Goal: Task Accomplishment & Management: Manage account settings

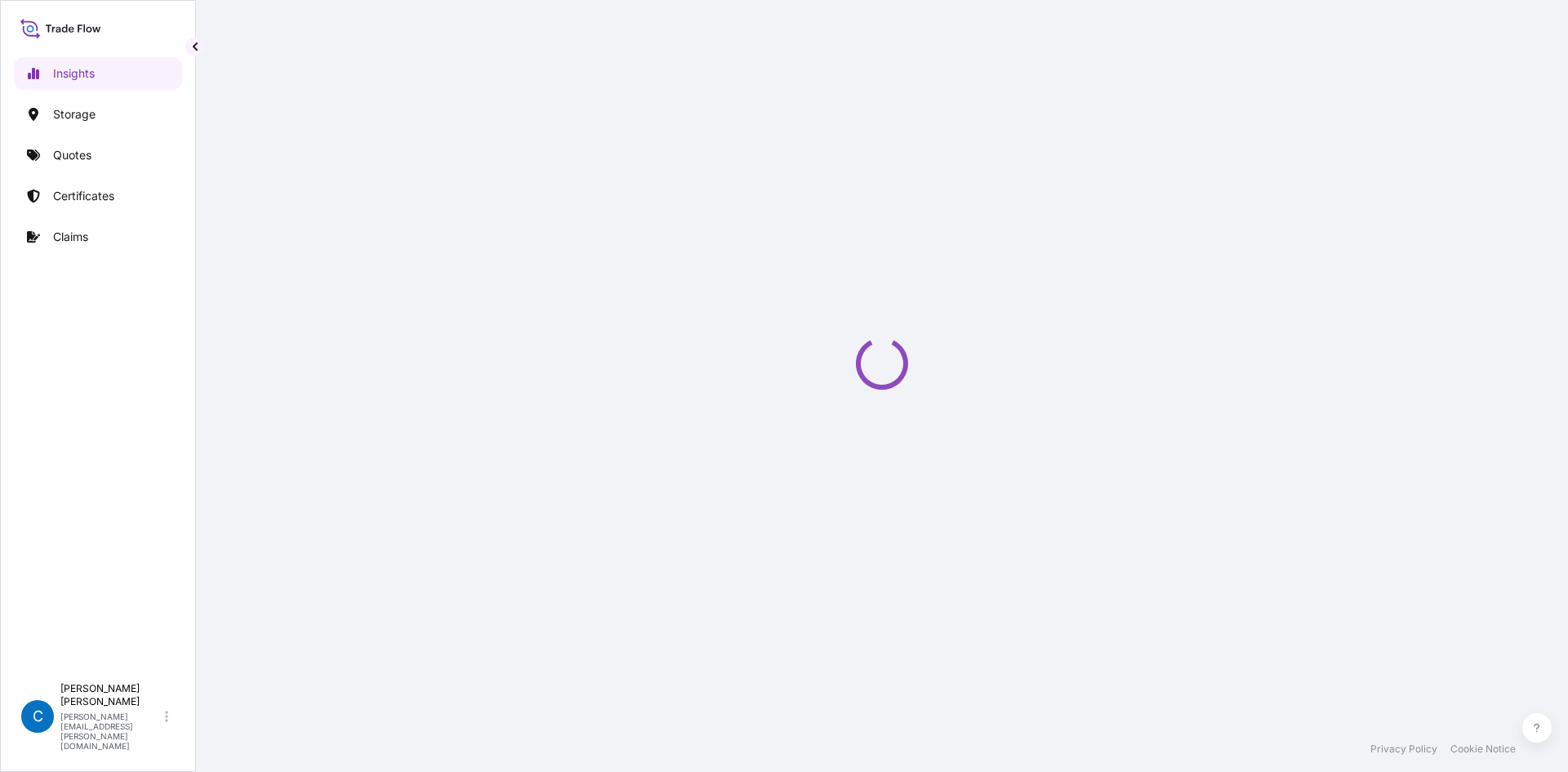
select select "2025"
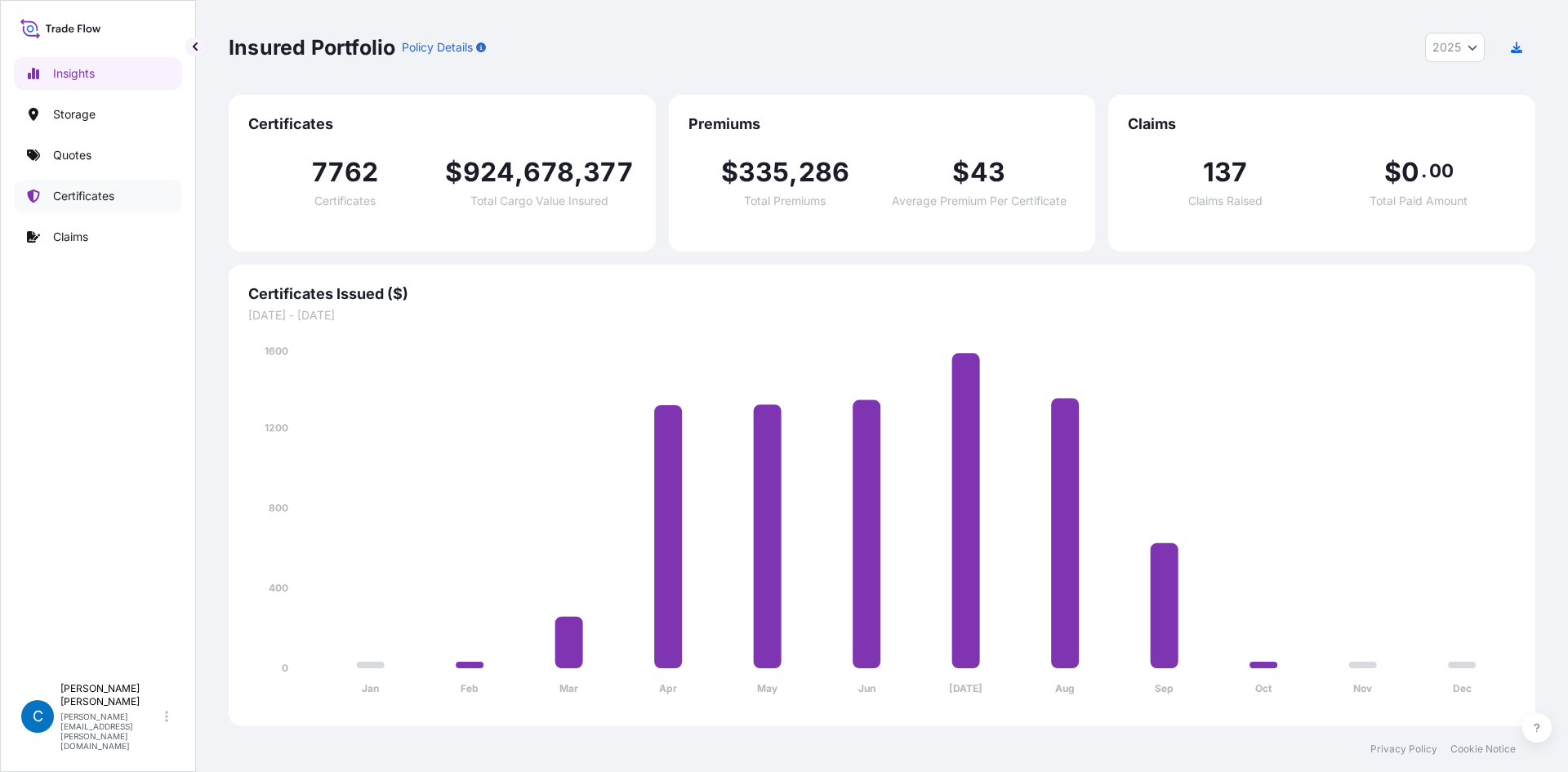
click at [78, 195] on p "Certificates" at bounding box center [83, 195] width 61 height 16
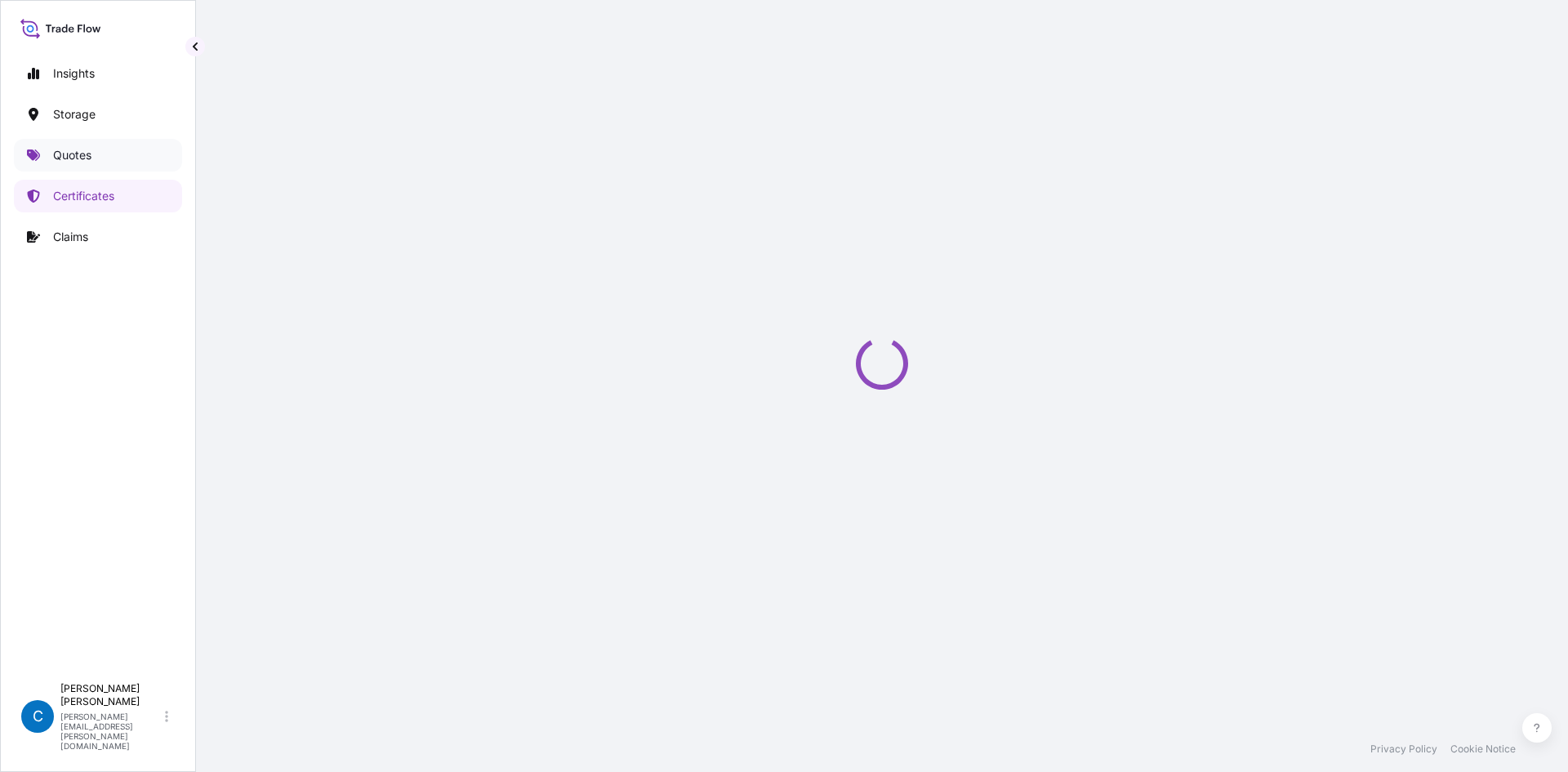
click at [90, 165] on link "Quotes" at bounding box center [98, 156] width 169 height 33
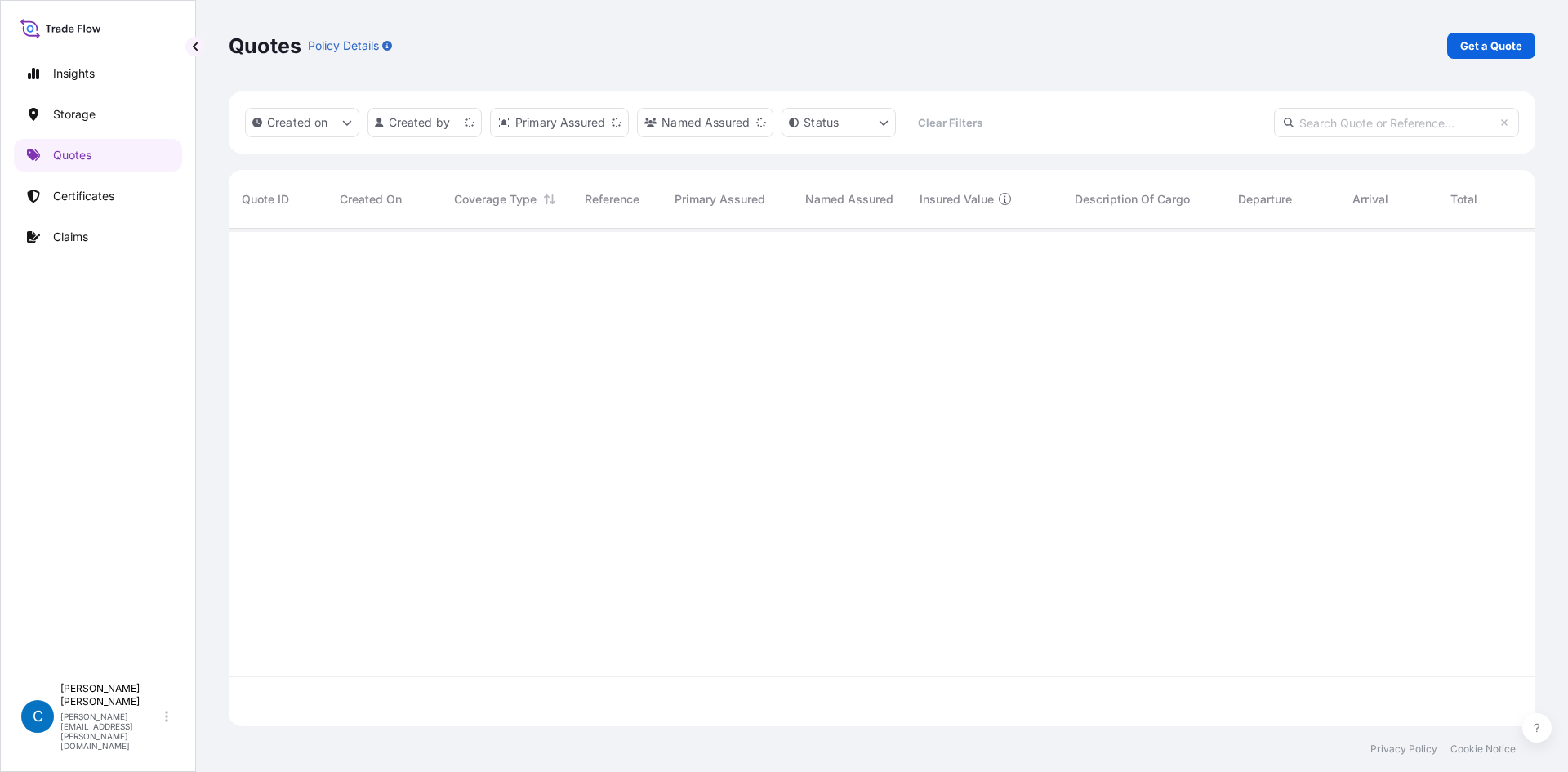
scroll to position [494, 1295]
click at [1462, 37] on p "Get a Quote" at bounding box center [1492, 45] width 62 height 16
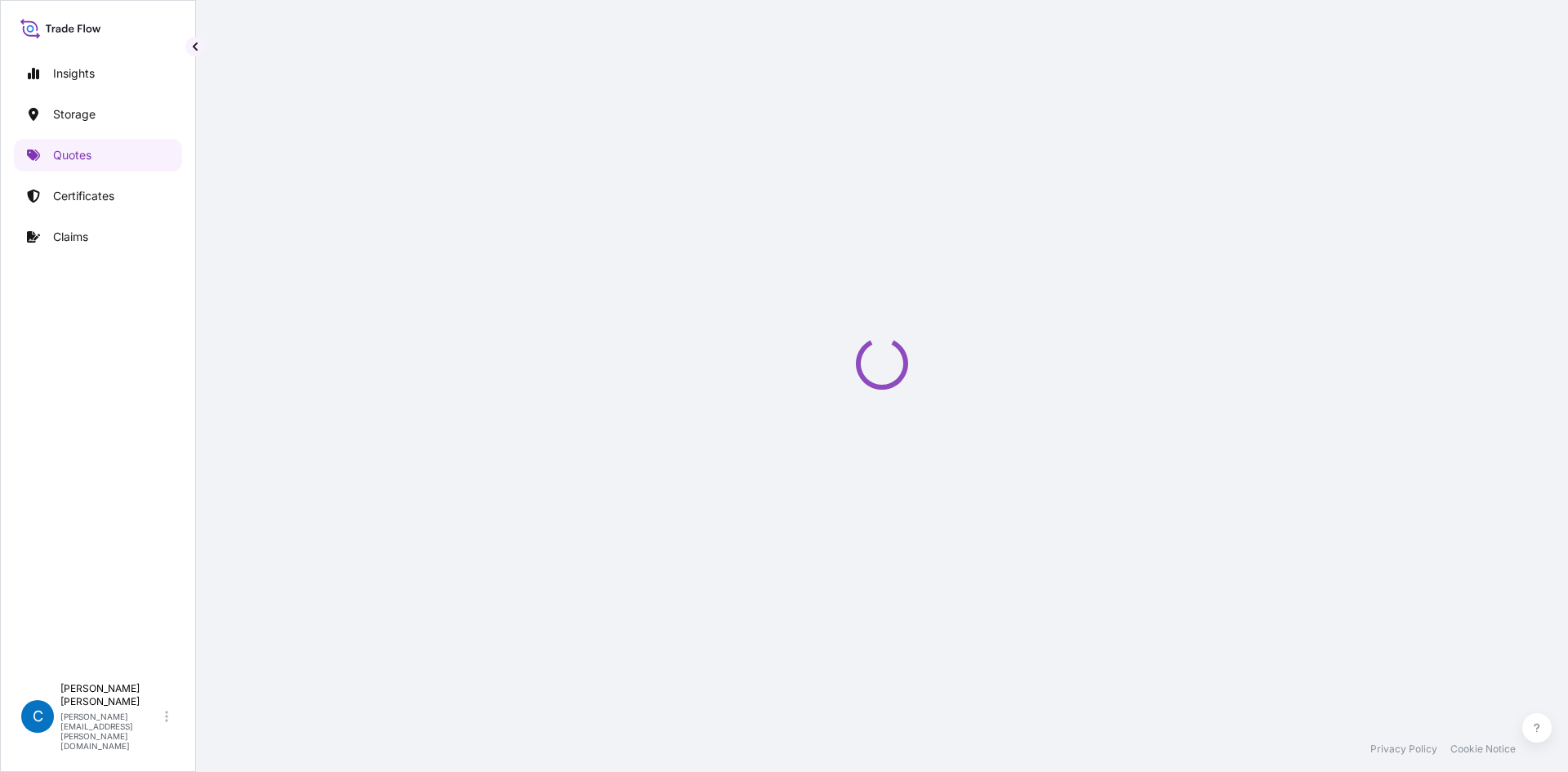
select select "Water"
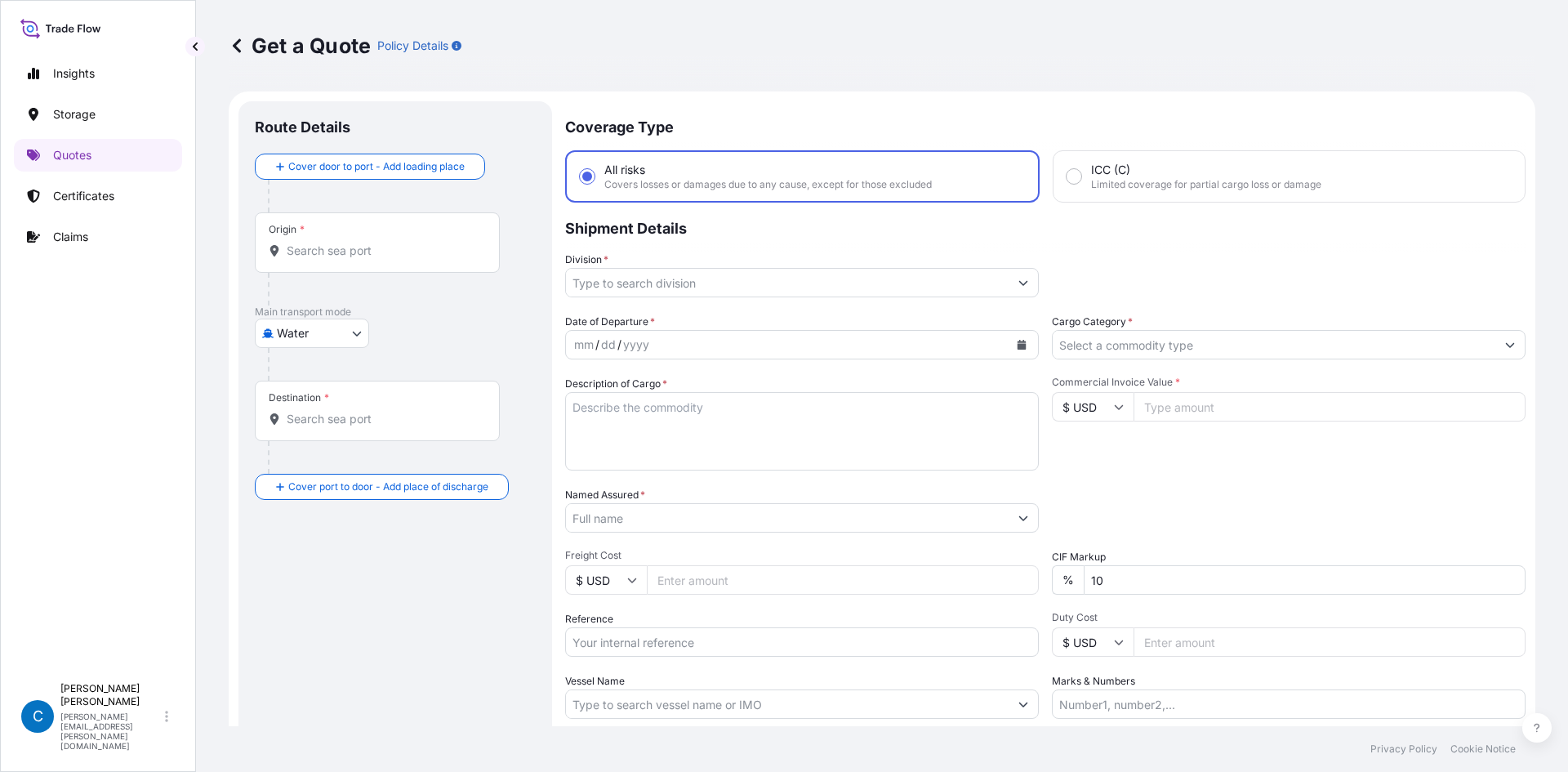
scroll to position [26, 0]
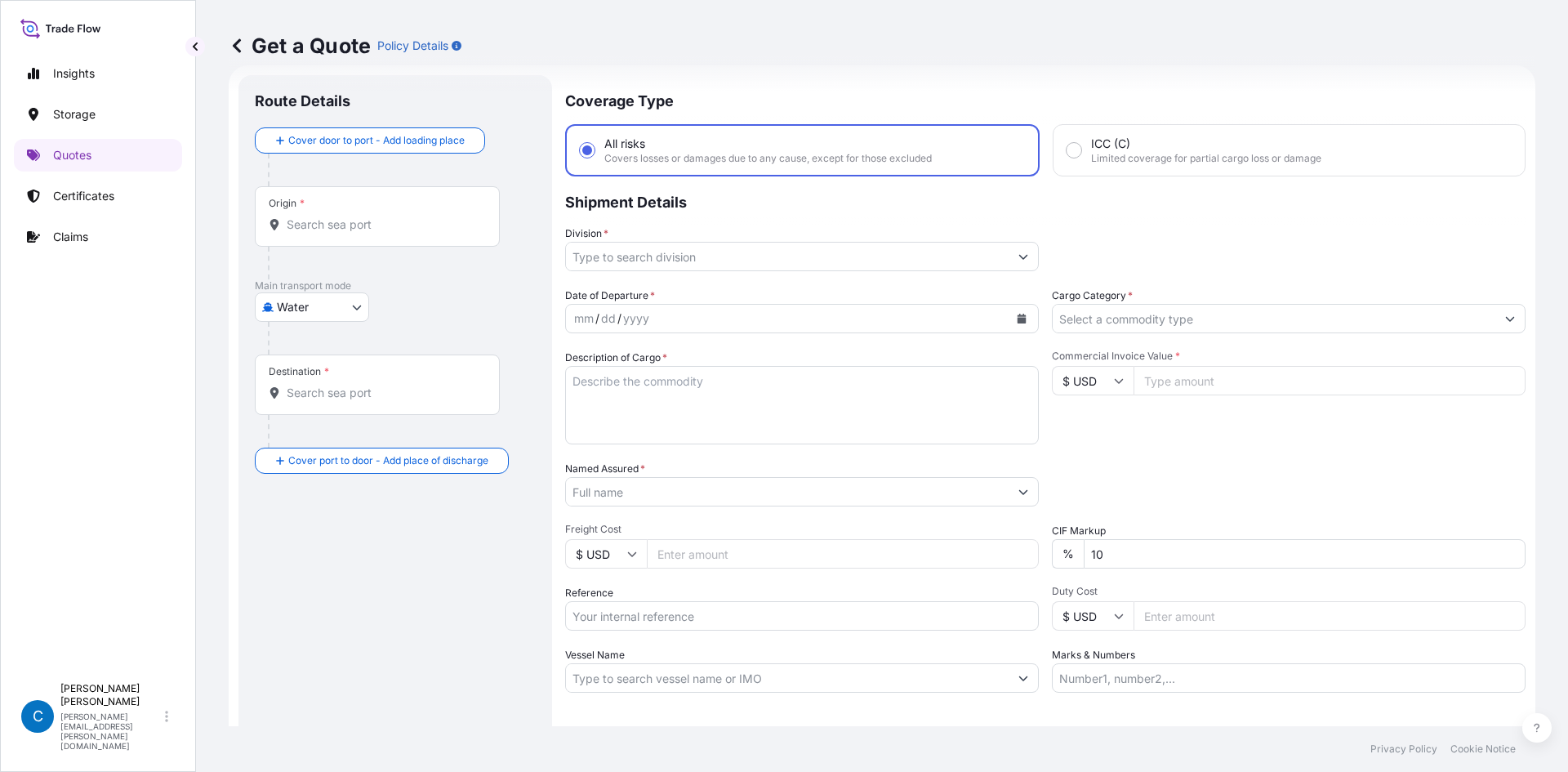
click at [783, 254] on body "Insights Storage Quotes Certificates Claims C [PERSON_NAME] [PERSON_NAME][EMAIL…" at bounding box center [784, 386] width 1568 height 772
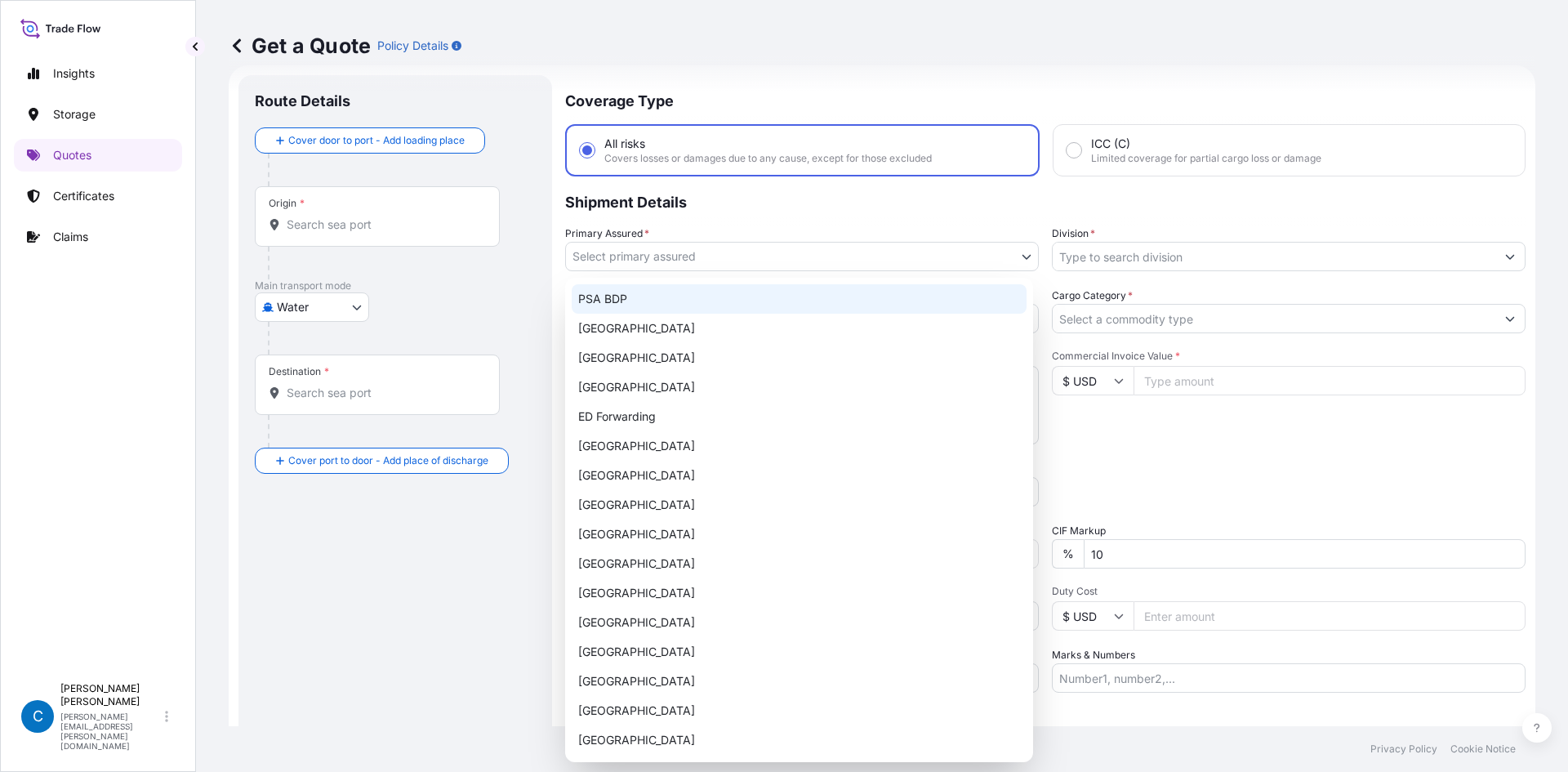
click at [966, 198] on p "Shipment Details" at bounding box center [1045, 201] width 960 height 49
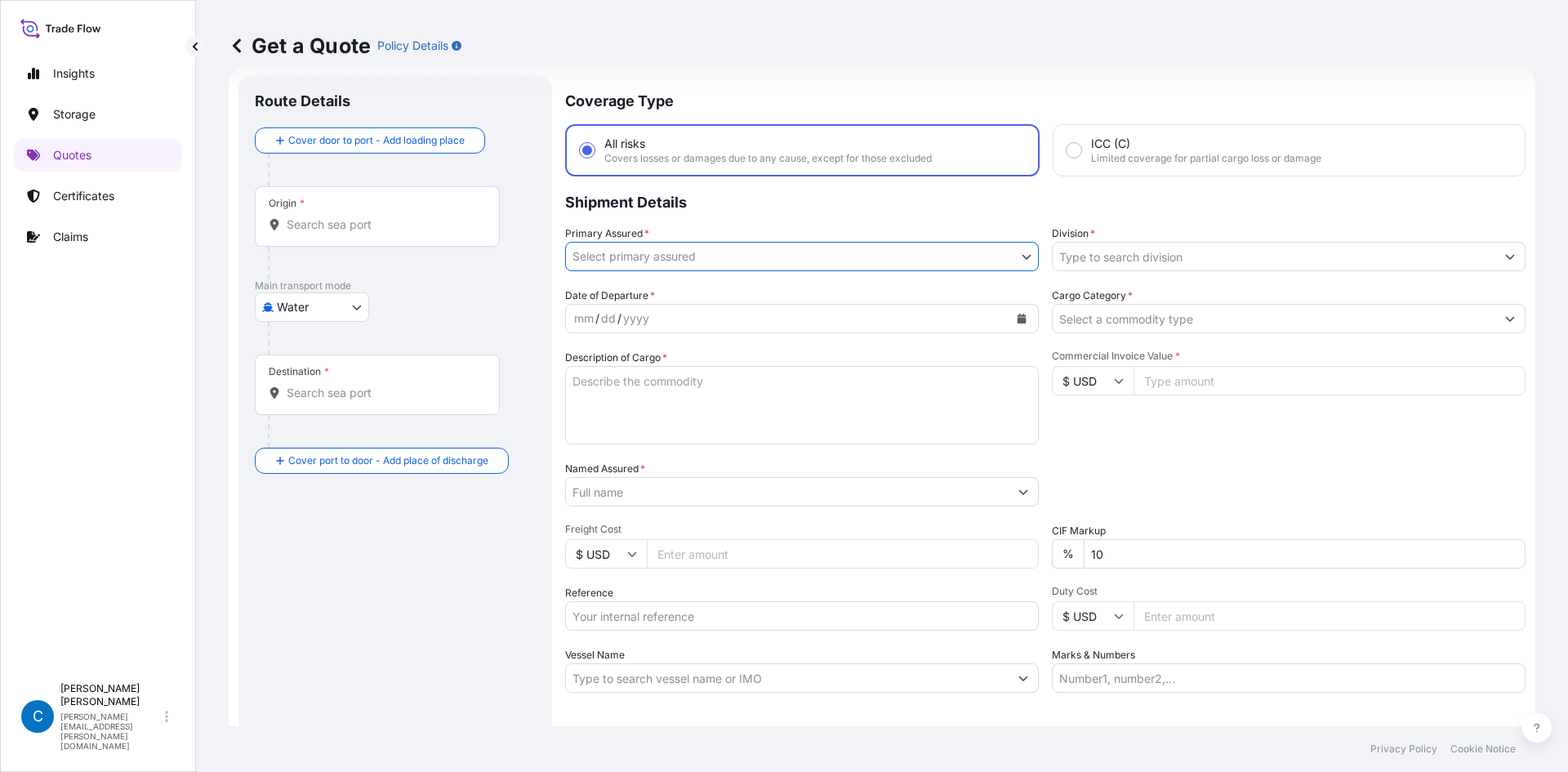
click at [891, 252] on body "Insights Storage Quotes Certificates Claims C [PERSON_NAME] [PERSON_NAME][EMAIL…" at bounding box center [784, 386] width 1568 height 772
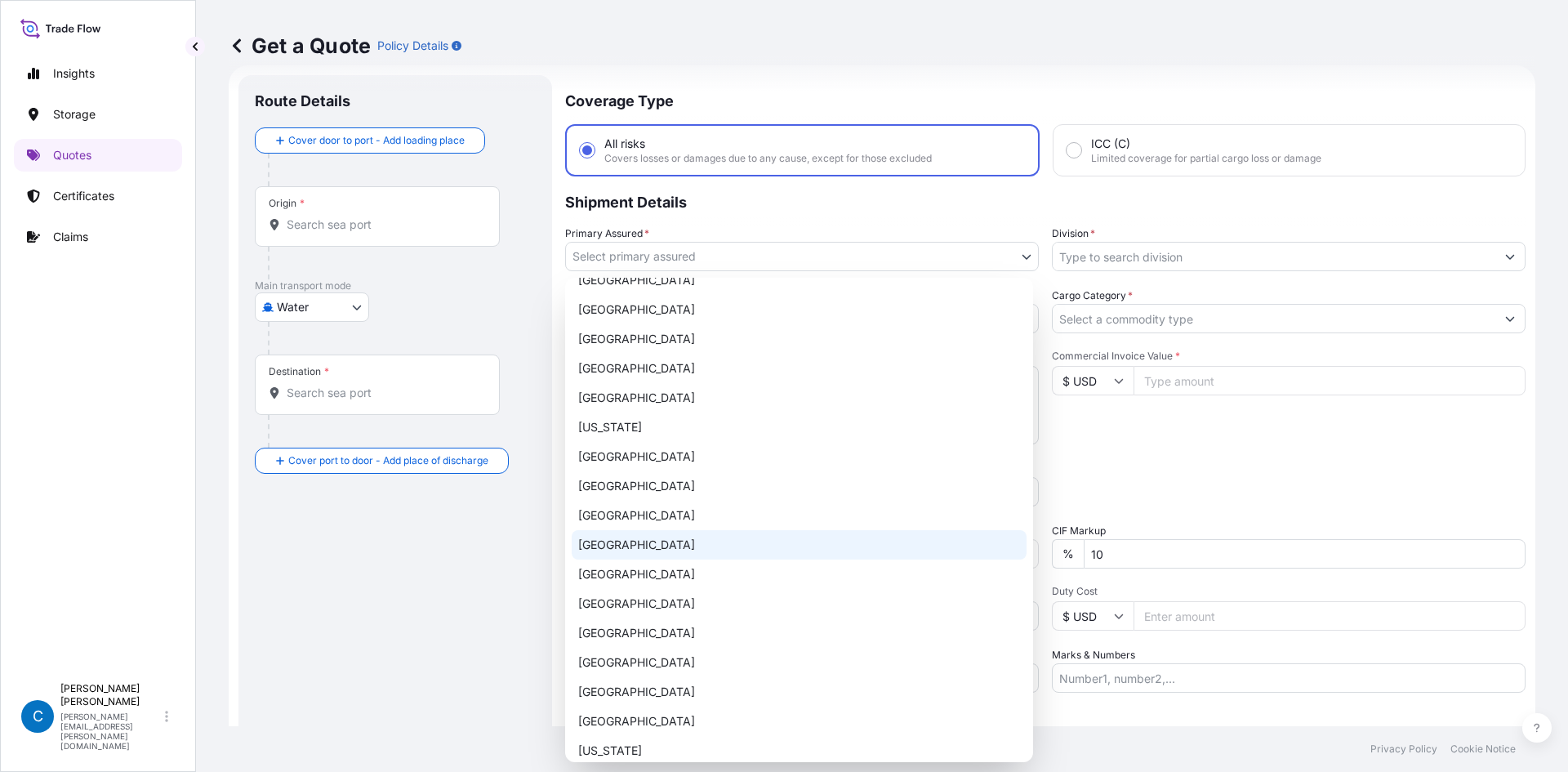
scroll to position [1025, 0]
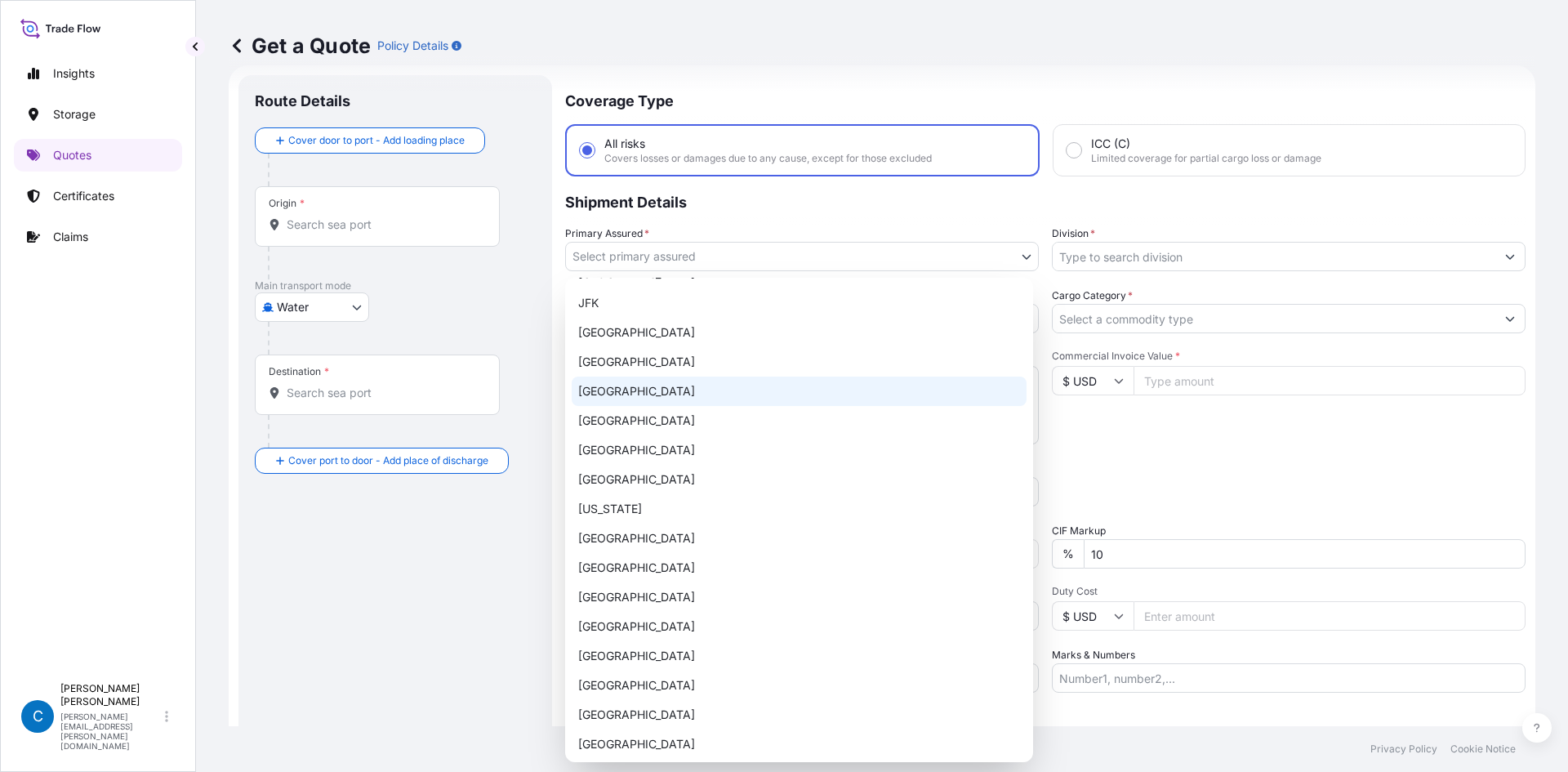
click at [711, 392] on div "[GEOGRAPHIC_DATA]" at bounding box center [799, 392] width 455 height 29
select select "31600"
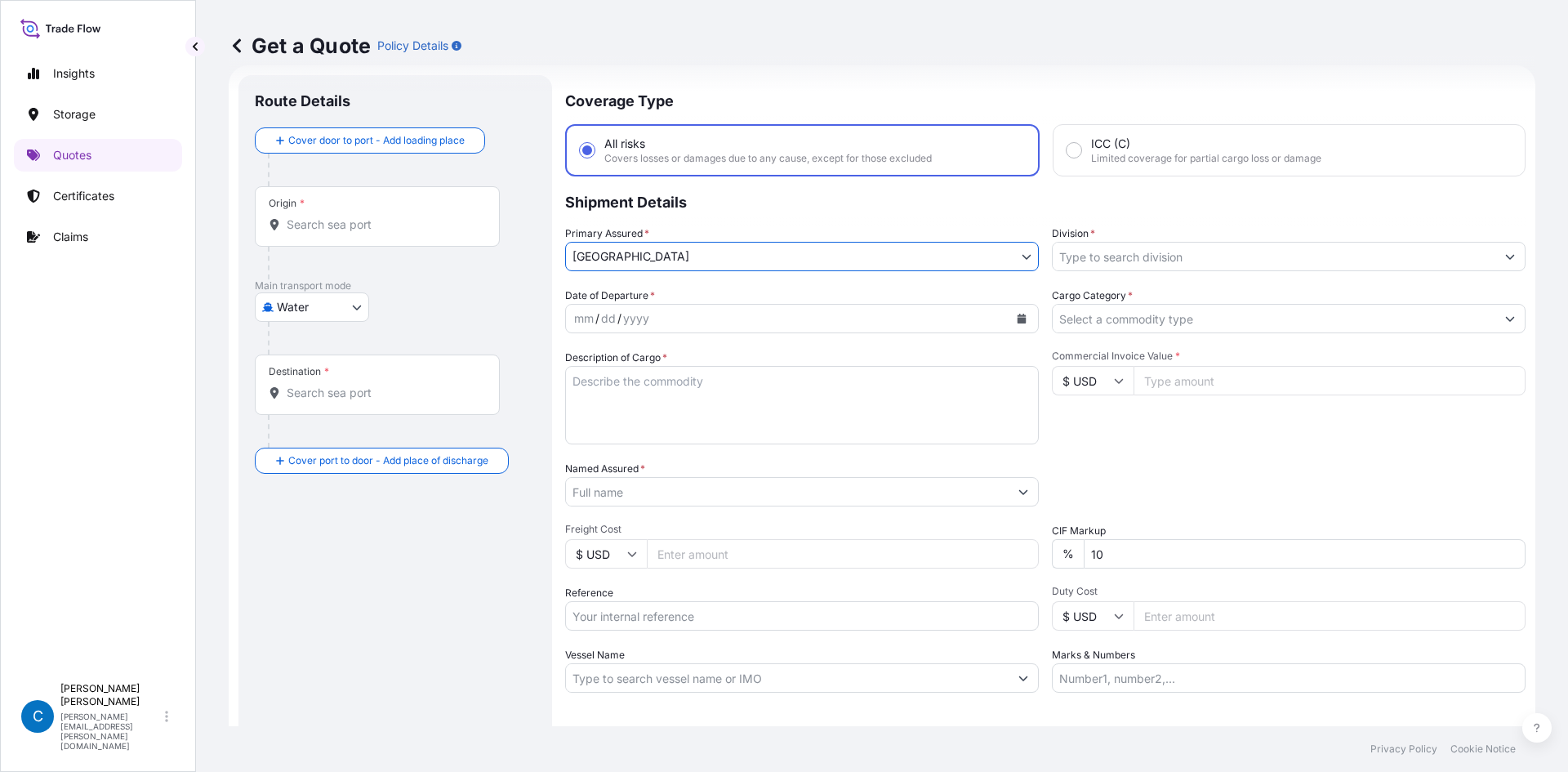
click at [1198, 243] on div at bounding box center [1289, 257] width 474 height 29
click at [1197, 260] on input "Division *" at bounding box center [1274, 257] width 443 height 29
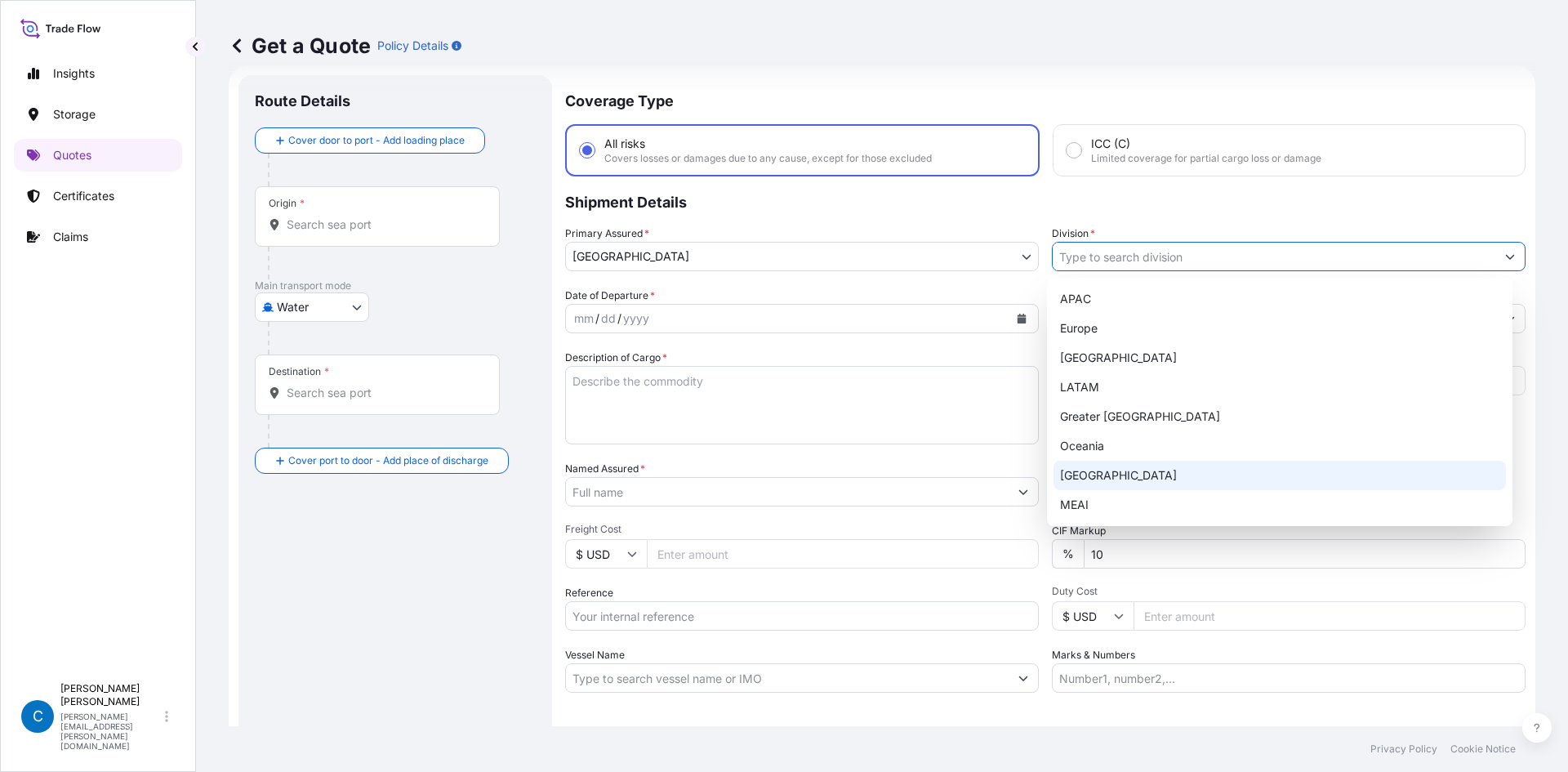
click at [1073, 467] on div "[GEOGRAPHIC_DATA]" at bounding box center [1280, 475] width 453 height 29
type input "[GEOGRAPHIC_DATA]"
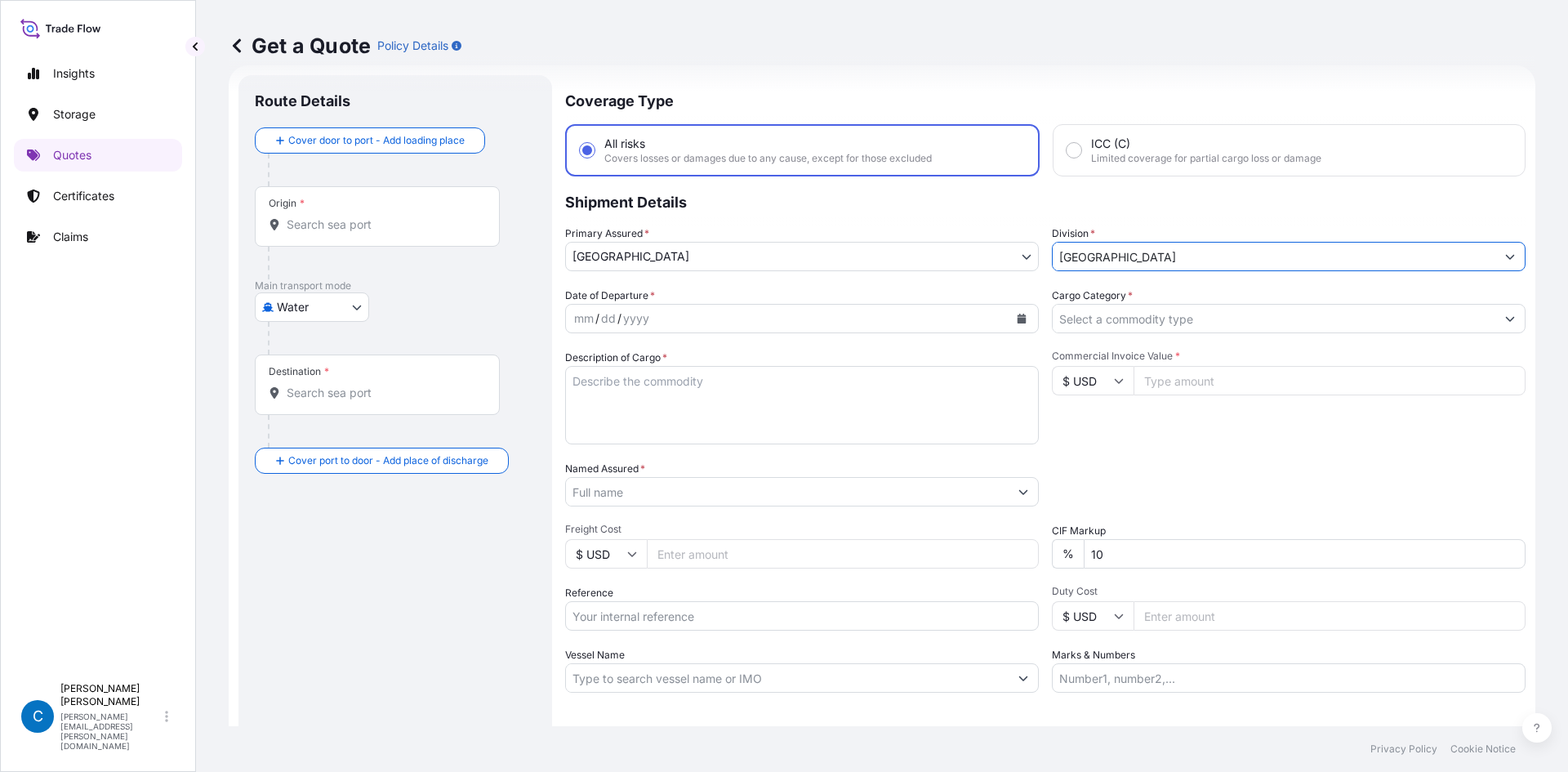
click at [844, 297] on div "Date of Departure * mm / dd / yyyy" at bounding box center [802, 310] width 474 height 46
click at [834, 324] on div "mm / dd / yyyy" at bounding box center [787, 319] width 443 height 29
click at [1026, 317] on button "Calendar" at bounding box center [1022, 318] width 26 height 26
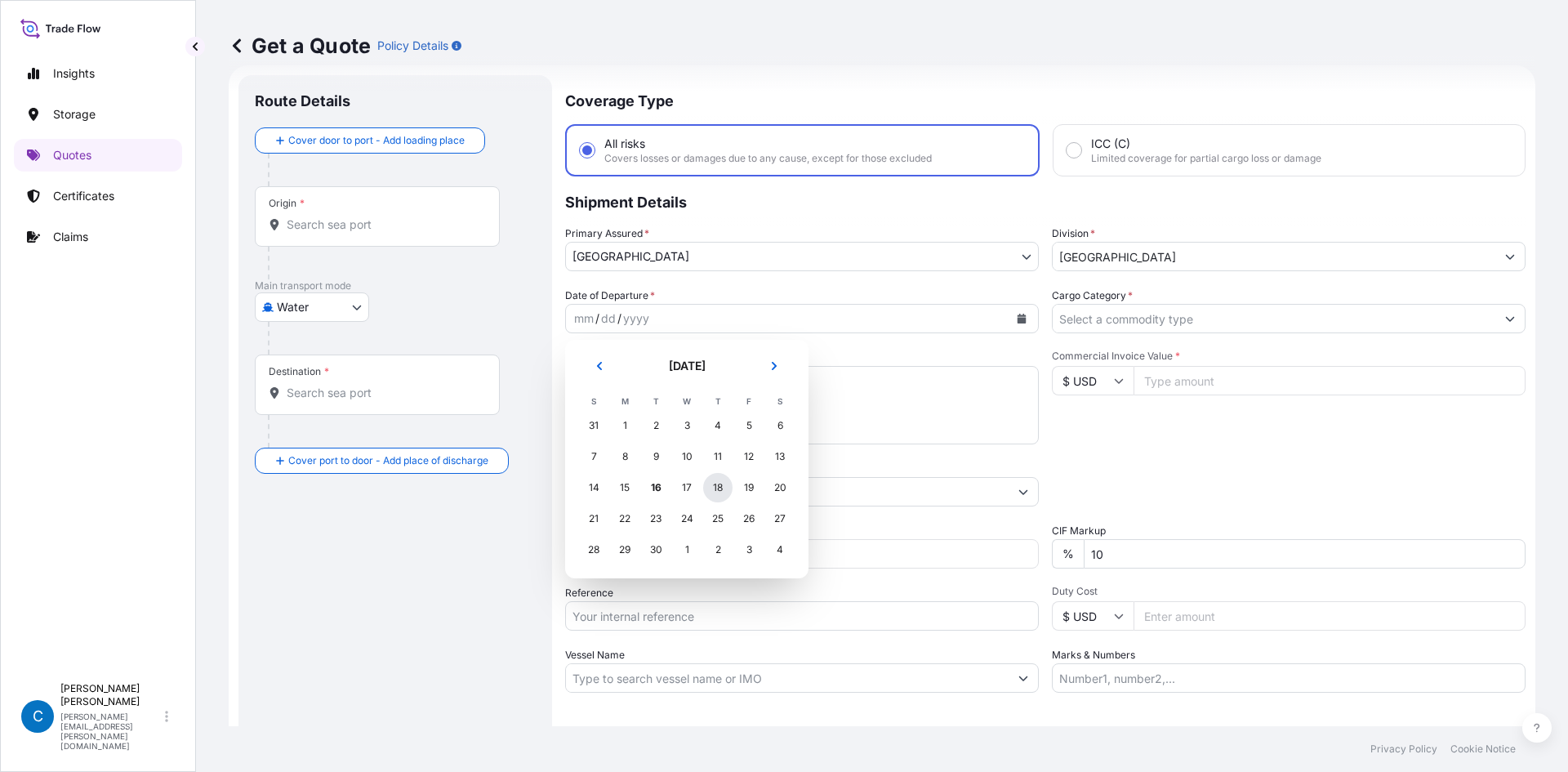
click at [717, 482] on div "18" at bounding box center [718, 488] width 29 height 29
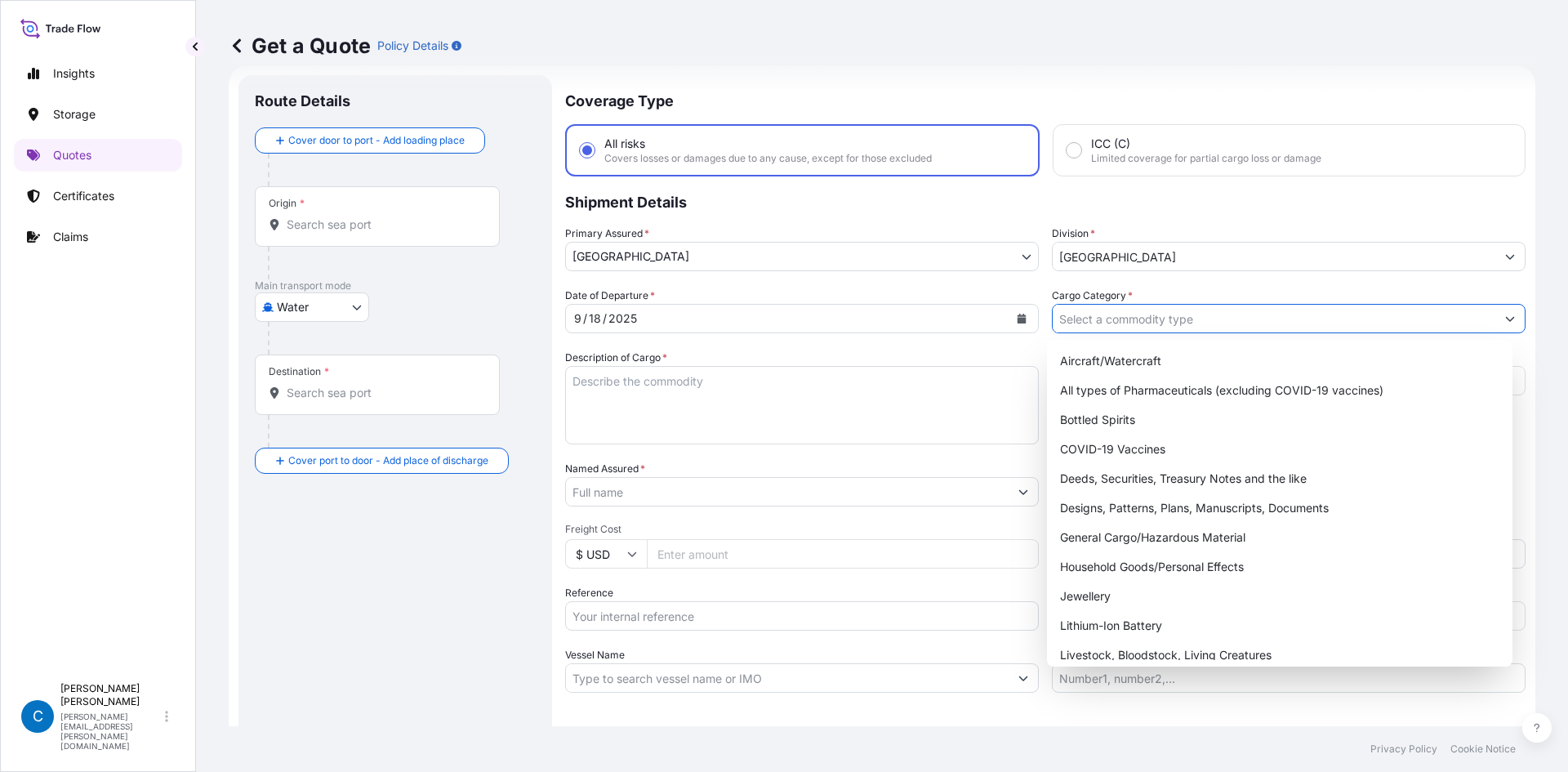
click at [1147, 318] on input "Cargo Category *" at bounding box center [1274, 319] width 443 height 29
click at [1081, 526] on div "General Cargo/Hazardous Material" at bounding box center [1280, 538] width 453 height 29
type input "General Cargo/Hazardous Material"
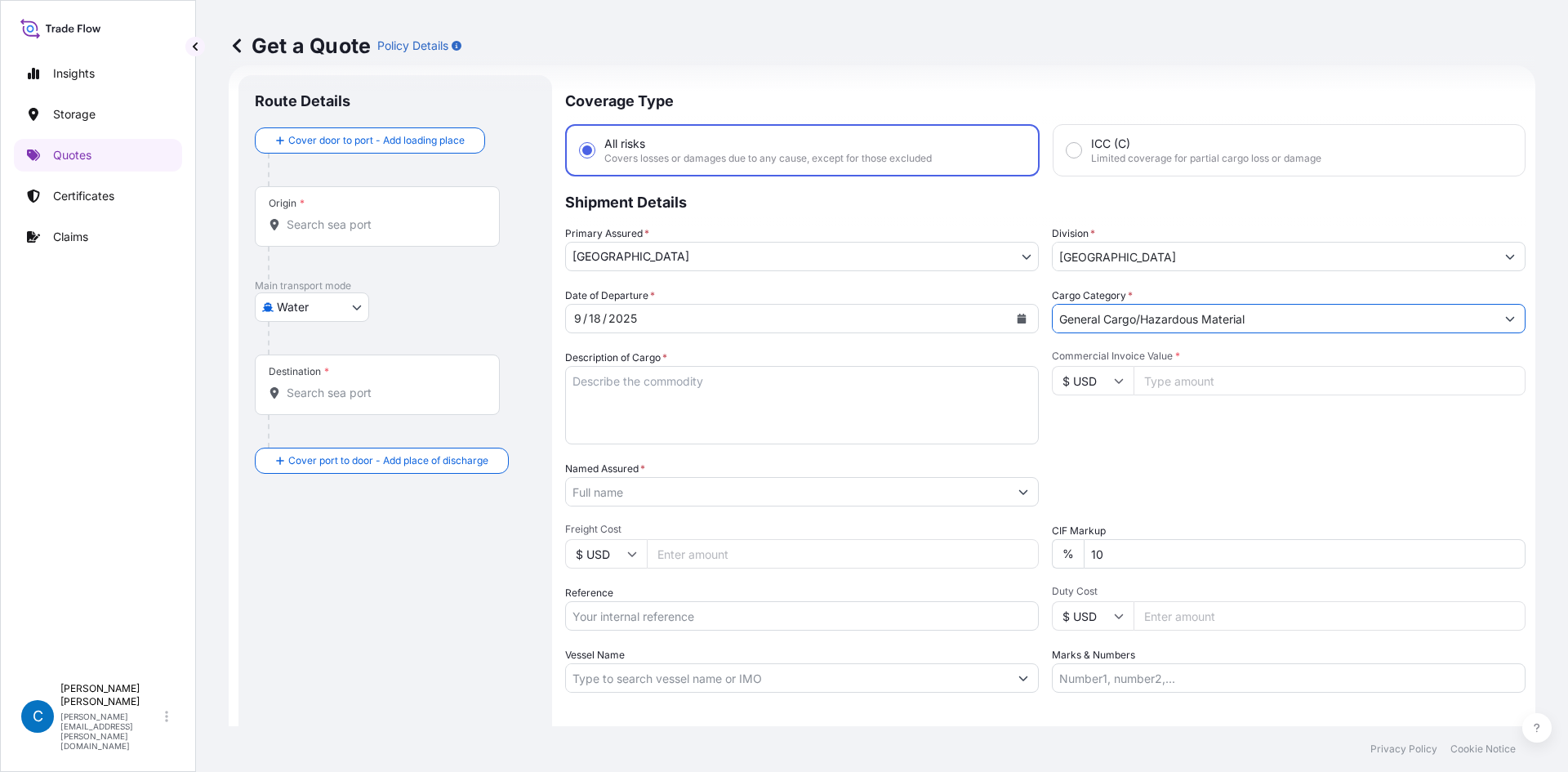
click at [784, 427] on textarea "Description of Cargo *" at bounding box center [802, 405] width 474 height 79
type textarea "Test"
click at [1170, 373] on input "Commercial Invoice Value *" at bounding box center [1330, 380] width 392 height 29
type input "10"
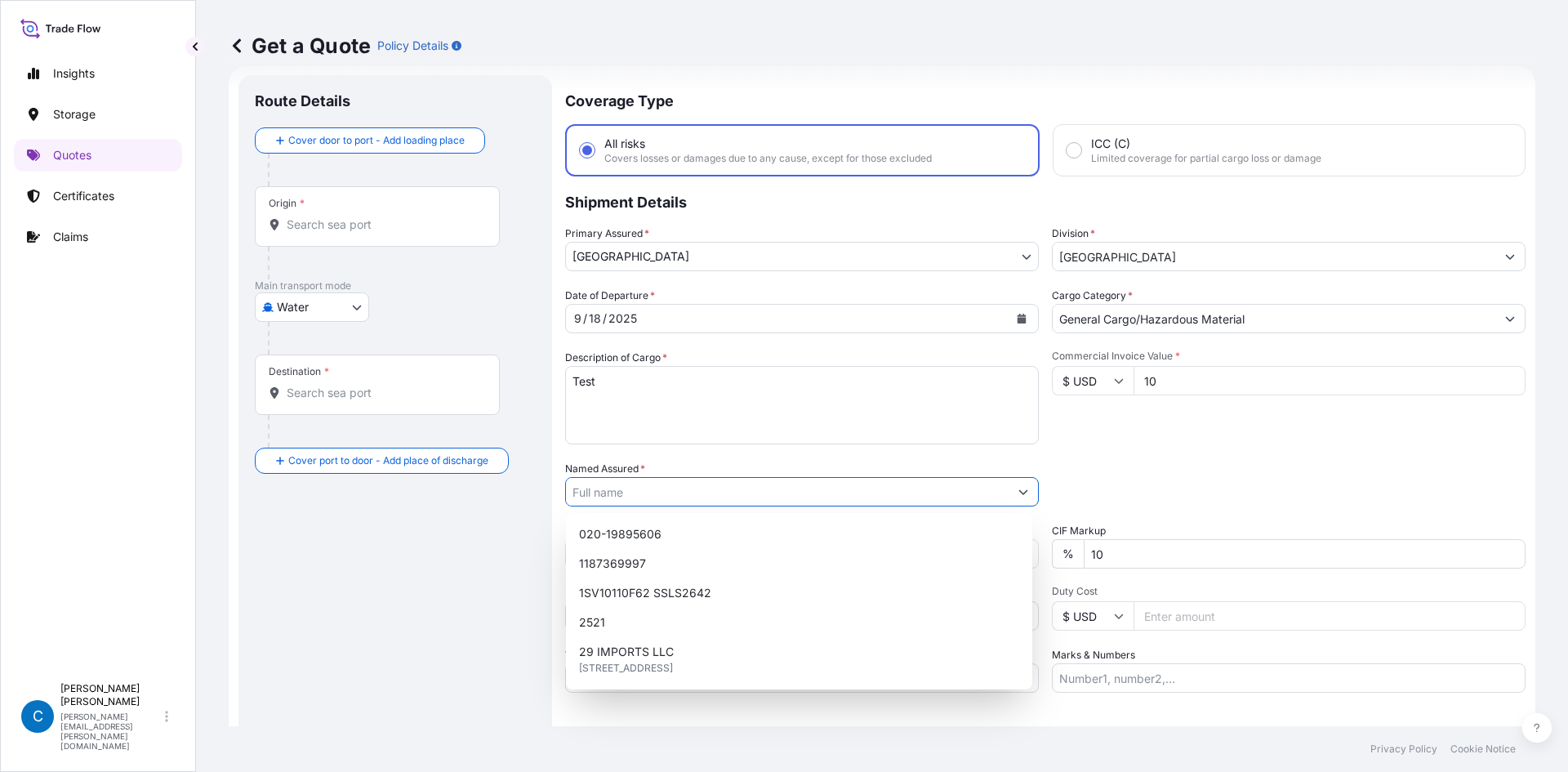
click at [882, 492] on input "Named Assured *" at bounding box center [787, 492] width 443 height 29
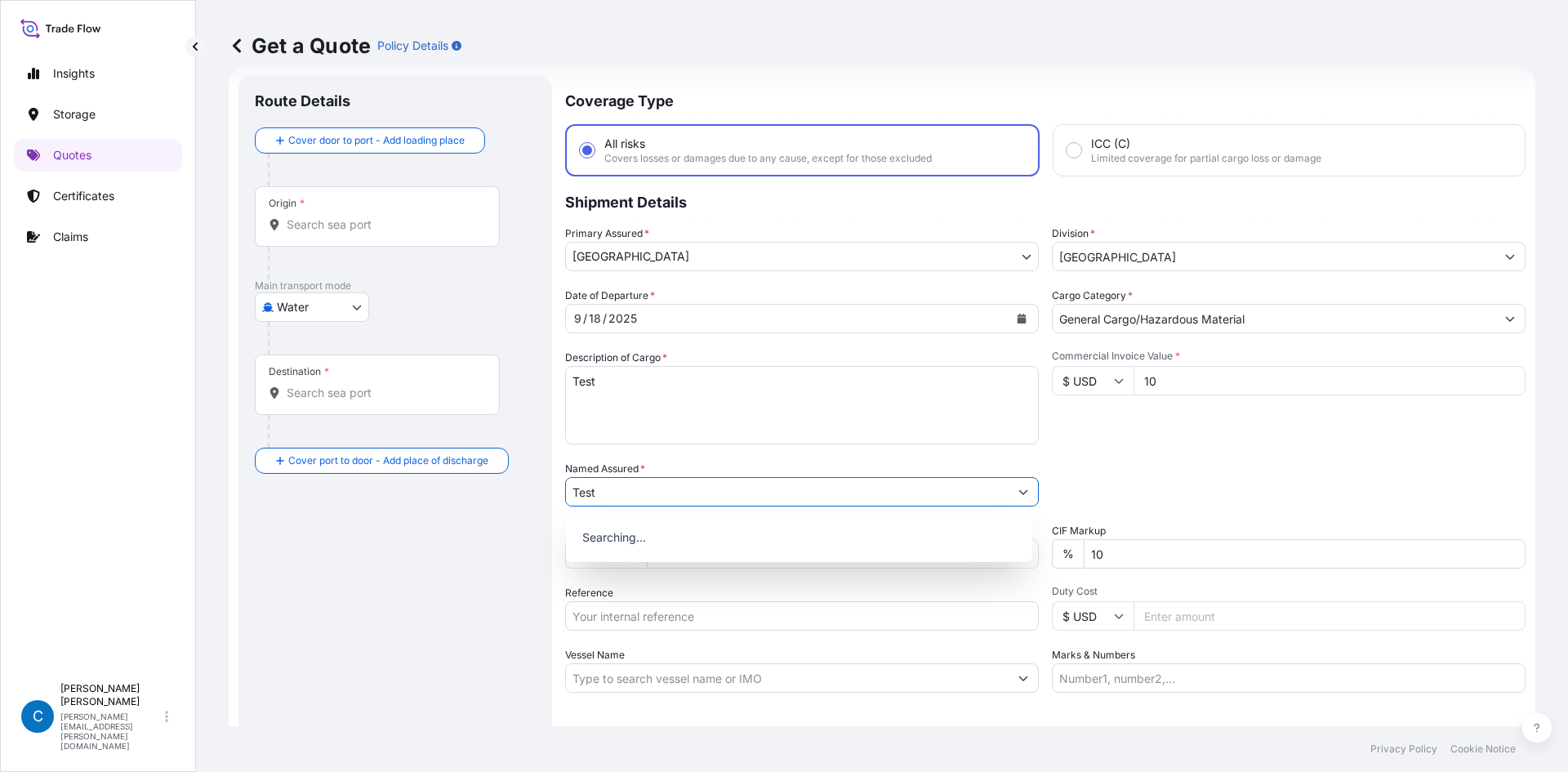
type input "Test"
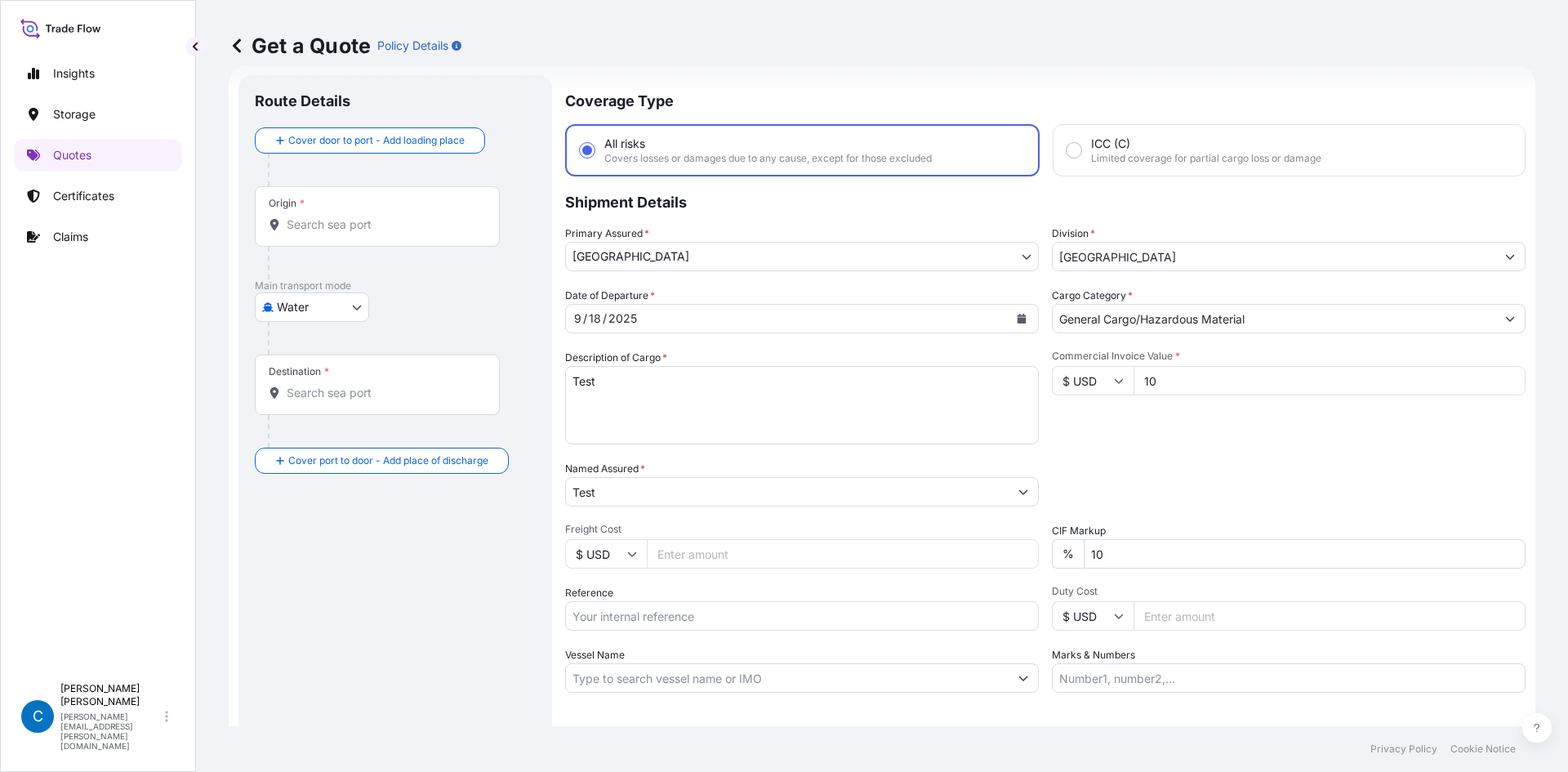
click at [1121, 456] on div "Date of Departure * [DATE] Cargo Category * General Cargo/Hazardous Material De…" at bounding box center [1045, 490] width 960 height 405
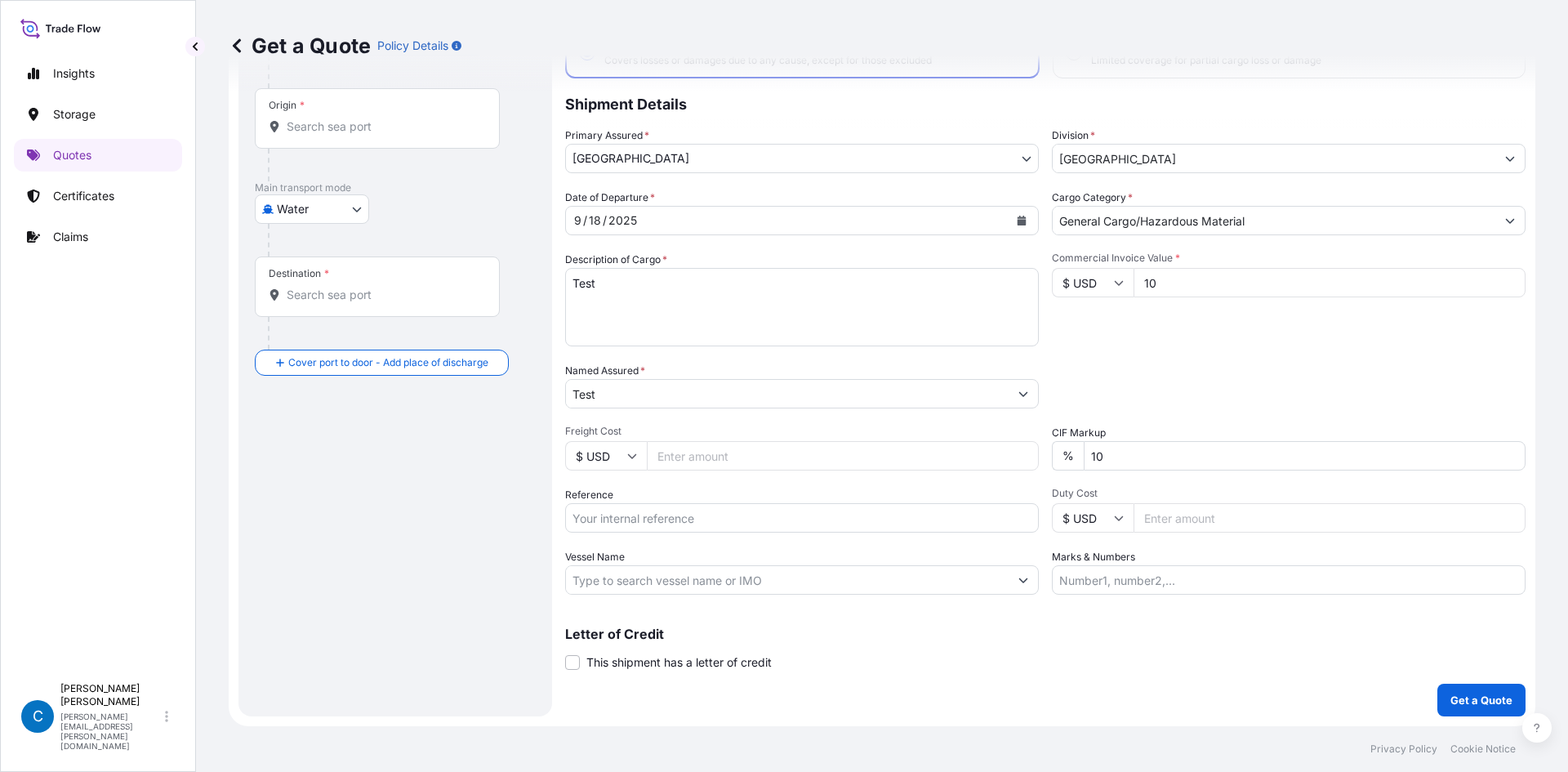
click at [317, 108] on div "Origin *" at bounding box center [377, 118] width 245 height 61
click at [317, 118] on input "Origin *" at bounding box center [383, 126] width 193 height 16
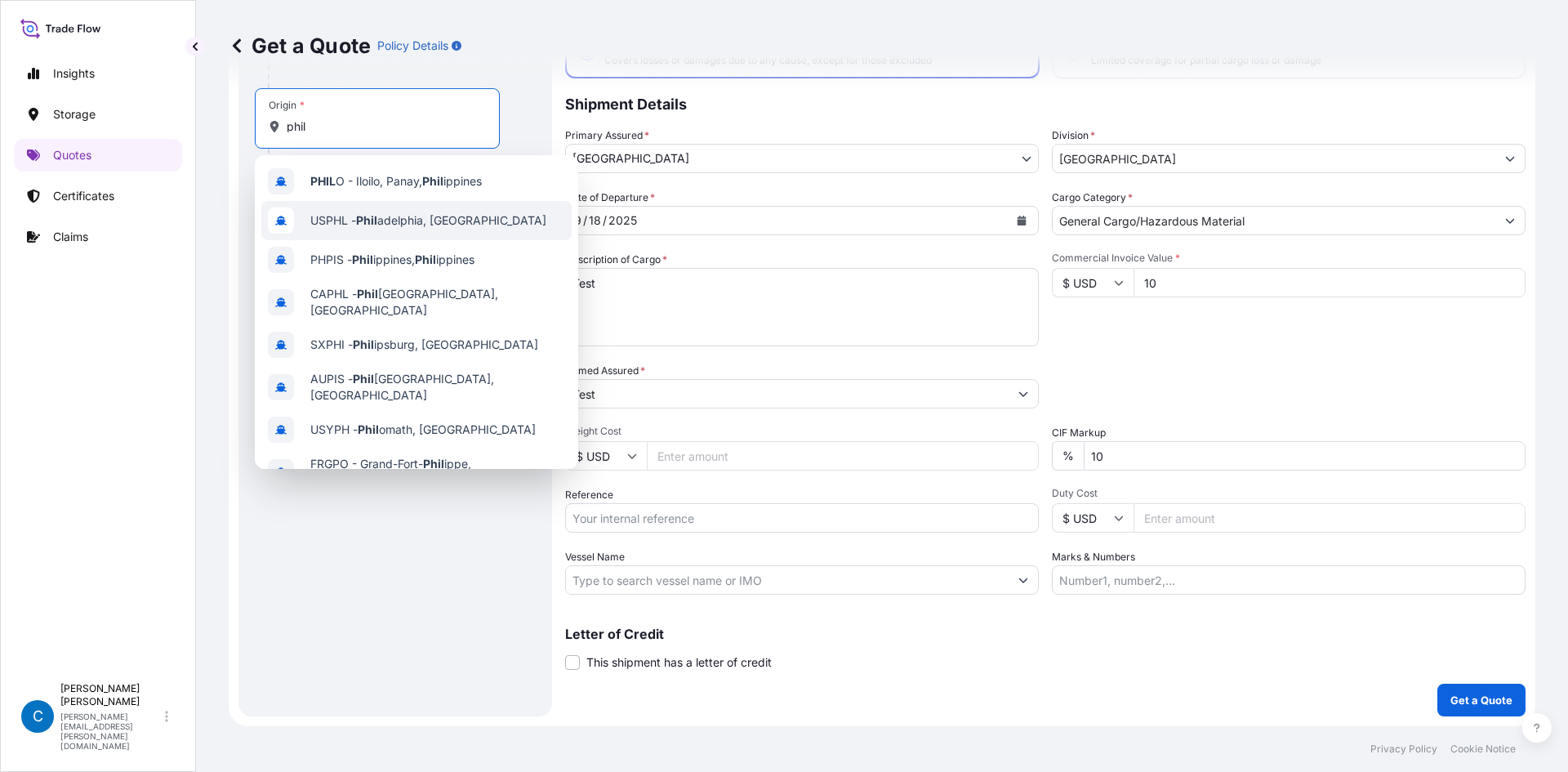
click at [334, 214] on span "USPHL - [PERSON_NAME], [GEOGRAPHIC_DATA]" at bounding box center [428, 220] width 236 height 16
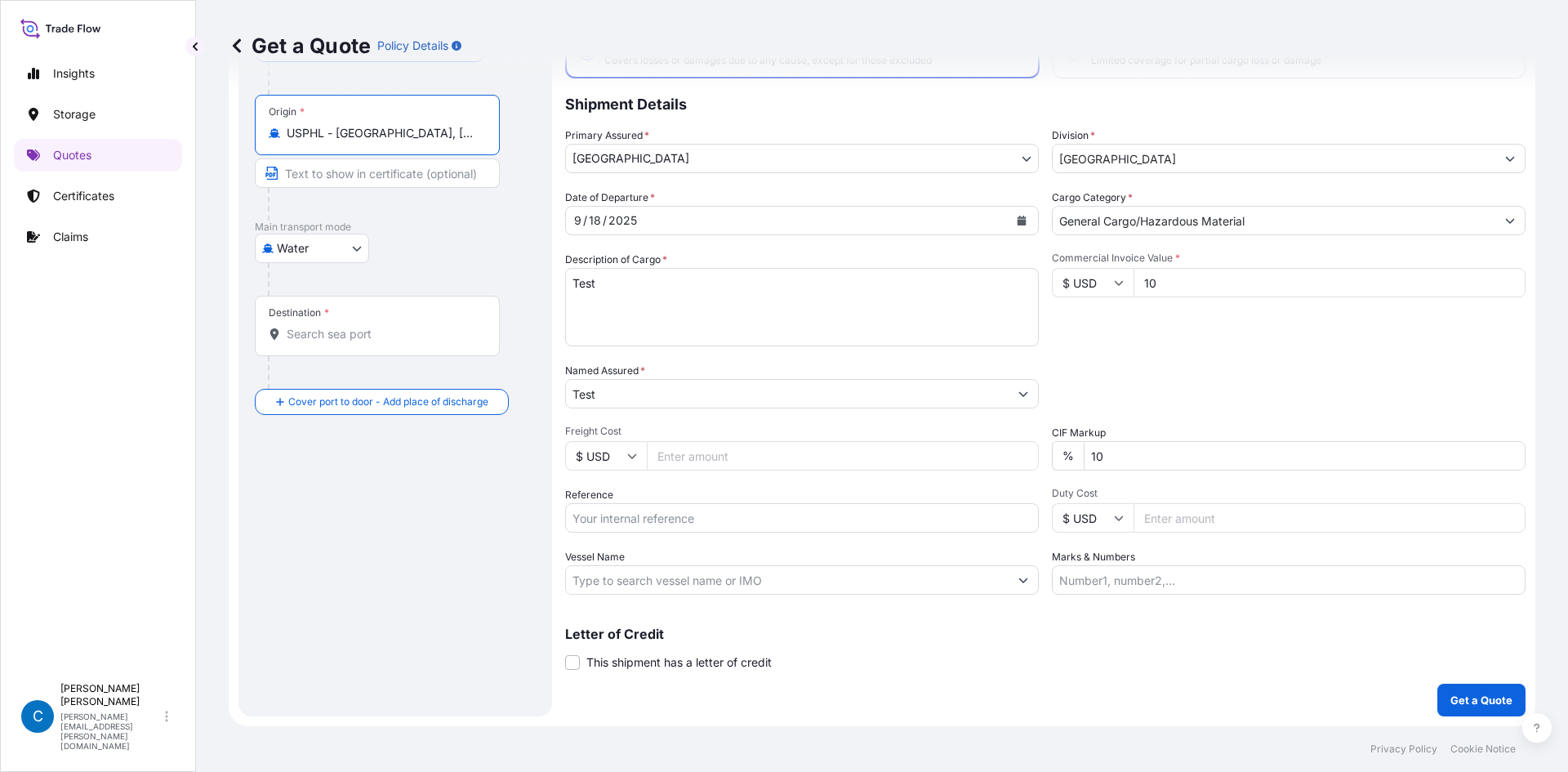
type input "USPHL - [GEOGRAPHIC_DATA], [GEOGRAPHIC_DATA]"
click at [314, 321] on div "Destination *" at bounding box center [380, 326] width 251 height 61
click at [314, 326] on input "Destination *" at bounding box center [386, 334] width 199 height 16
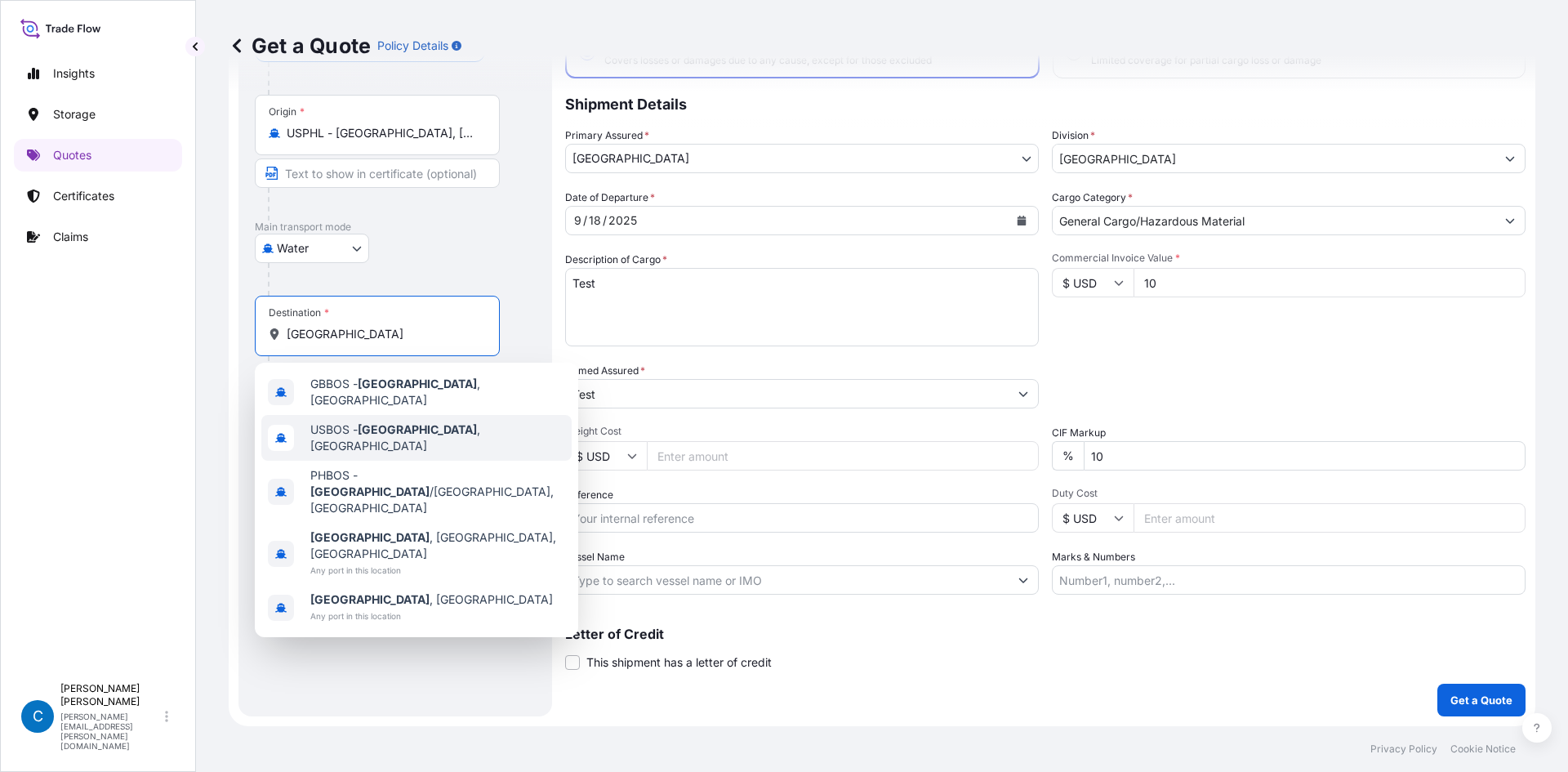
click at [330, 430] on span "USBOS - [GEOGRAPHIC_DATA] , [GEOGRAPHIC_DATA]" at bounding box center [437, 438] width 255 height 33
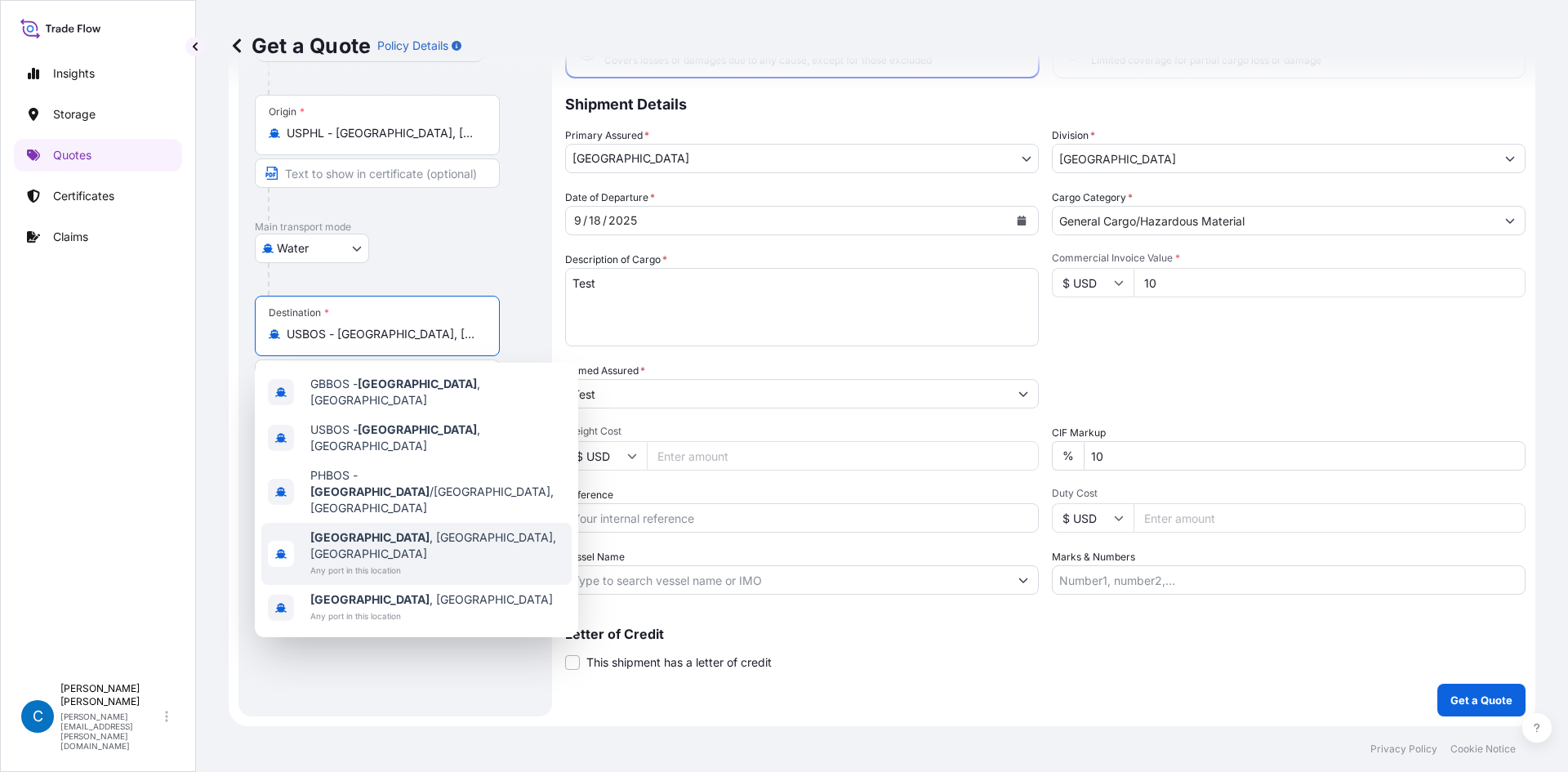
type input "USBOS - [GEOGRAPHIC_DATA], [GEOGRAPHIC_DATA]"
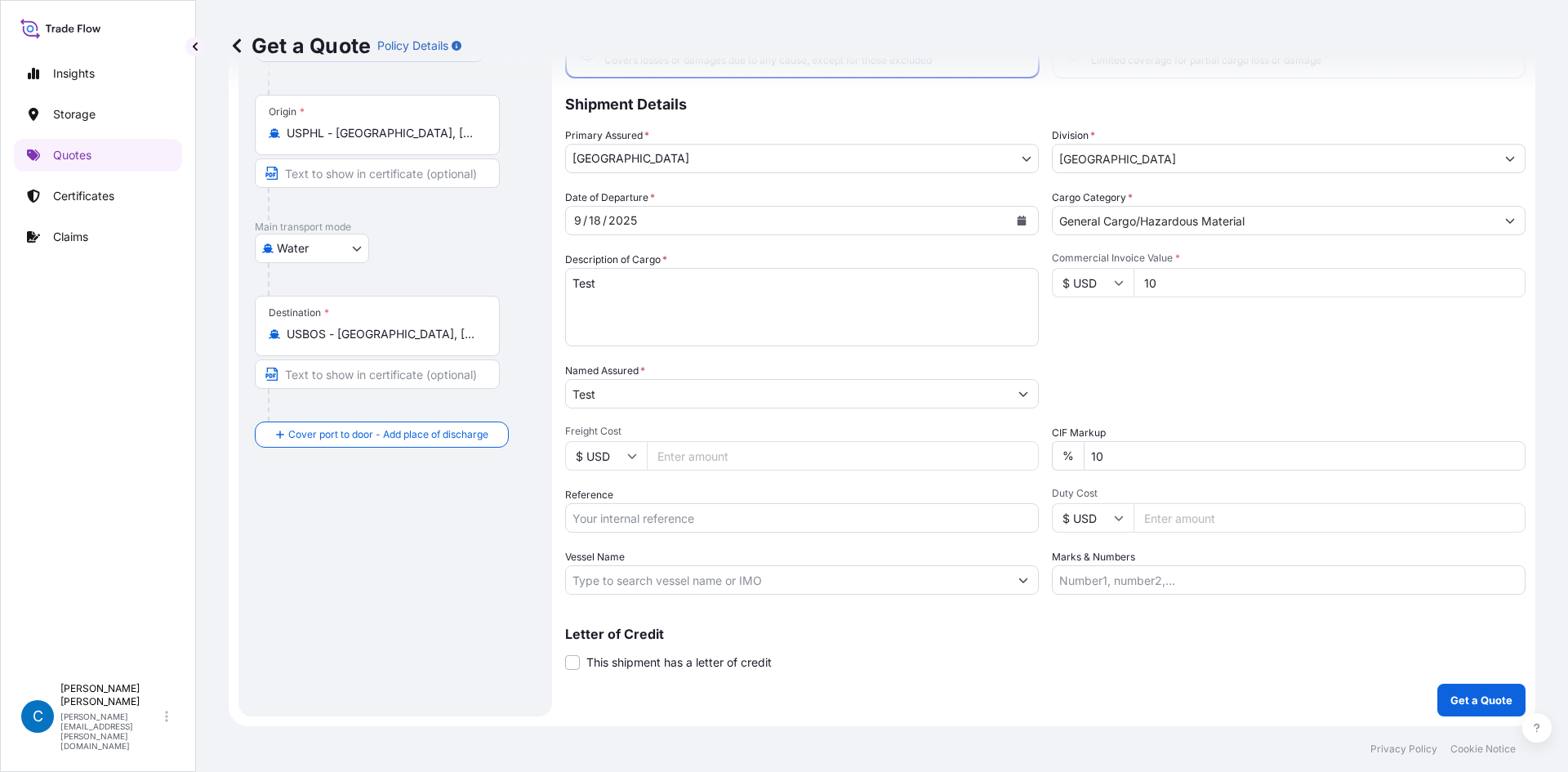
click at [345, 544] on div "Route Details Reset Route Details Cover door to port - Add loading place Place …" at bounding box center [395, 346] width 281 height 706
click at [1450, 698] on p "Get a Quote" at bounding box center [1482, 699] width 62 height 16
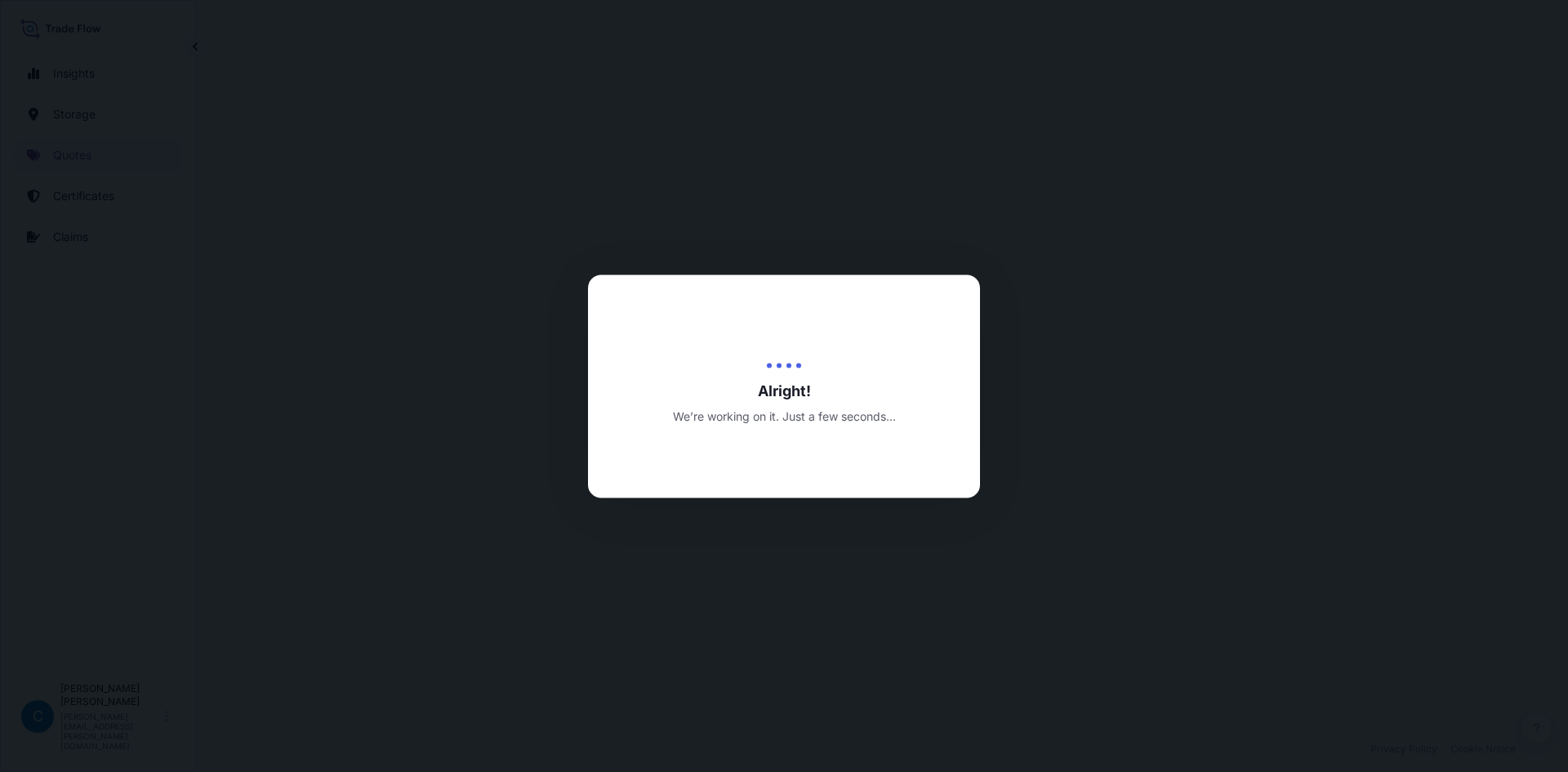
select select "Water"
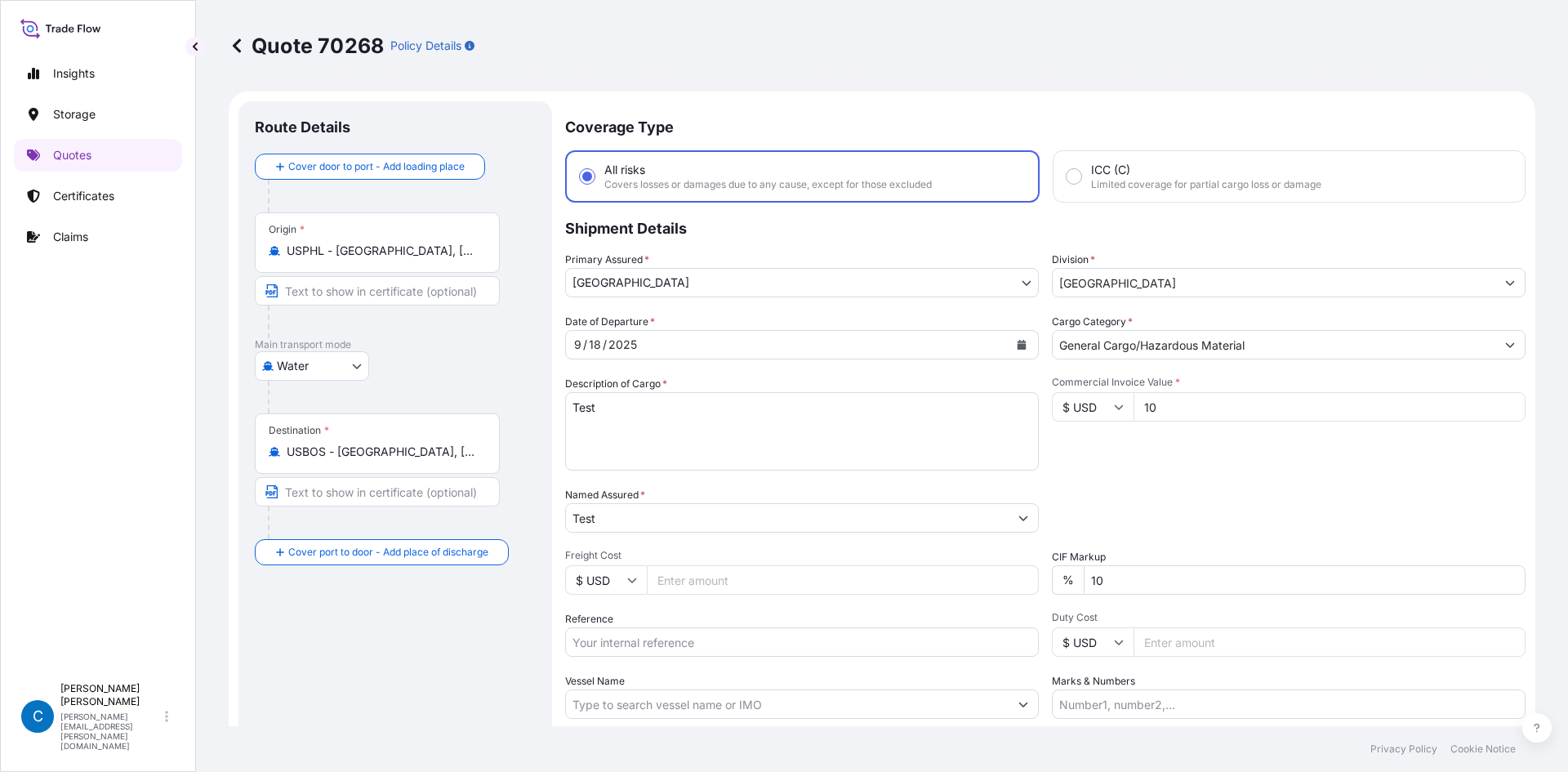
click at [984, 292] on body "Insights Storage Quotes Certificates Claims C [PERSON_NAME] [PERSON_NAME][EMAIL…" at bounding box center [784, 386] width 1568 height 772
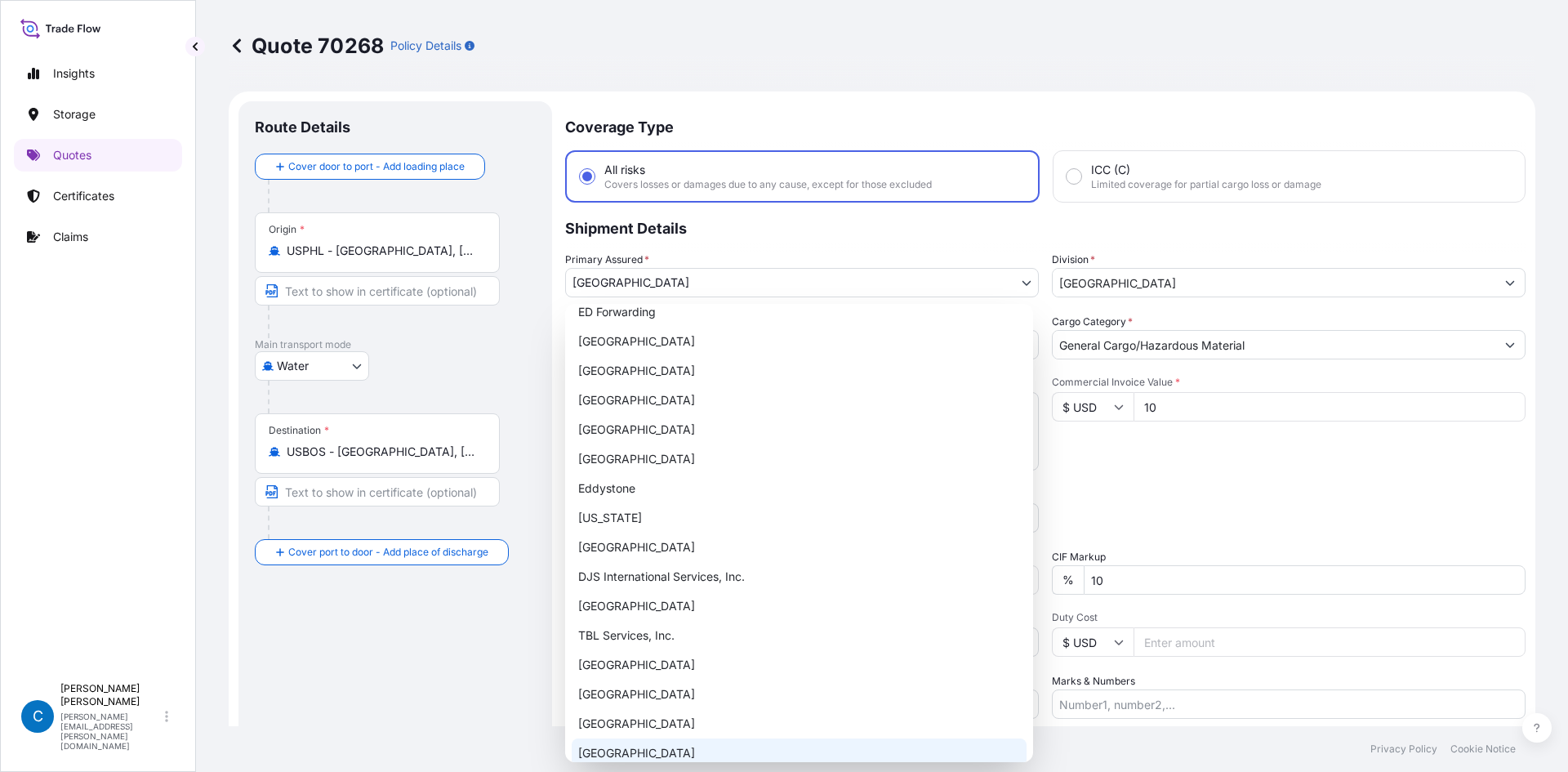
scroll to position [316, 0]
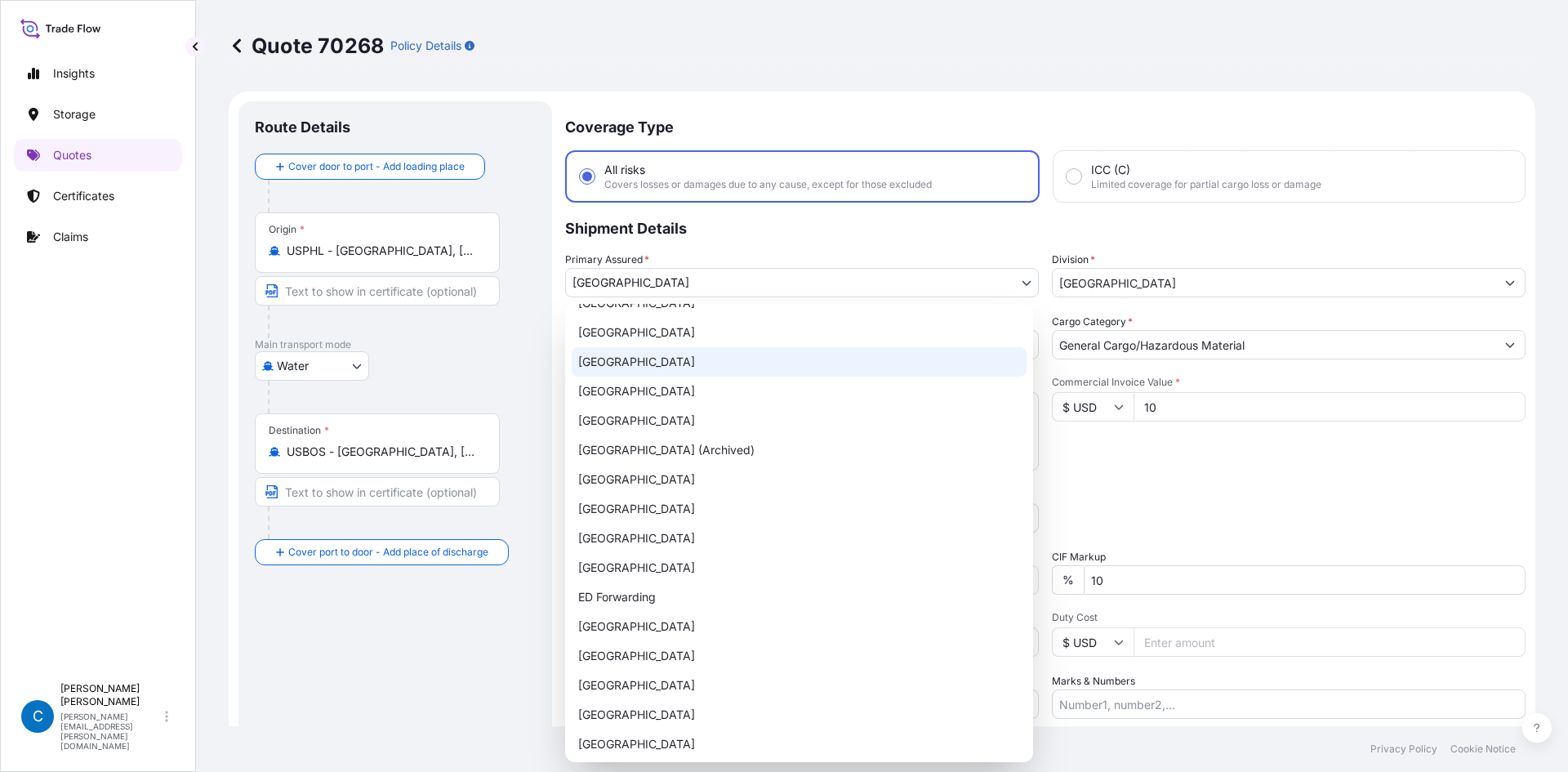
click at [660, 350] on div "[GEOGRAPHIC_DATA]" at bounding box center [799, 362] width 455 height 29
select select "31613"
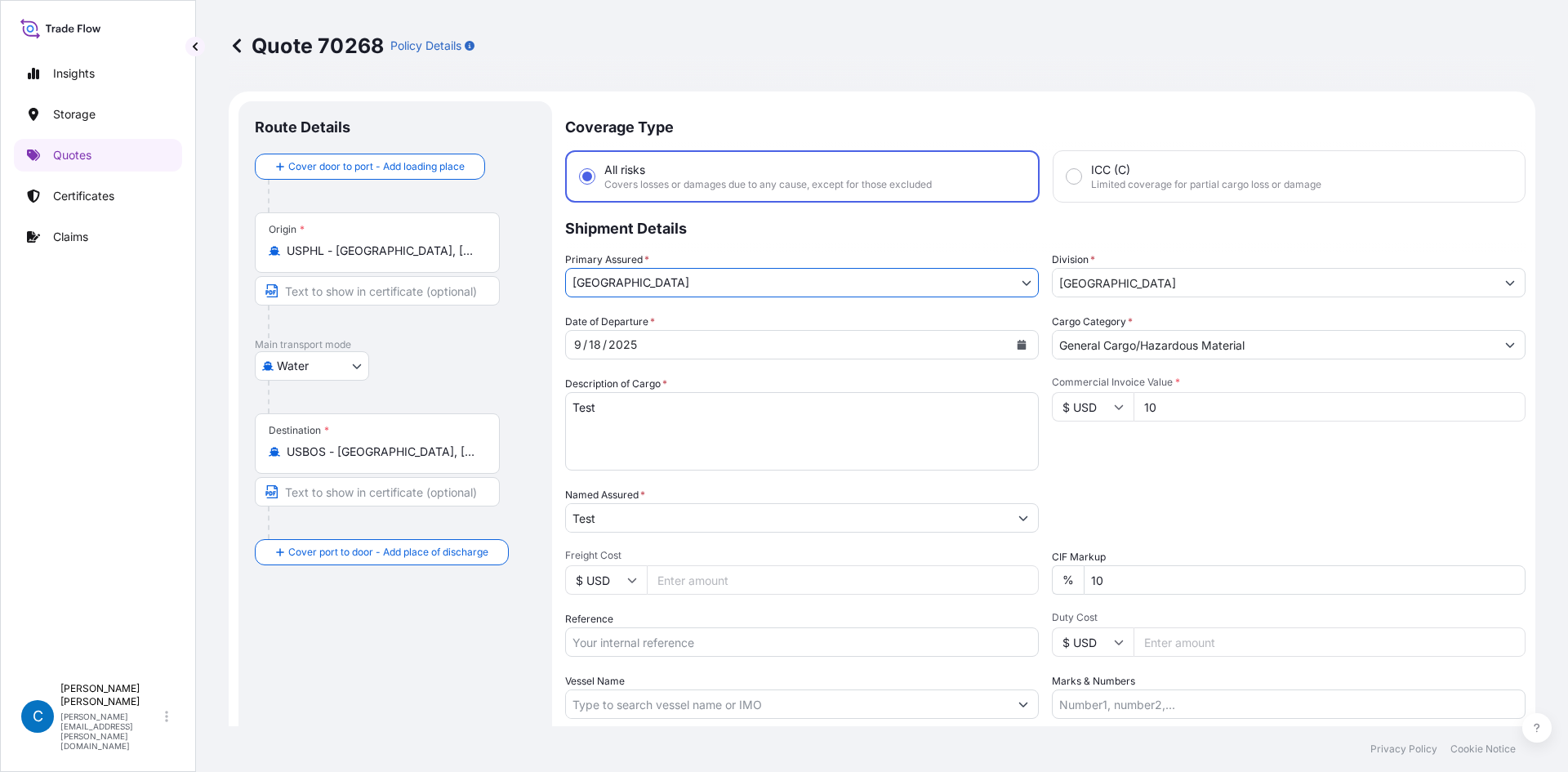
click at [1219, 278] on input "[GEOGRAPHIC_DATA]" at bounding box center [1274, 283] width 443 height 29
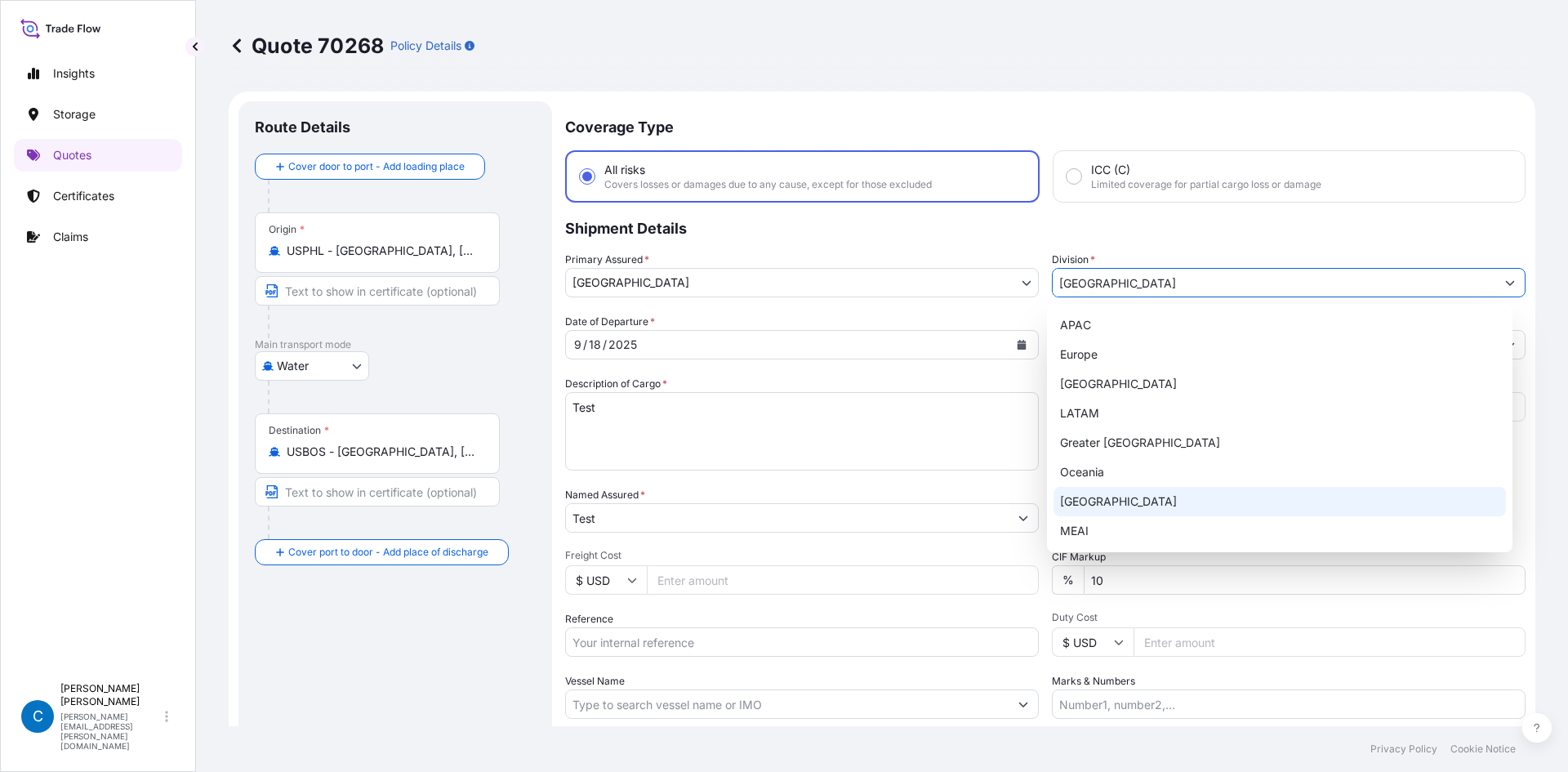
click at [1087, 531] on div "MEAI" at bounding box center [1280, 531] width 453 height 29
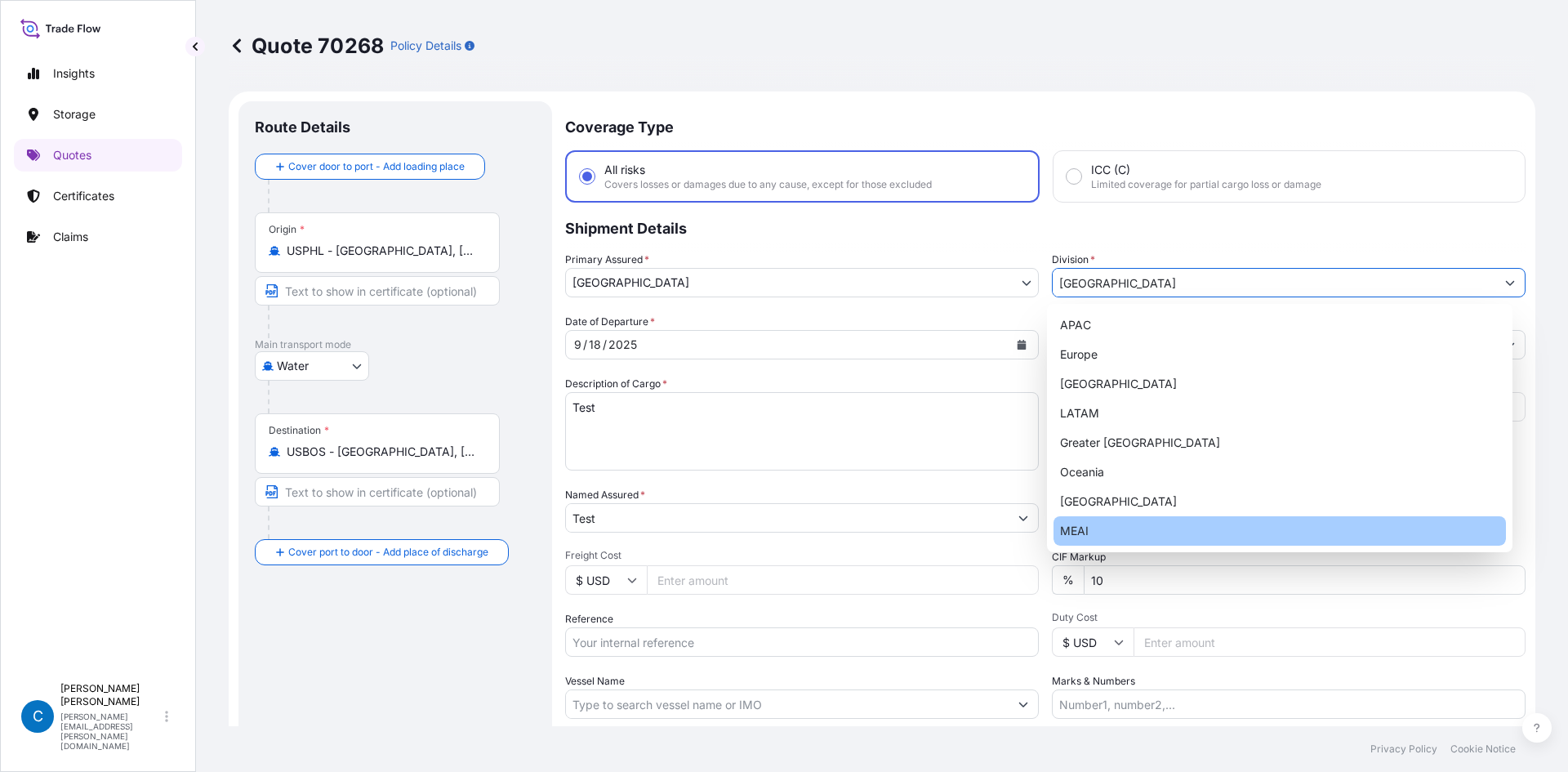
type input "MEAI"
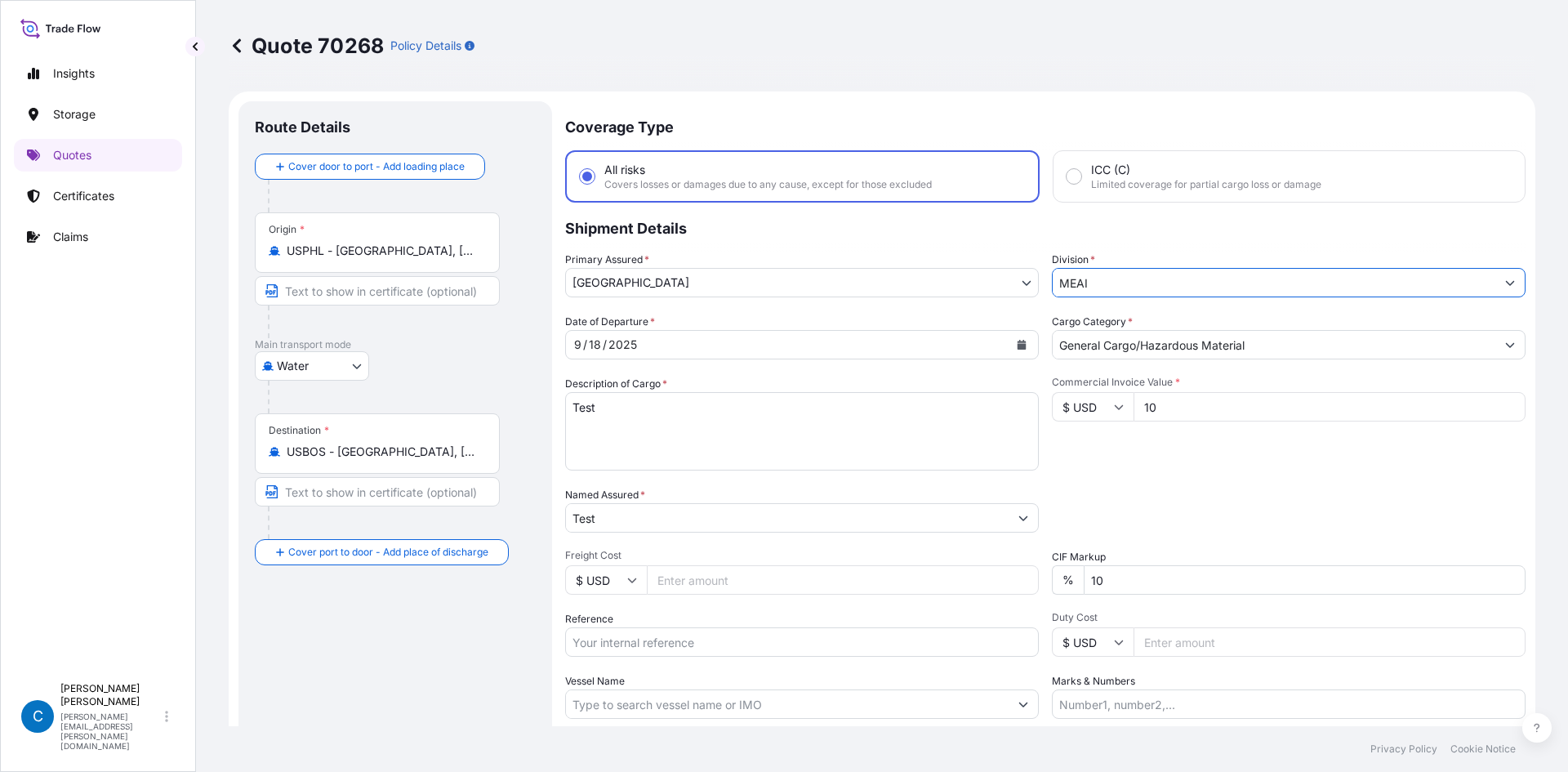
click at [1006, 232] on p "Shipment Details" at bounding box center [1045, 226] width 960 height 49
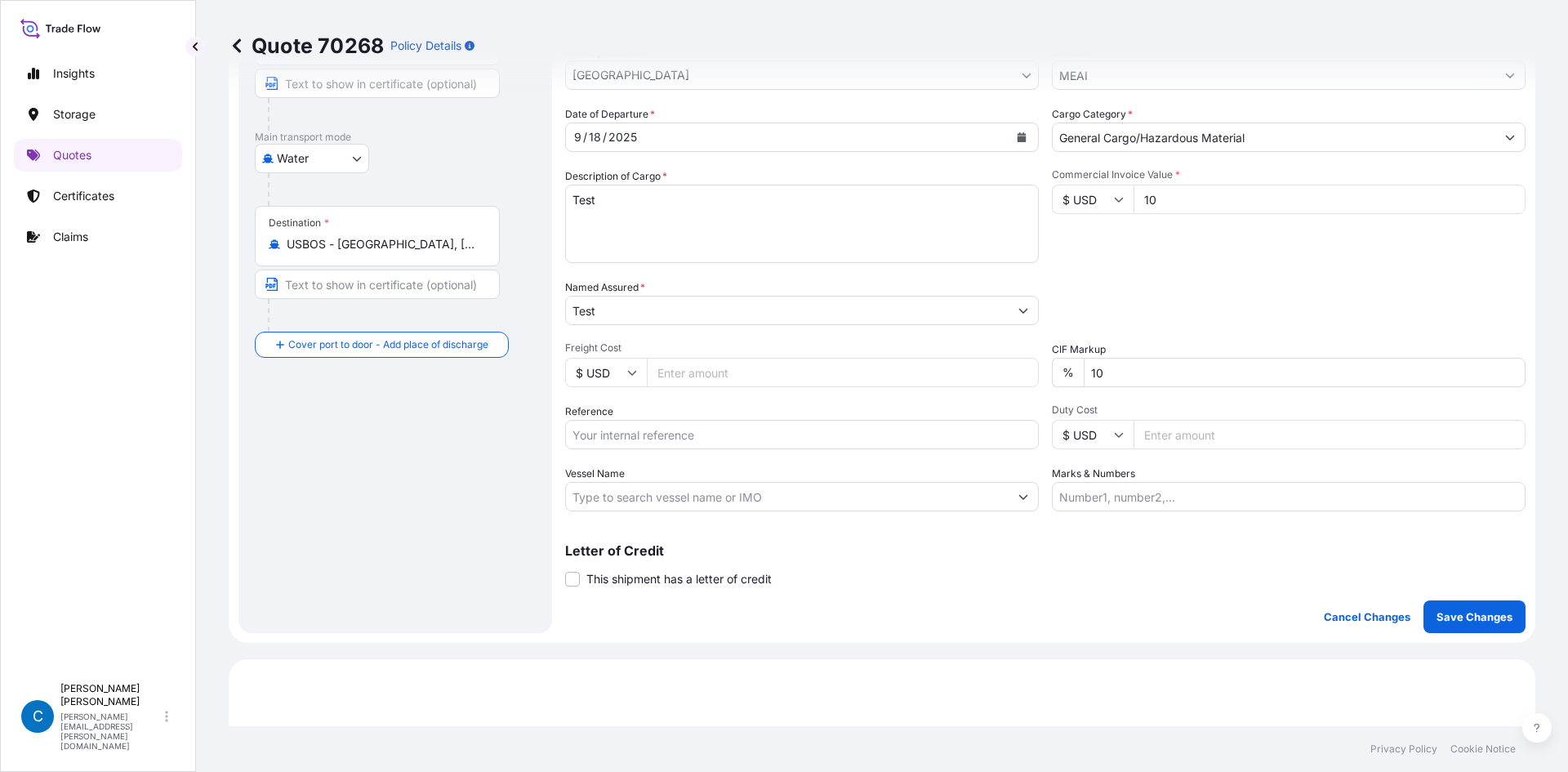
scroll to position [408, 0]
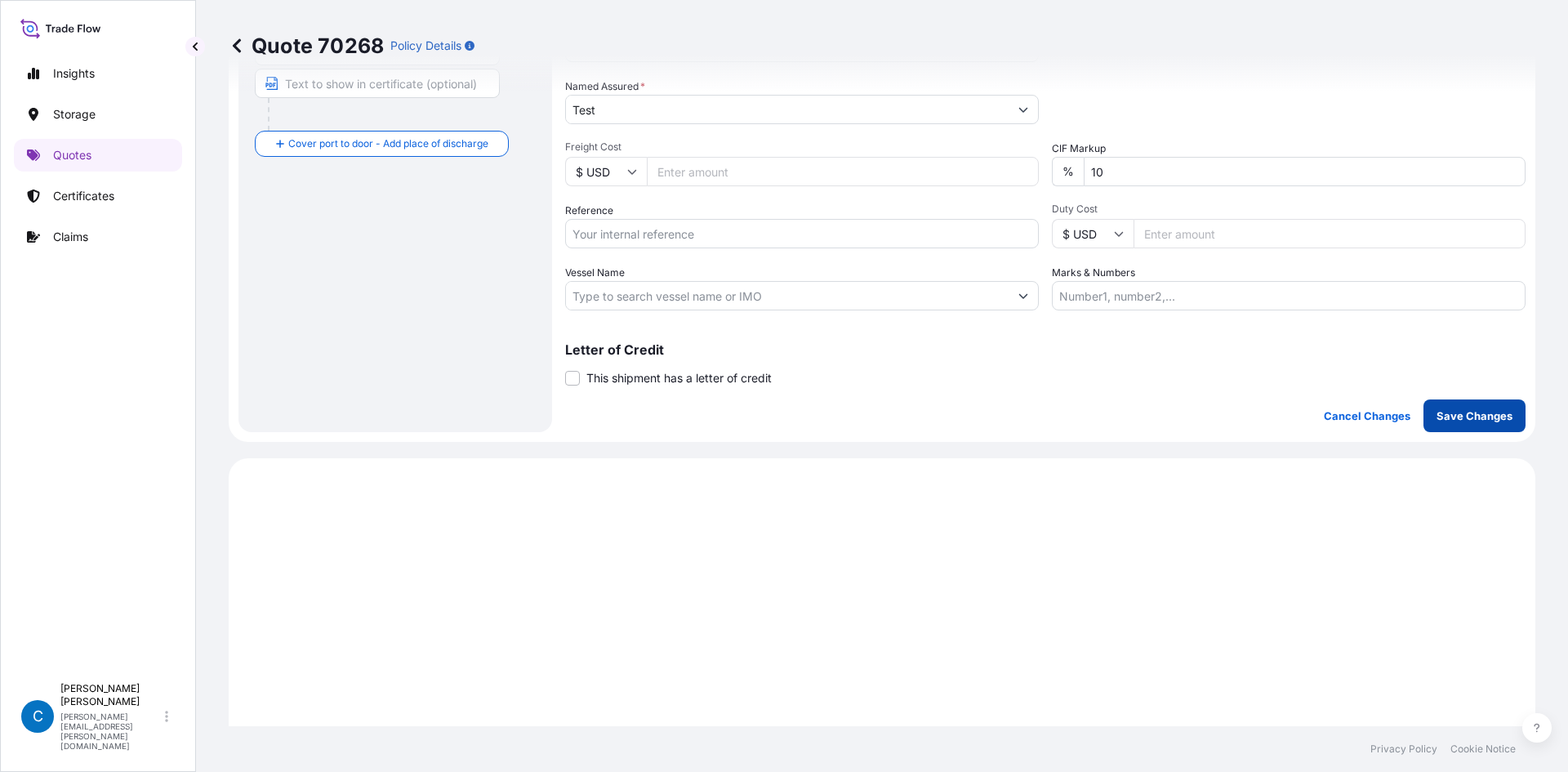
click at [1452, 414] on p "Save Changes" at bounding box center [1475, 416] width 76 height 16
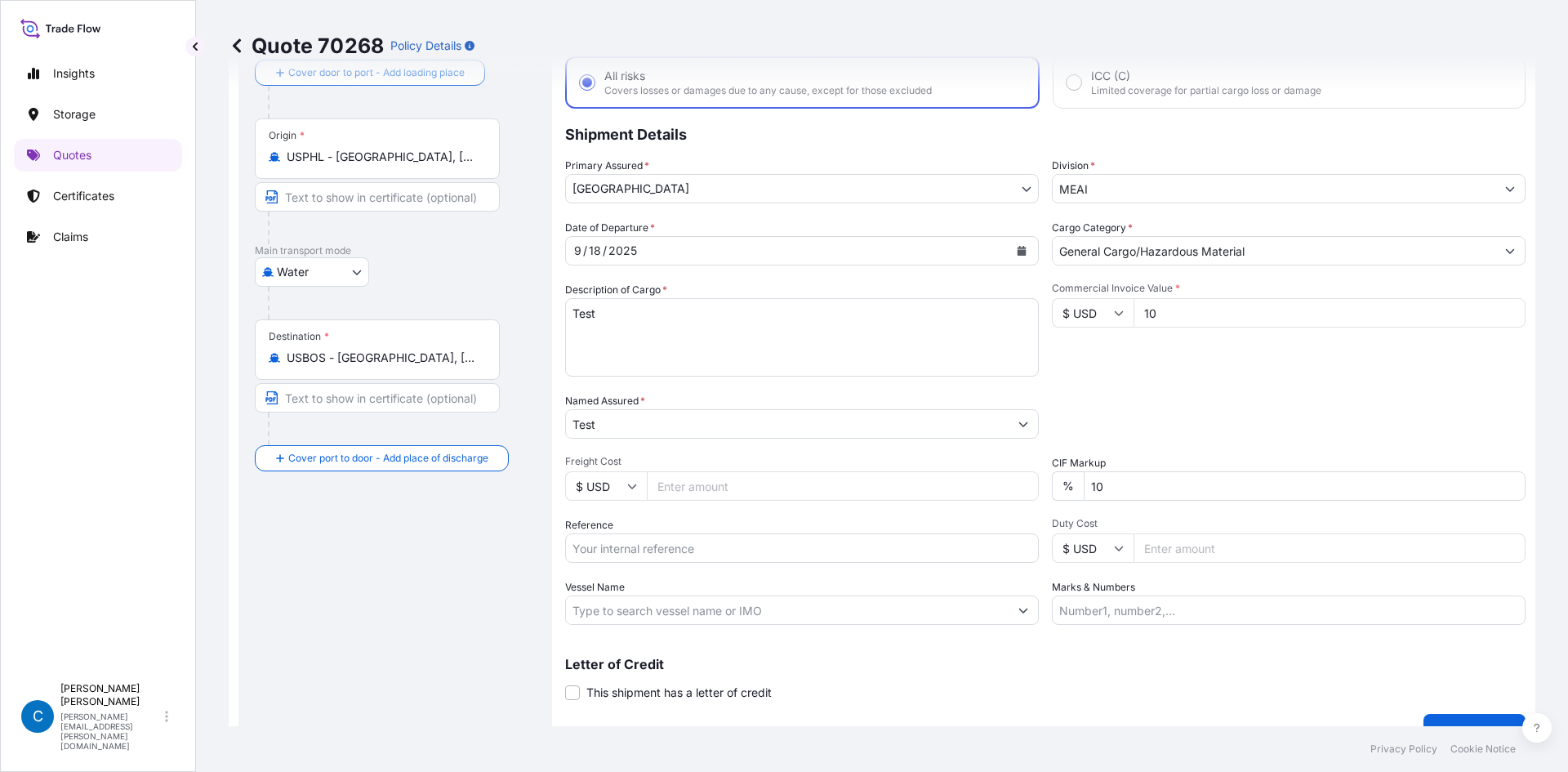
scroll to position [0, 0]
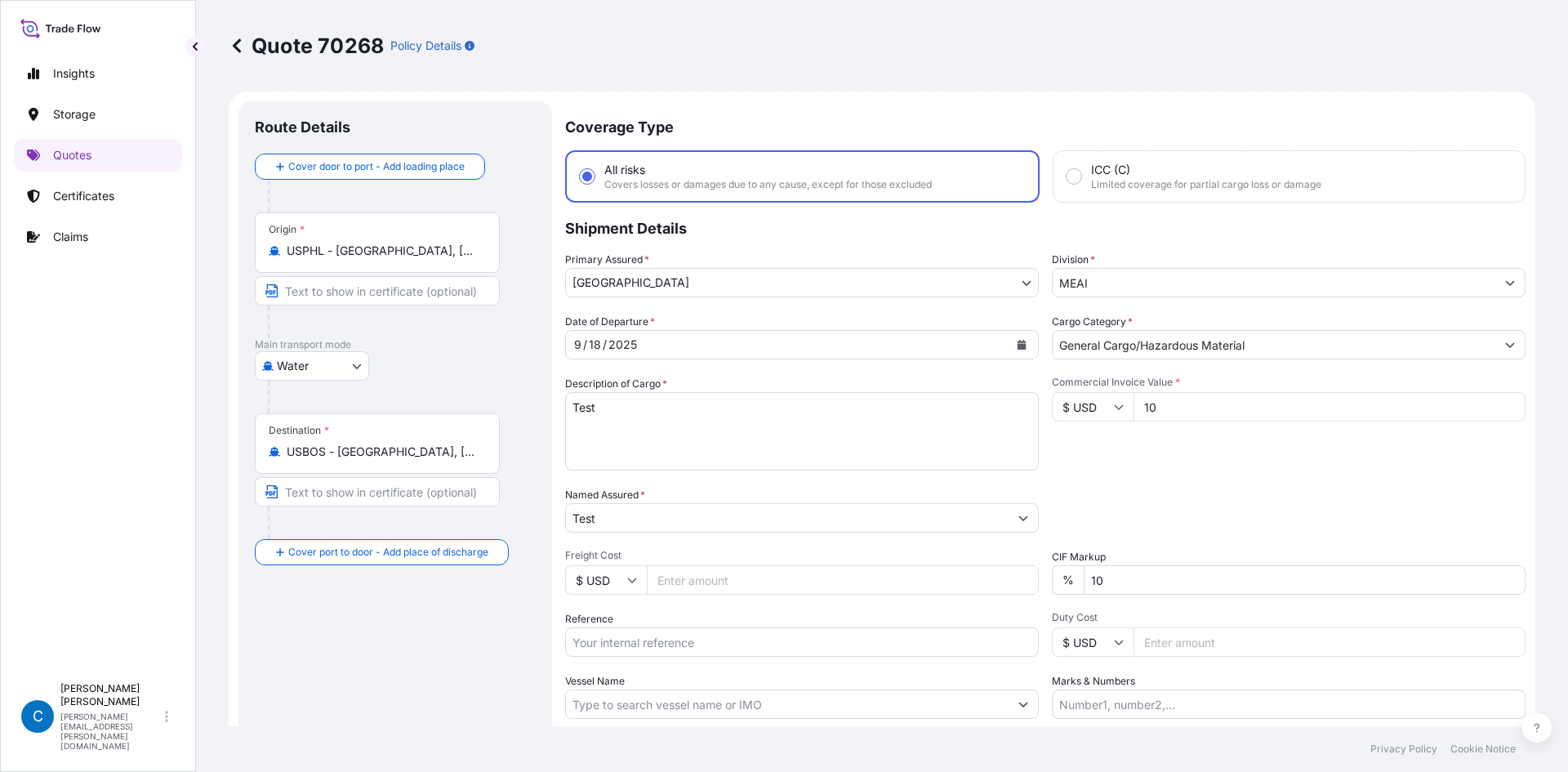
select select "Water"
select select "31613"
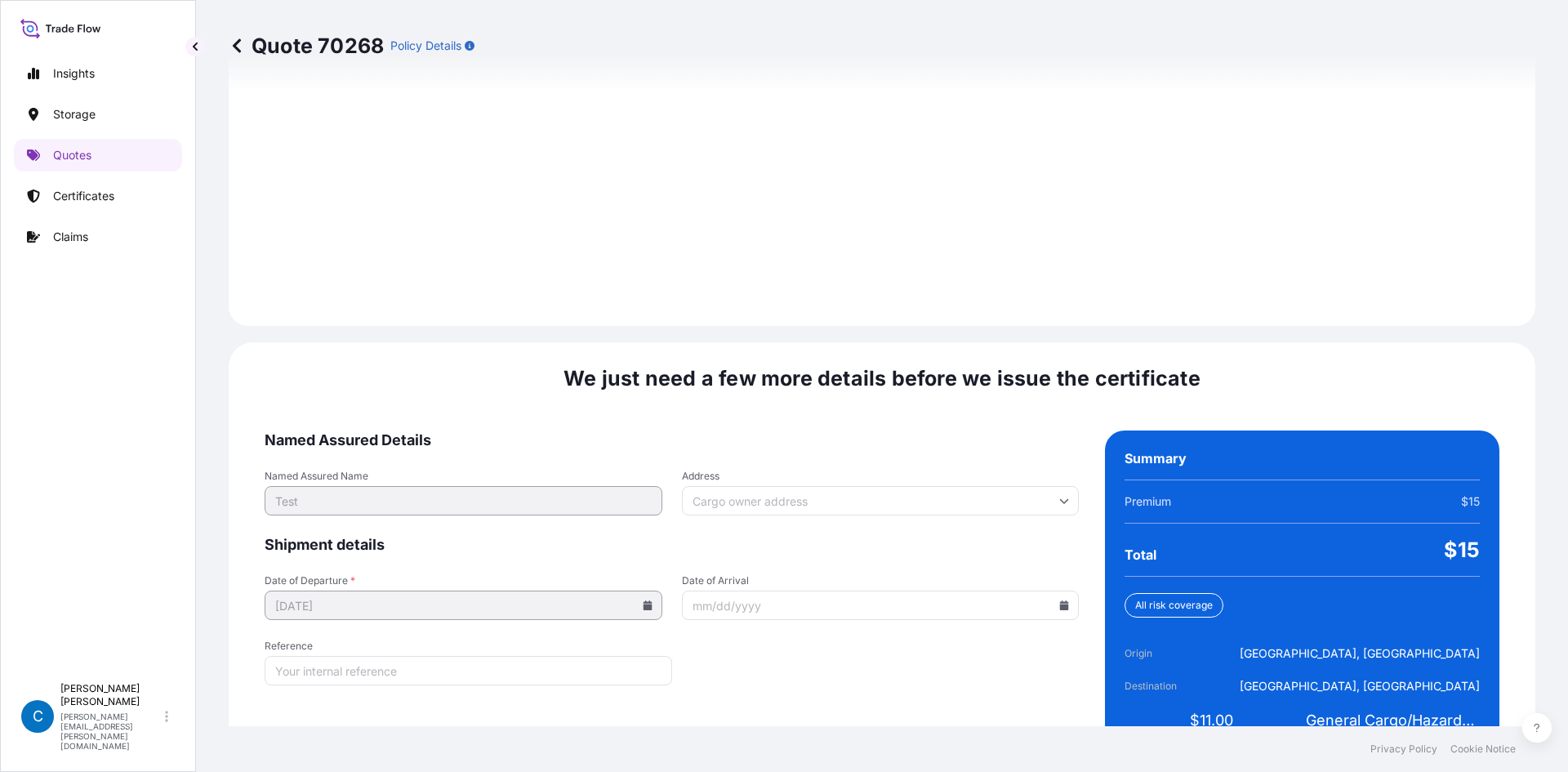
scroll to position [2259, 0]
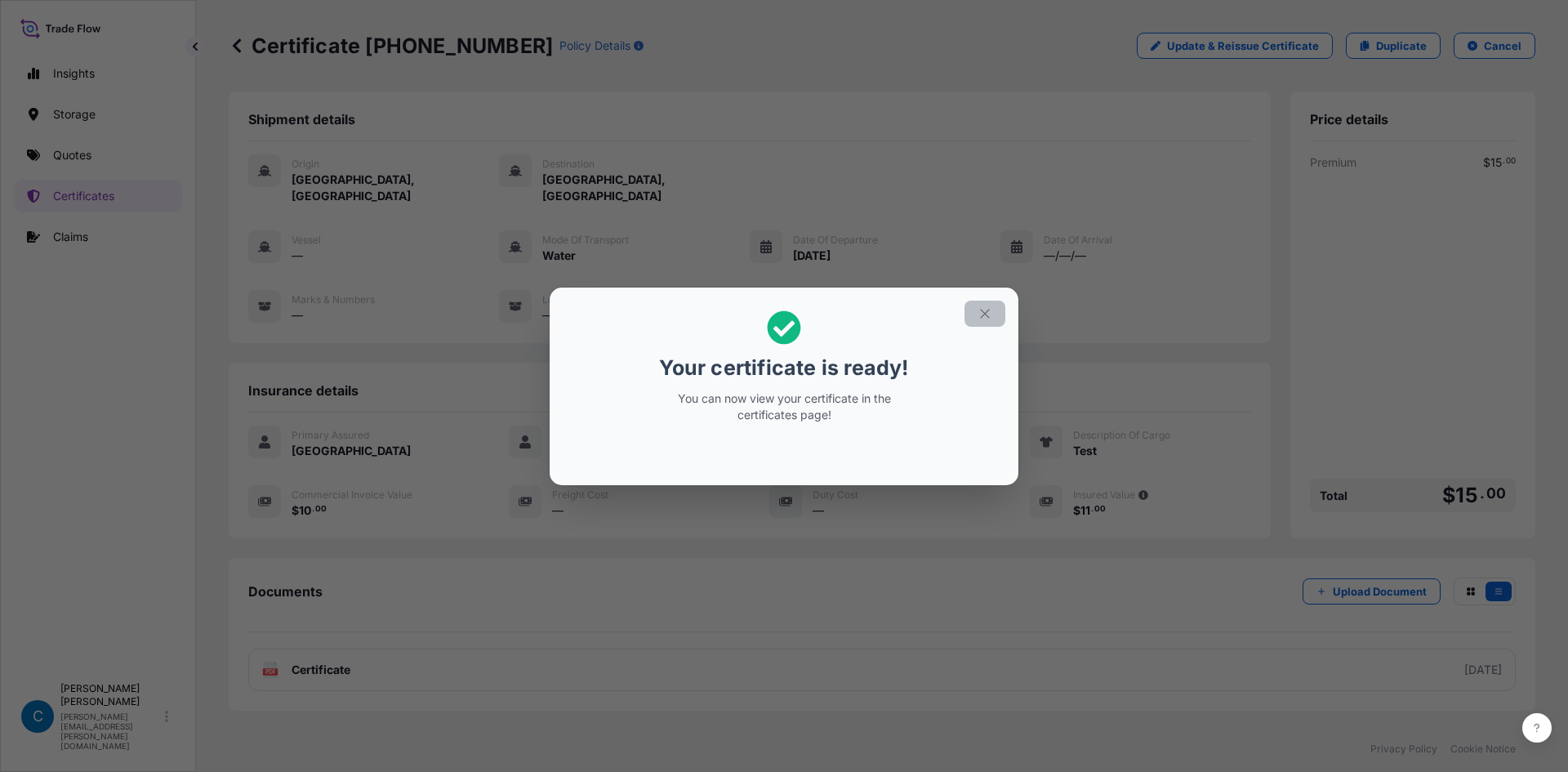
click at [985, 311] on icon "button" at bounding box center [985, 313] width 15 height 15
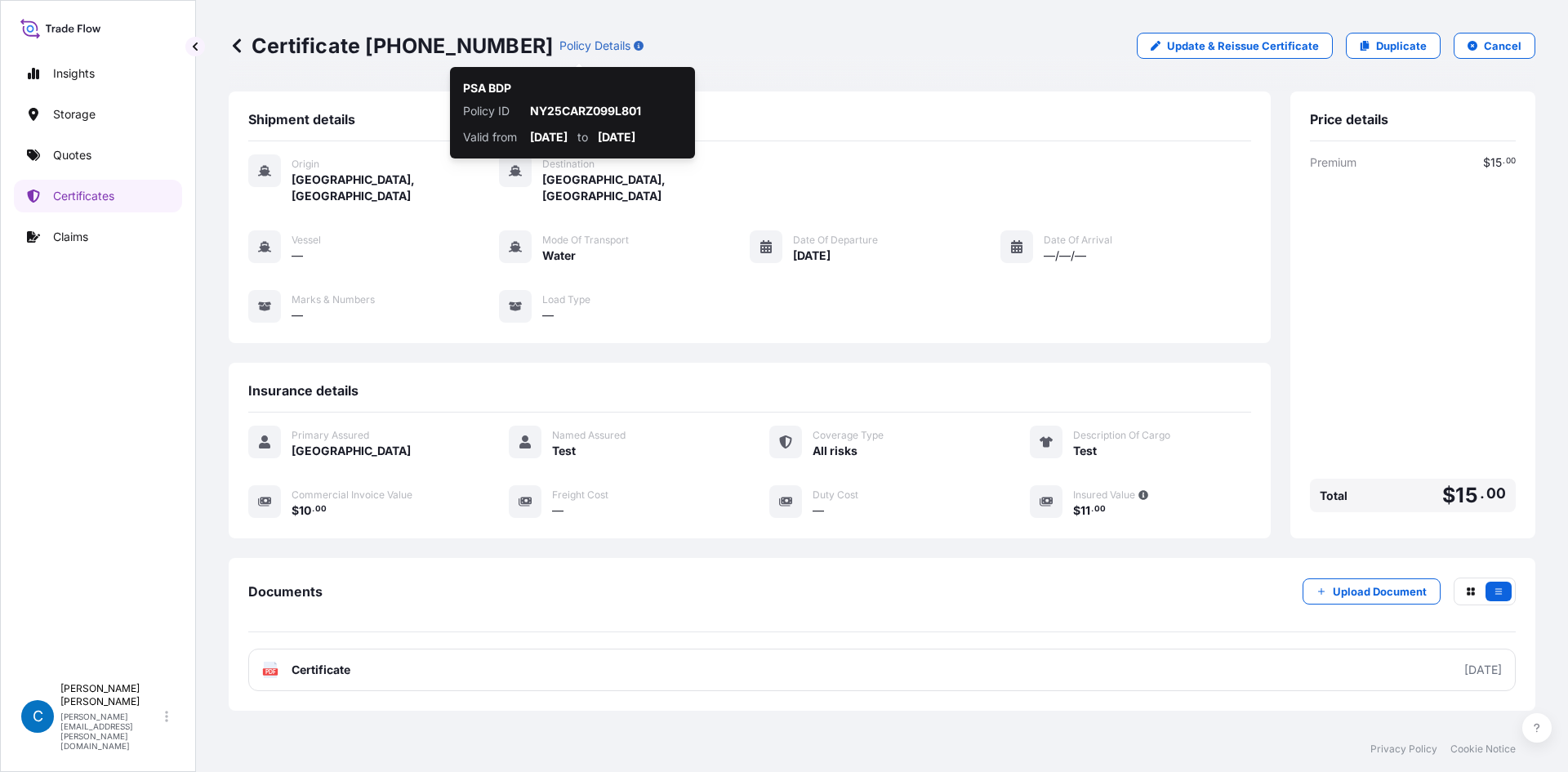
click at [560, 48] on p "Policy Details" at bounding box center [595, 45] width 71 height 16
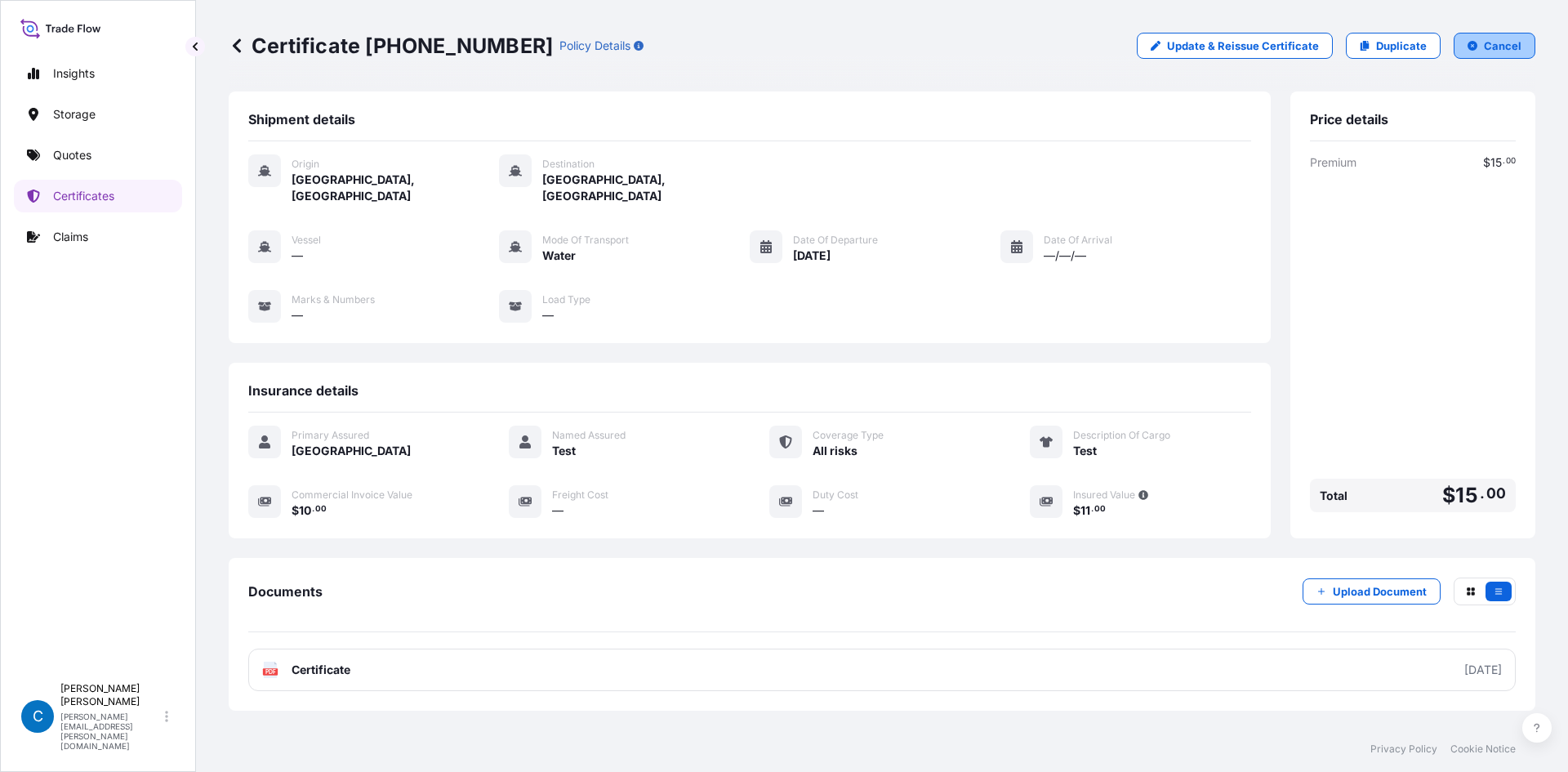
click at [1518, 48] on button "Cancel" at bounding box center [1495, 46] width 81 height 26
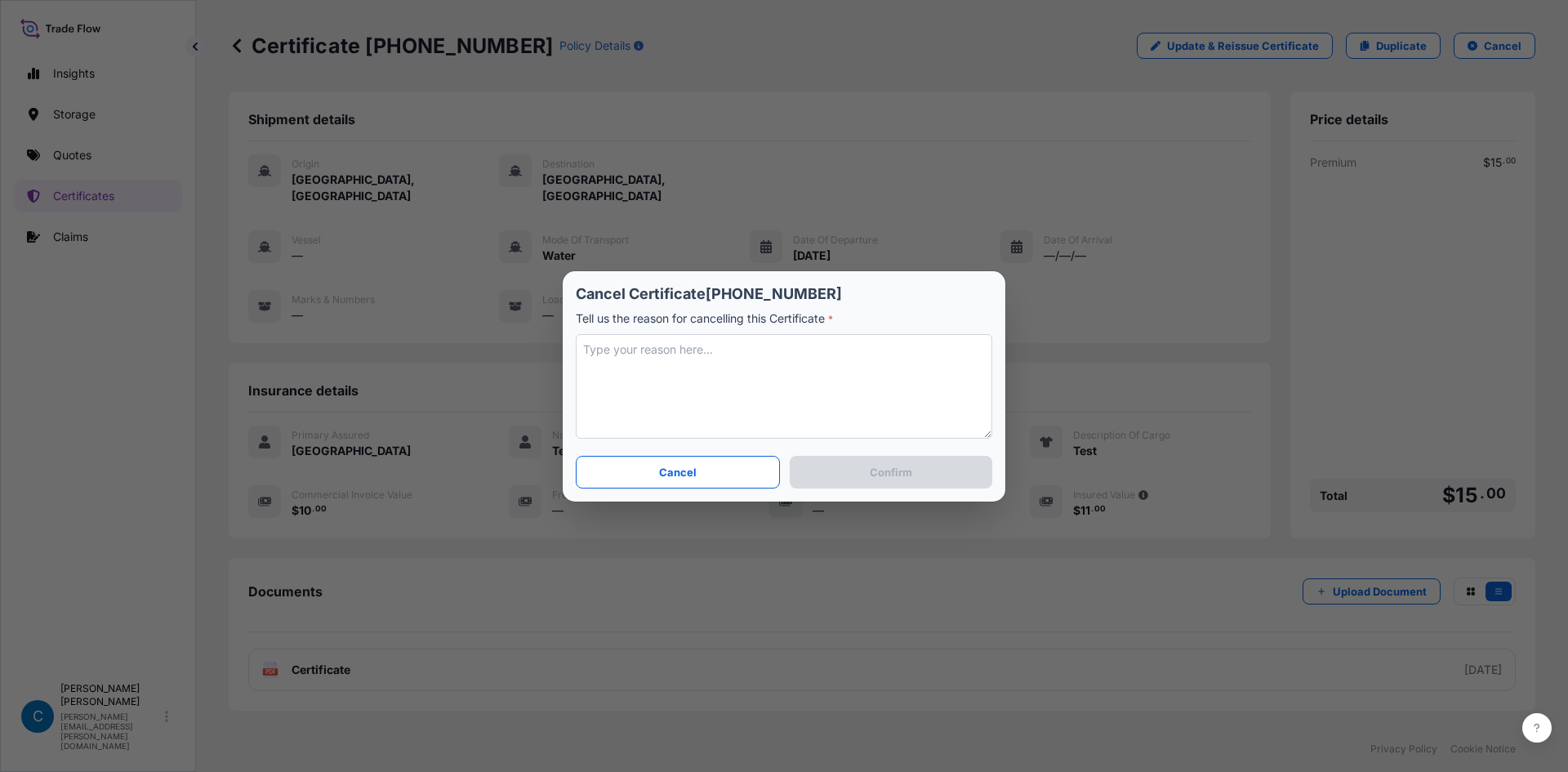
click at [629, 357] on textarea at bounding box center [784, 386] width 417 height 105
type textarea "Test shipment"
click at [885, 482] on button "Confirm" at bounding box center [891, 472] width 202 height 33
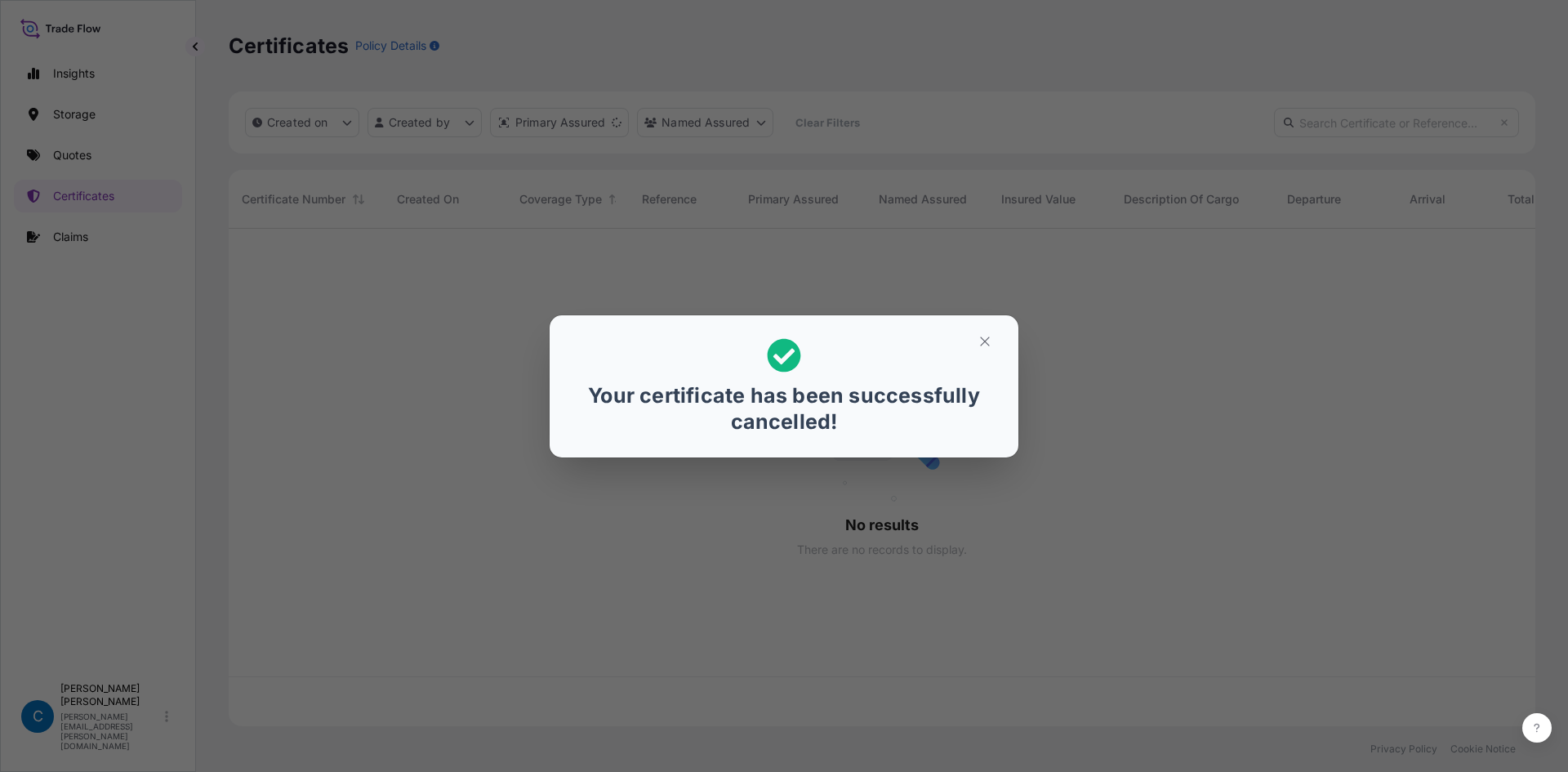
scroll to position [494, 1295]
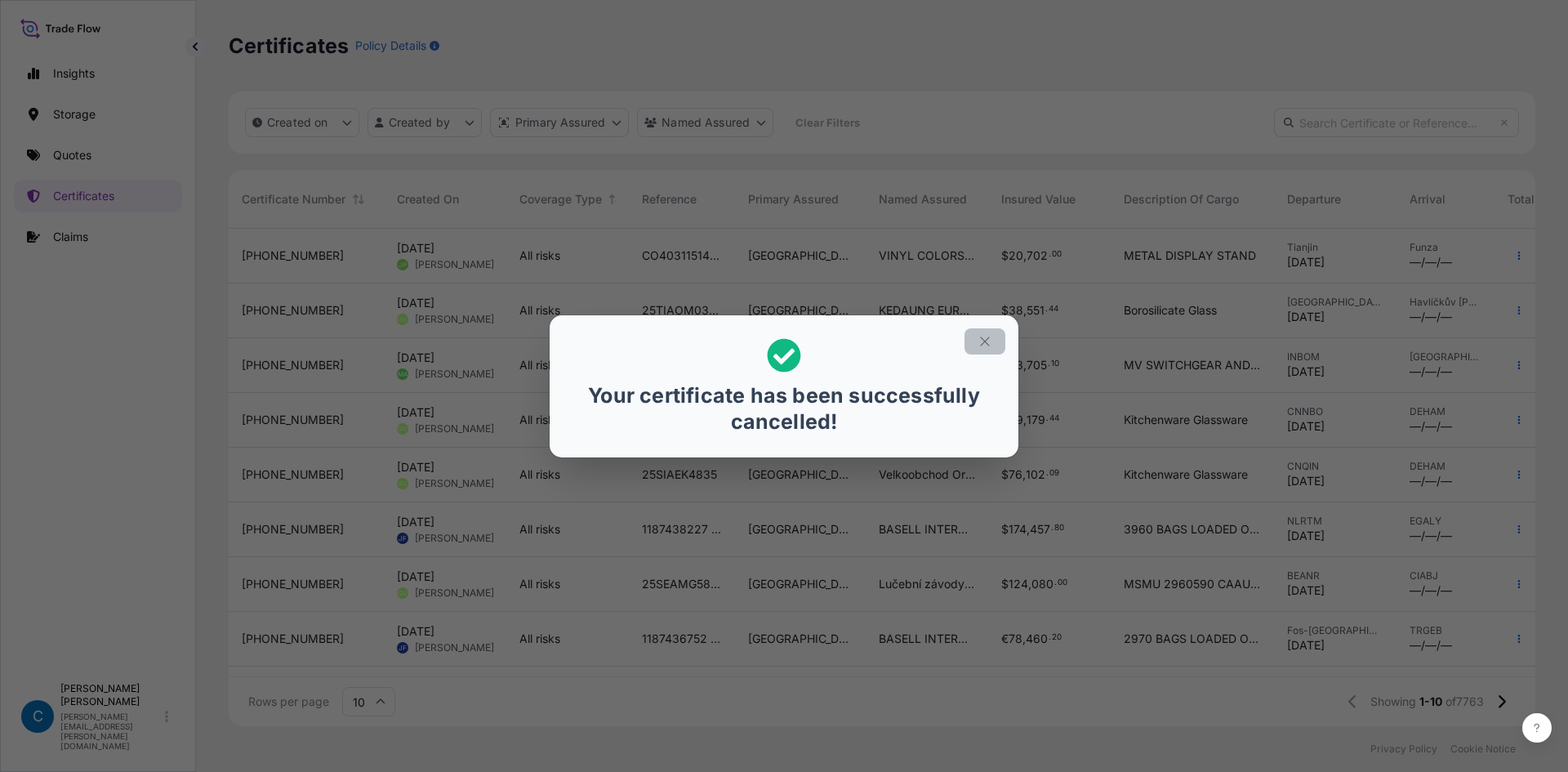
click at [992, 345] on button "button" at bounding box center [985, 341] width 41 height 26
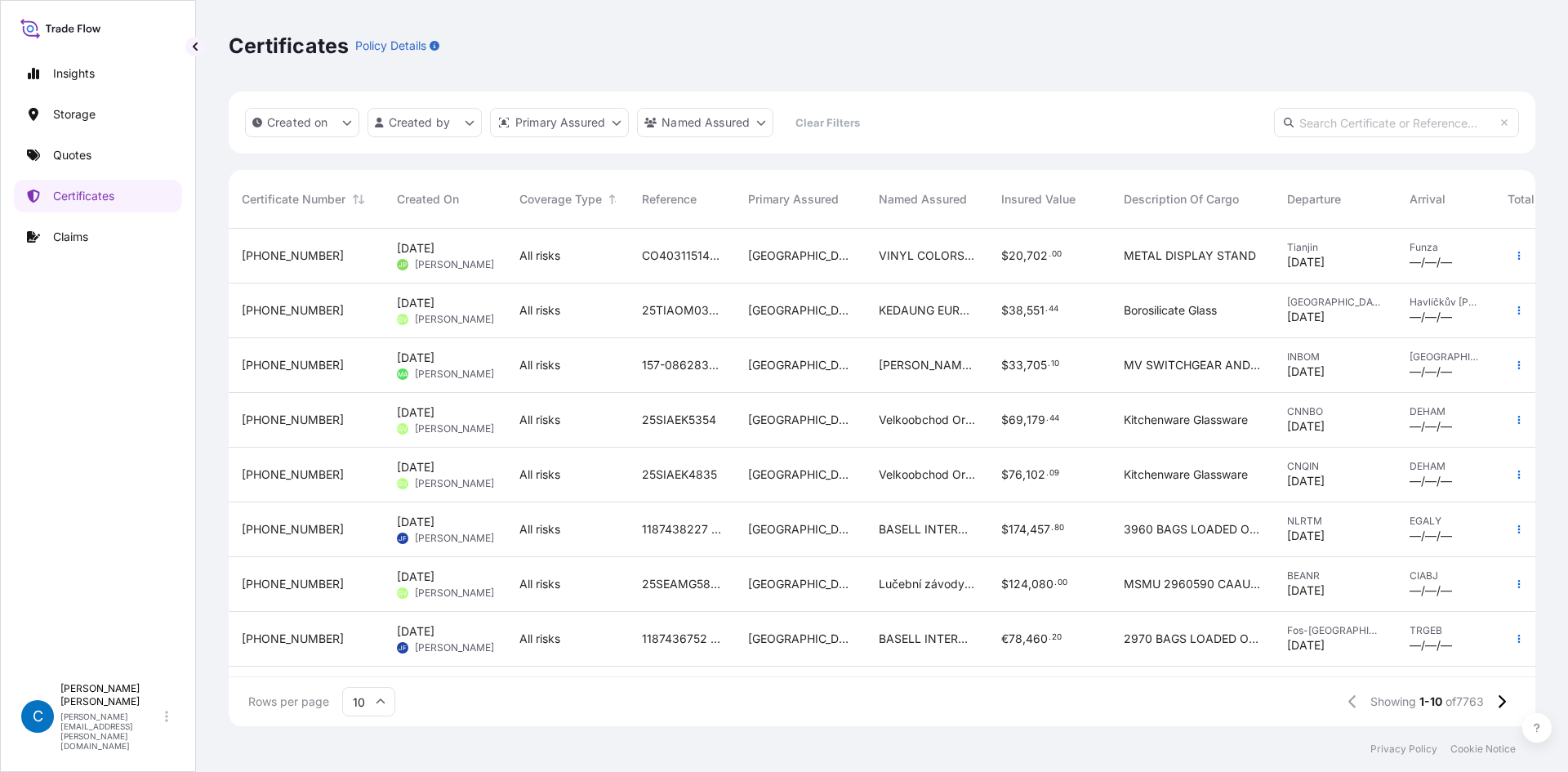
click at [286, 253] on span "[PHONE_NUMBER]" at bounding box center [293, 255] width 102 height 16
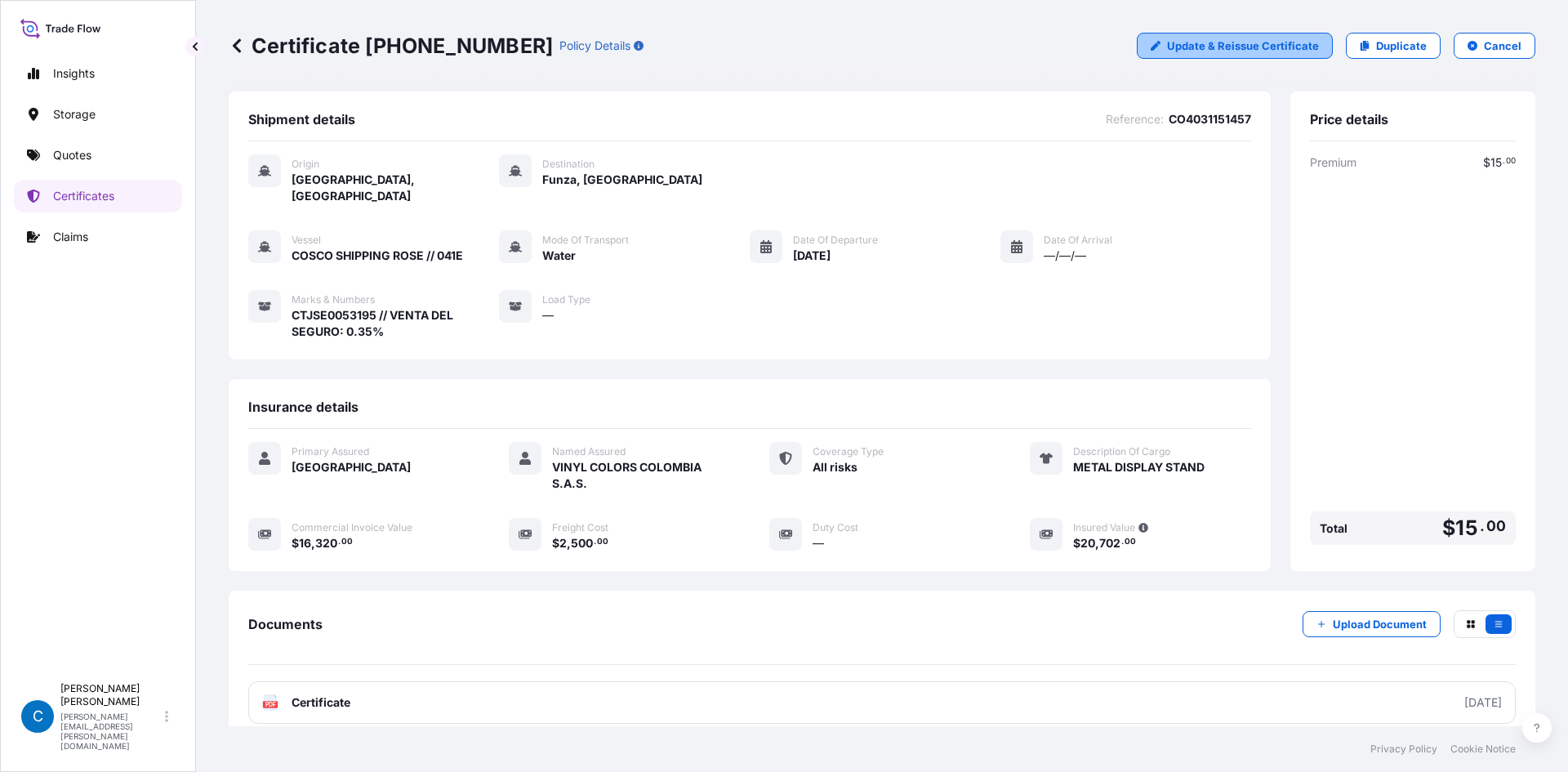
click at [1265, 52] on p "Update & Reissue Certificate" at bounding box center [1243, 45] width 152 height 16
select select "Water"
select select "31619"
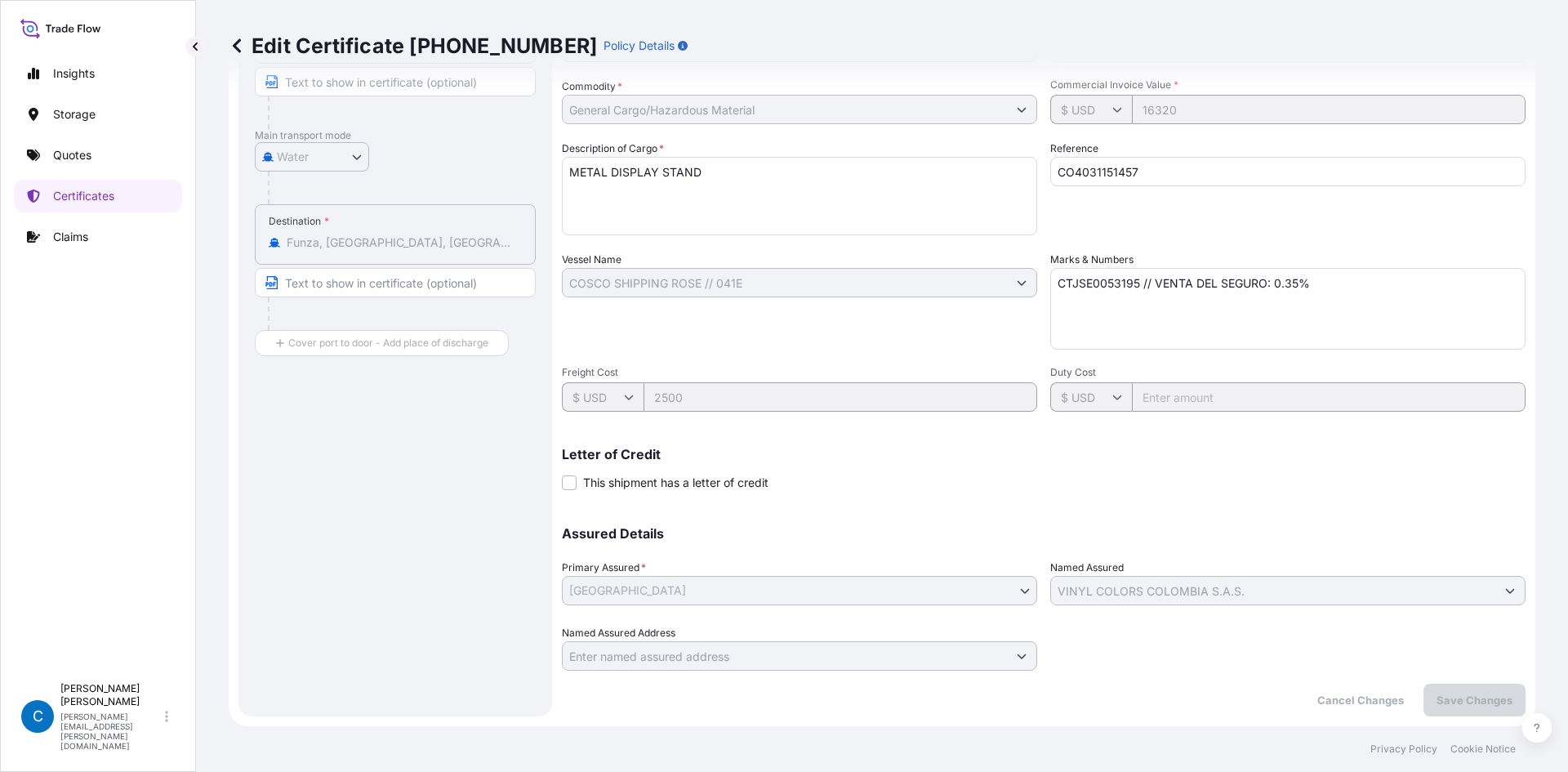
scroll to position [20, 0]
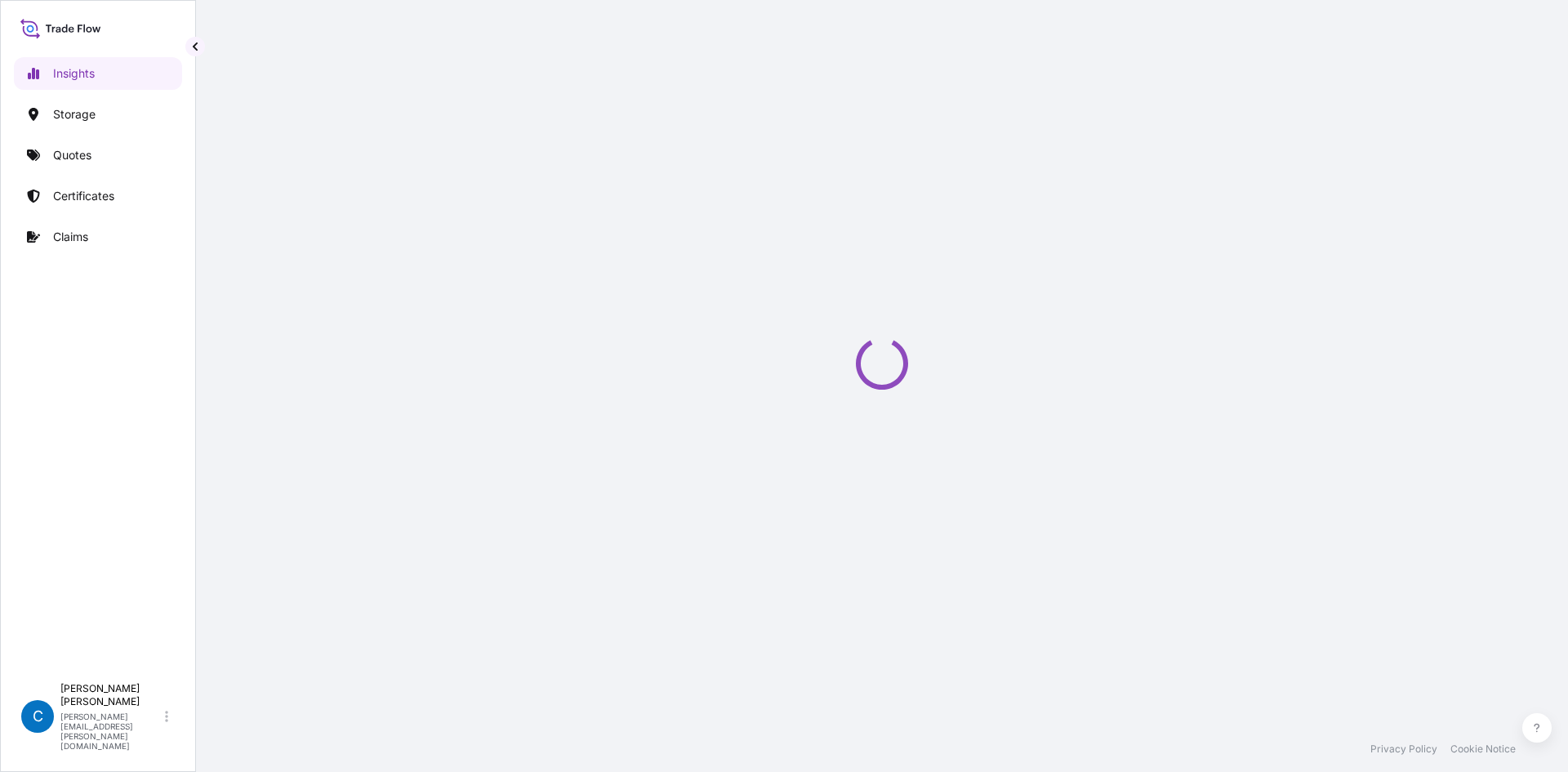
select select "2025"
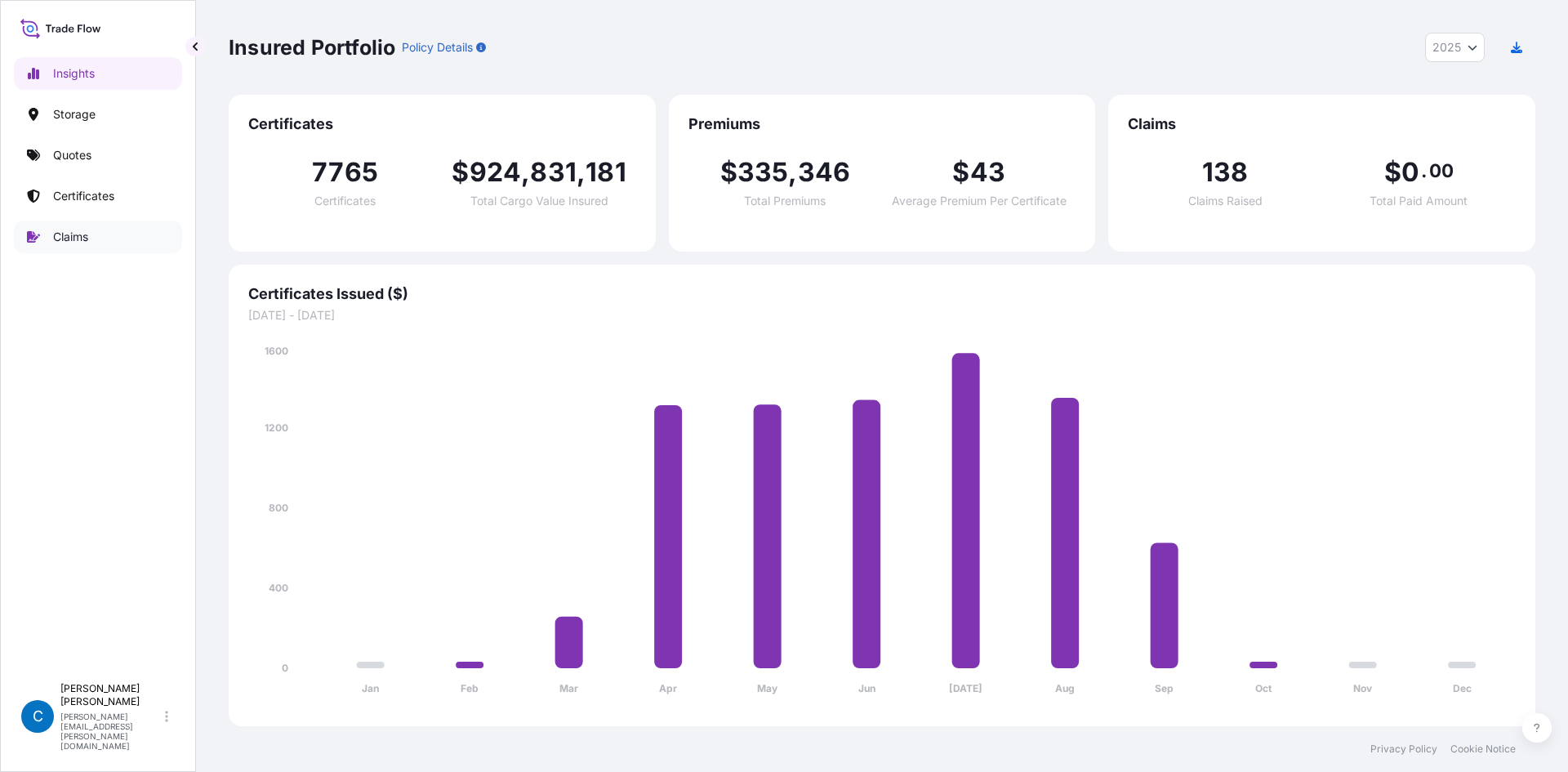
click at [67, 230] on p "Claims" at bounding box center [70, 237] width 35 height 16
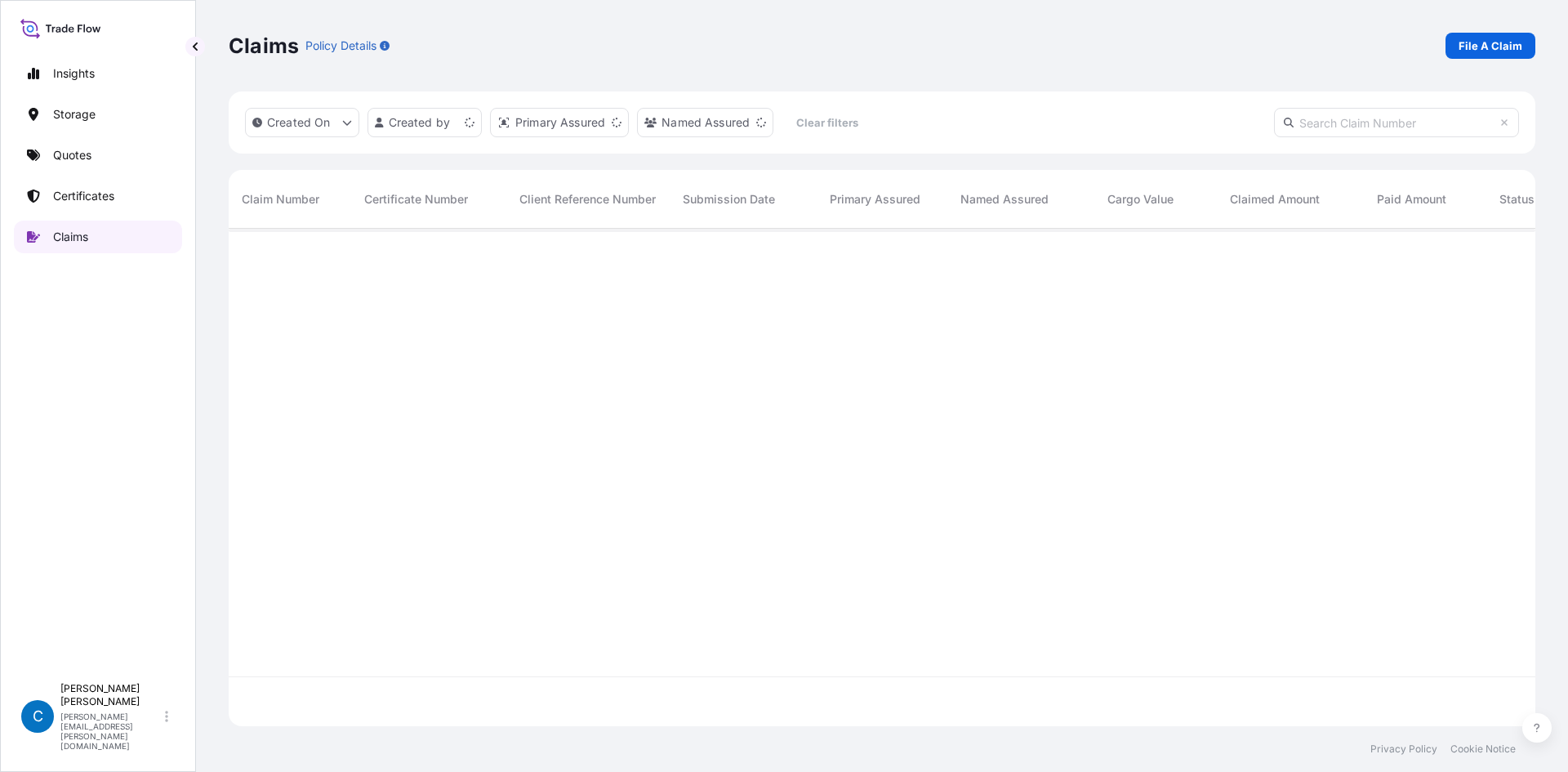
scroll to position [494, 1295]
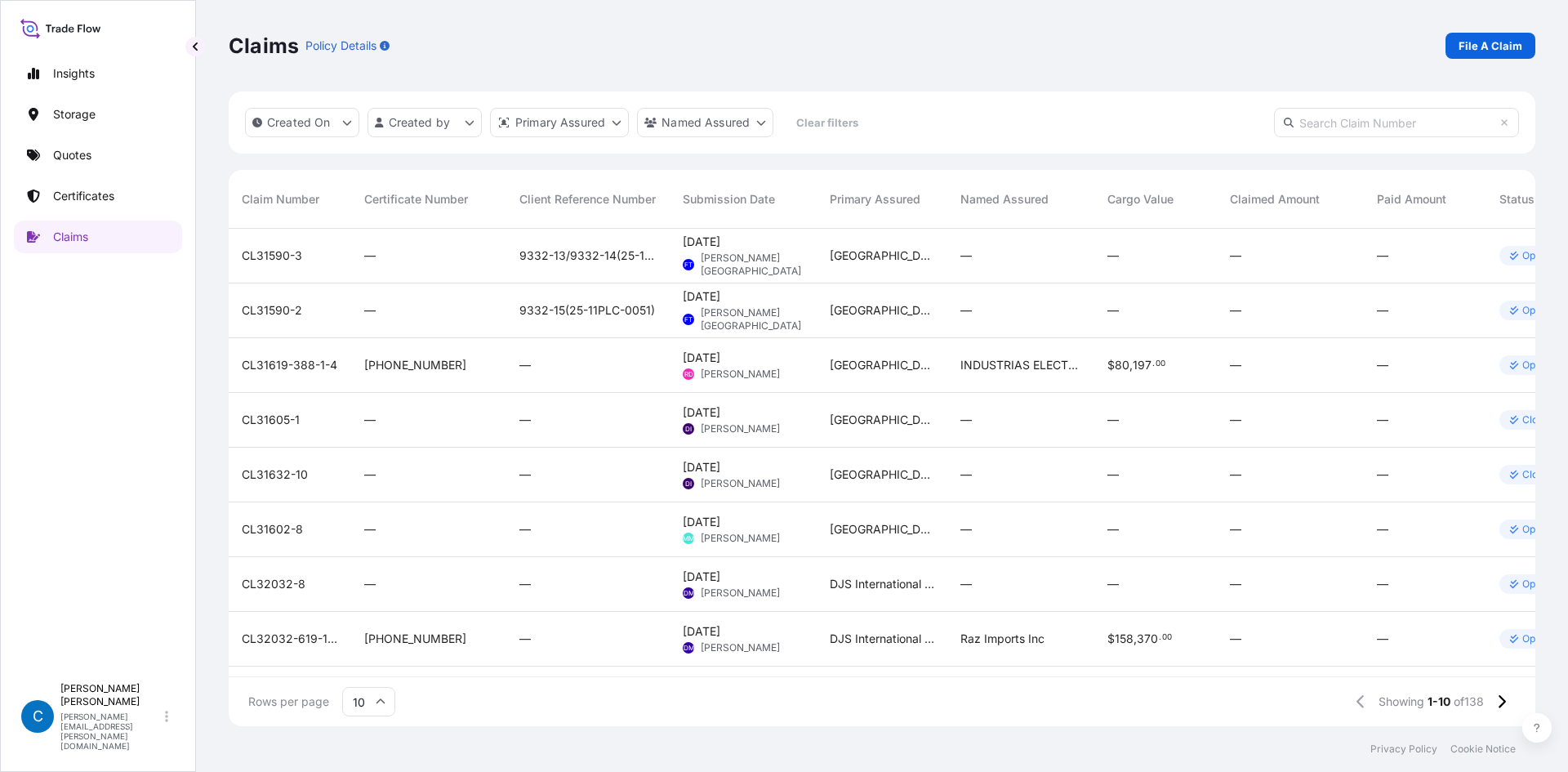
click at [1435, 116] on input "text" at bounding box center [1396, 123] width 245 height 29
paste input "[PHONE_NUMBER]"
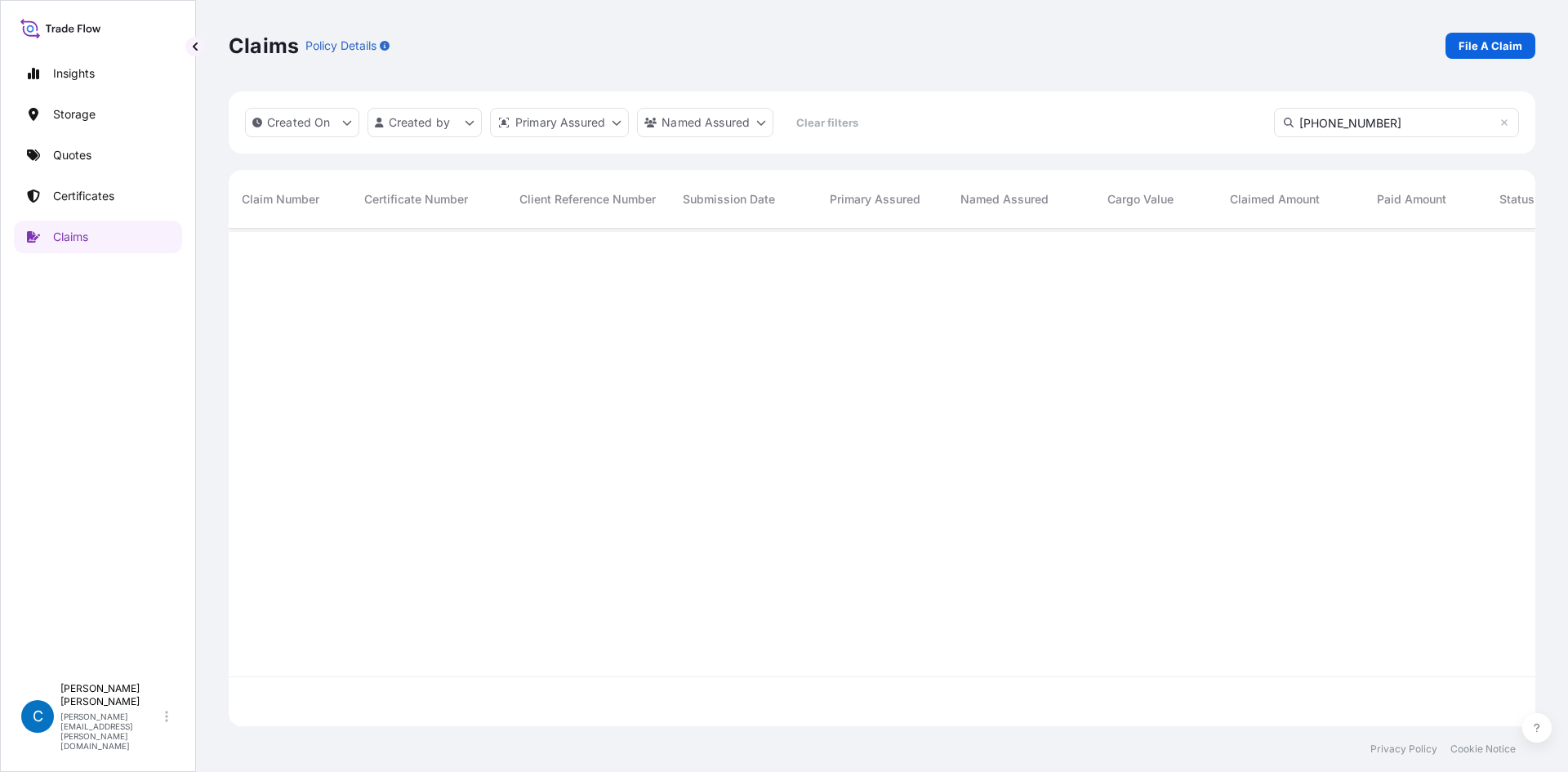
type input "31591-15-1"
click at [821, 6] on div "Claims Policy Details File A Claim" at bounding box center [883, 46] width 1307 height 92
click at [1383, 113] on input "31591-15-1" at bounding box center [1396, 123] width 245 height 29
click at [131, 171] on div "Insights Storage Quotes Certificates Claims" at bounding box center [98, 358] width 169 height 632
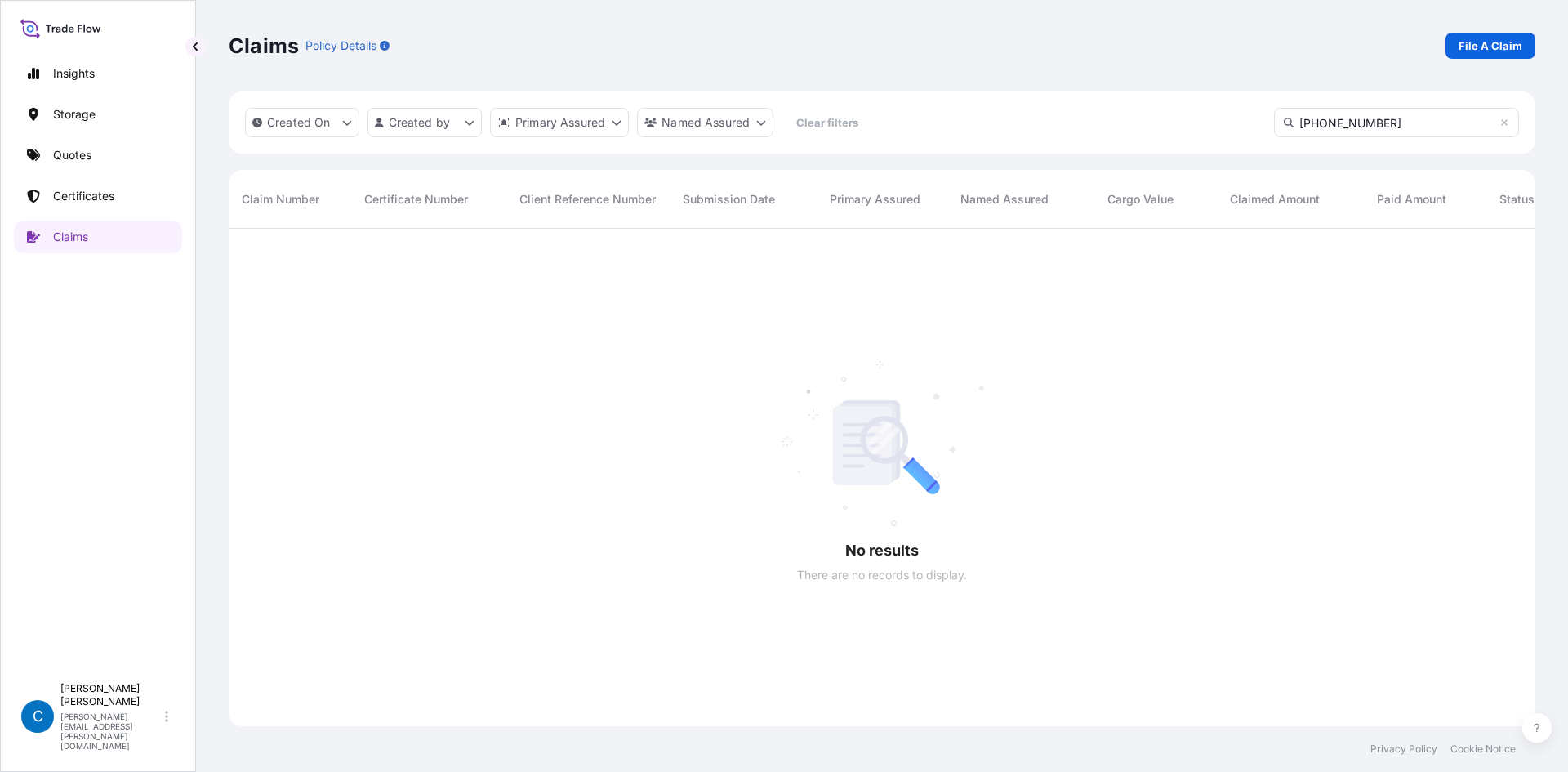
click at [114, 192] on p "Certificates" at bounding box center [83, 195] width 61 height 16
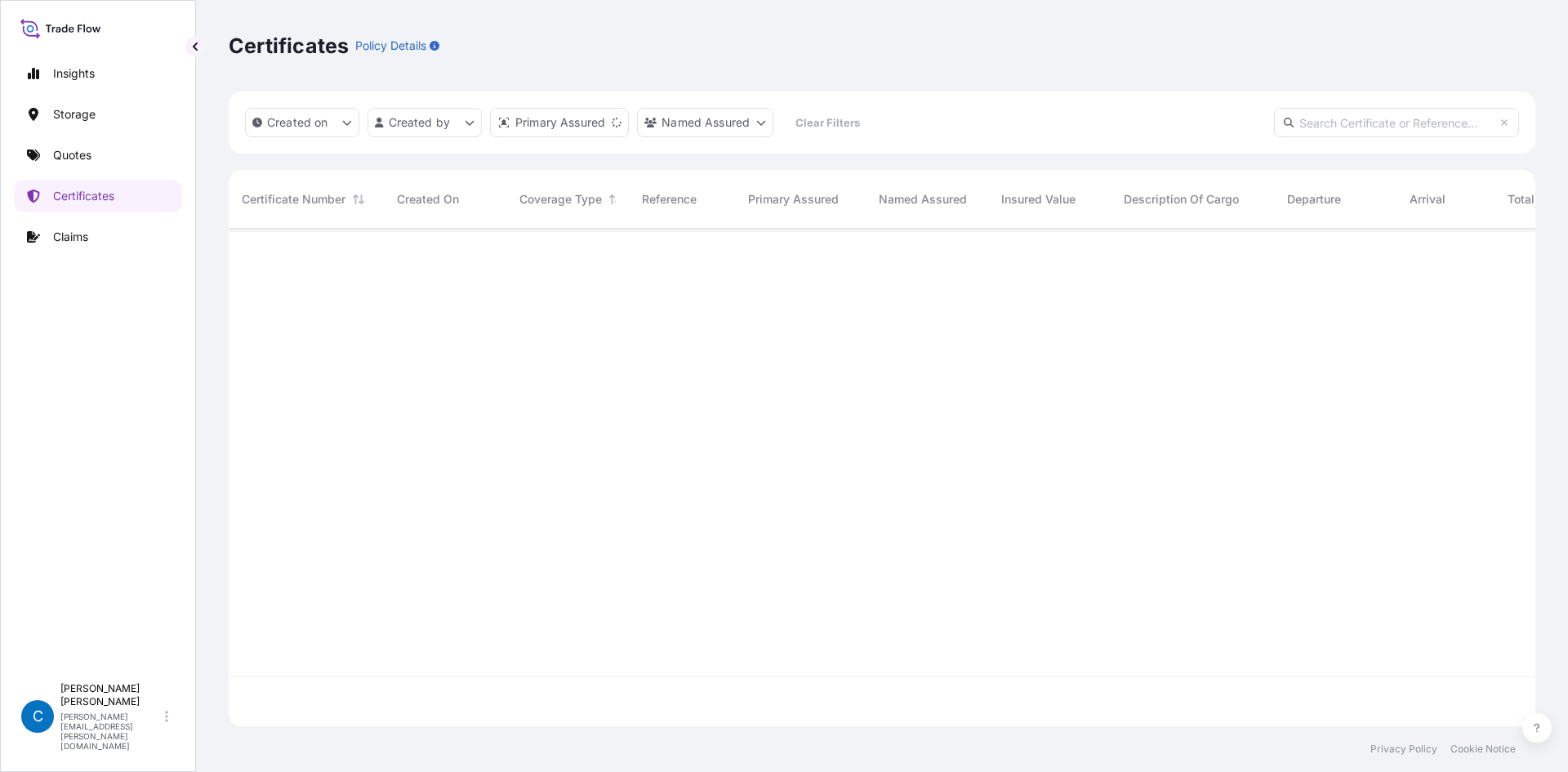
scroll to position [494, 1295]
click at [1379, 115] on input "text" at bounding box center [1396, 123] width 245 height 29
paste input "31591-15-1"
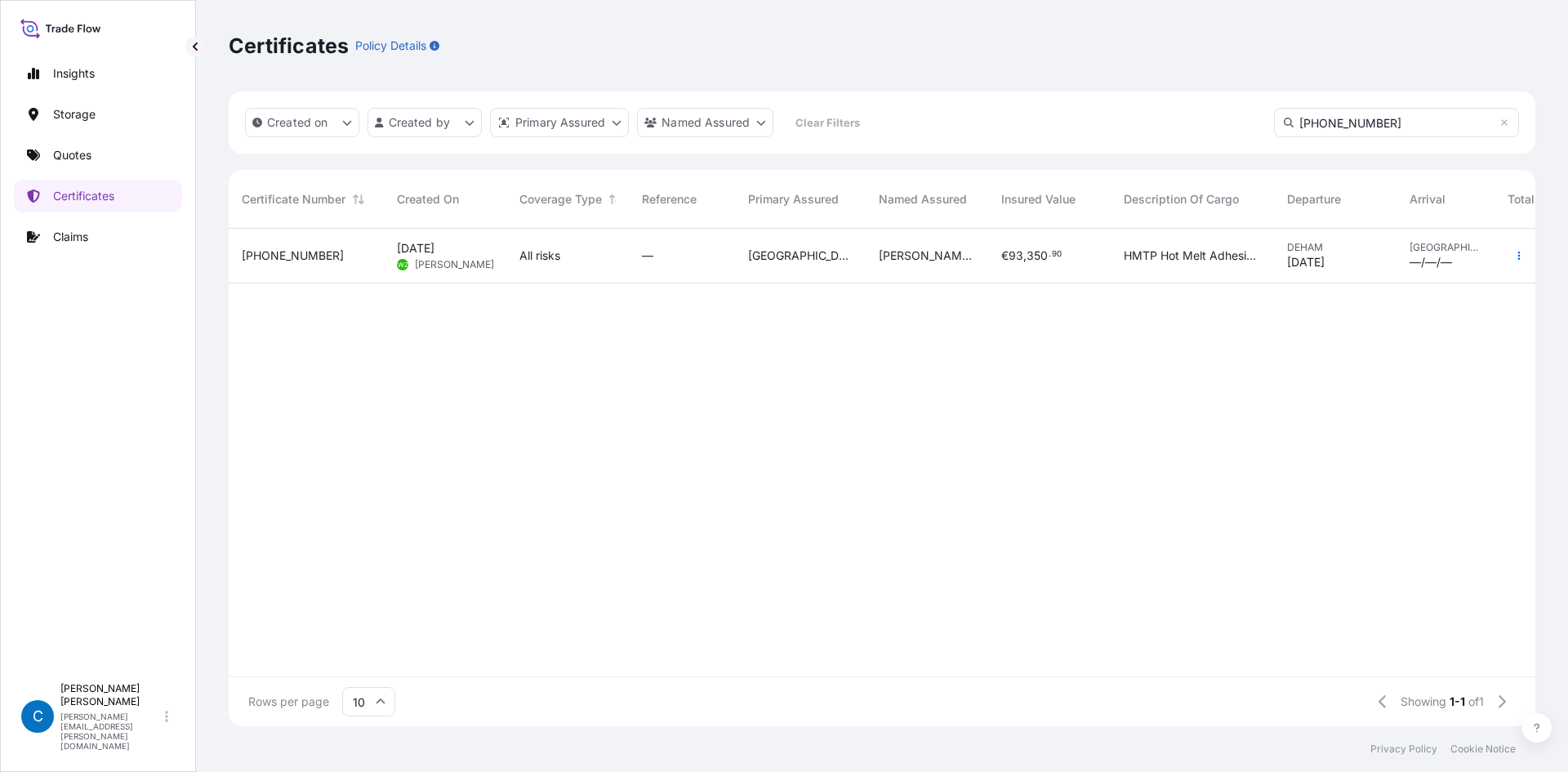
type input "31591-15-1"
click at [285, 264] on div "31591-15-1" at bounding box center [307, 256] width 156 height 54
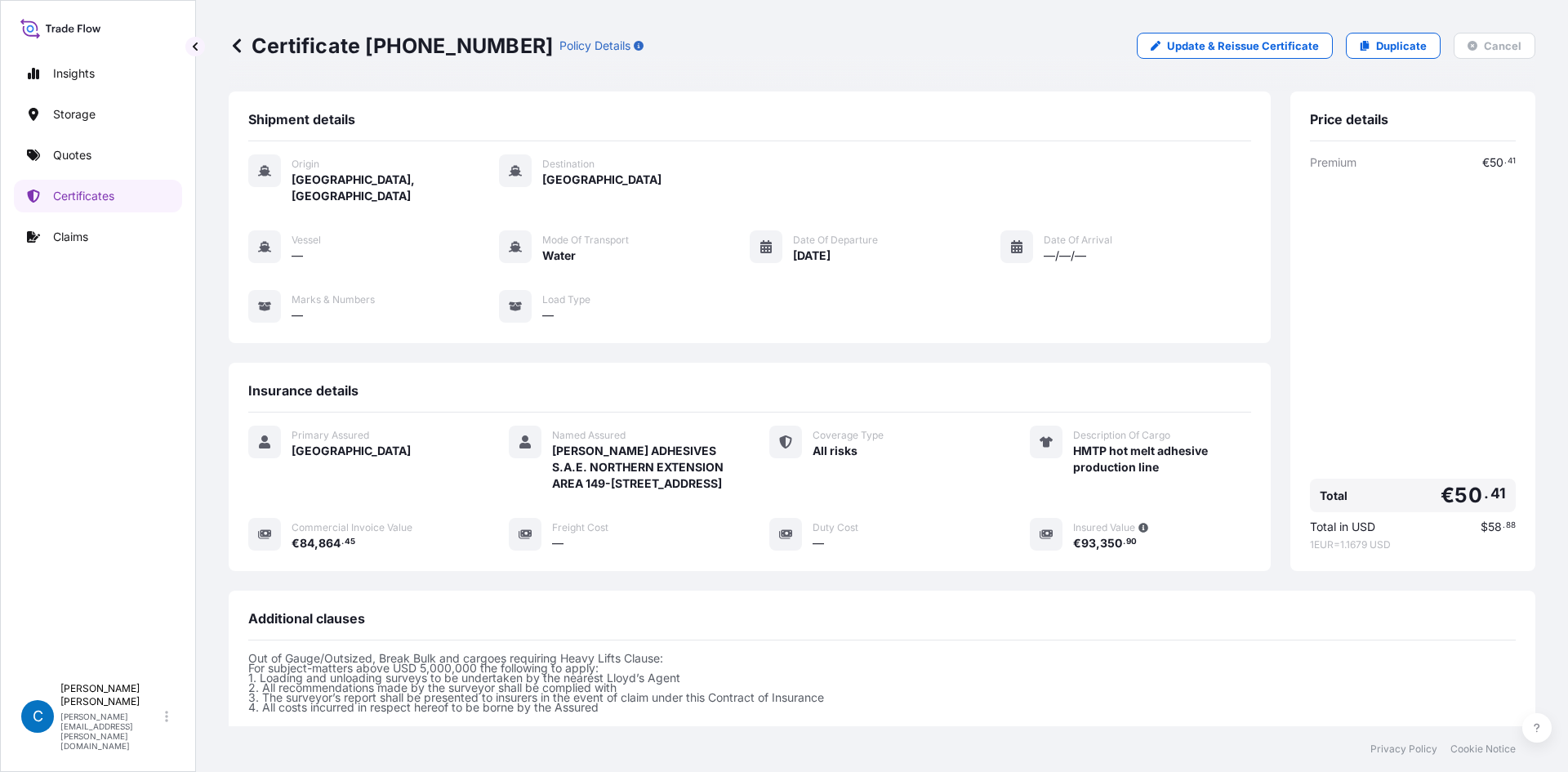
click at [1182, 48] on p "Update & Reissue Certificate" at bounding box center [1243, 45] width 152 height 16
select select "Water"
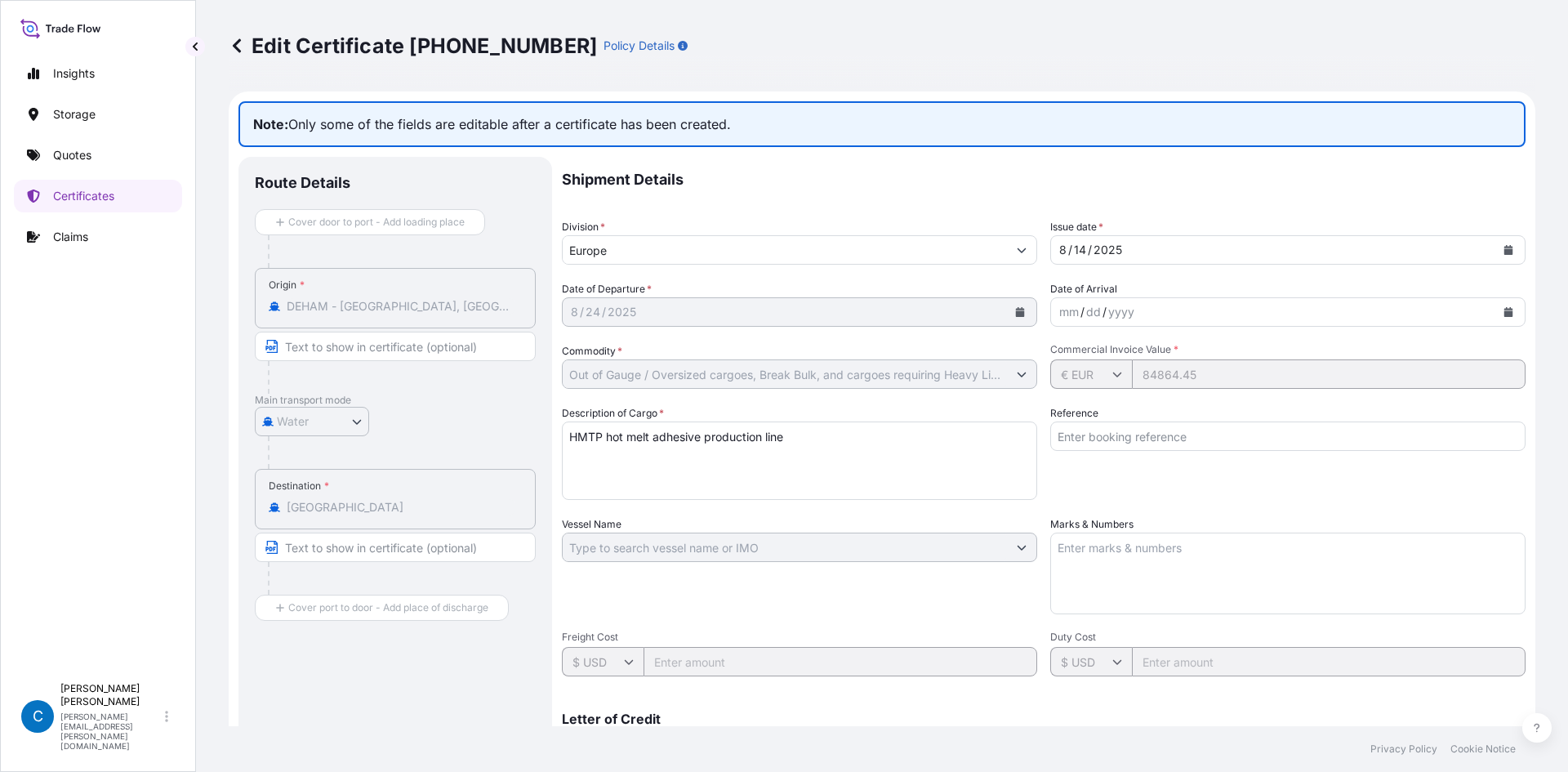
select select "31591"
click at [688, 249] on input "Europe" at bounding box center [785, 250] width 444 height 29
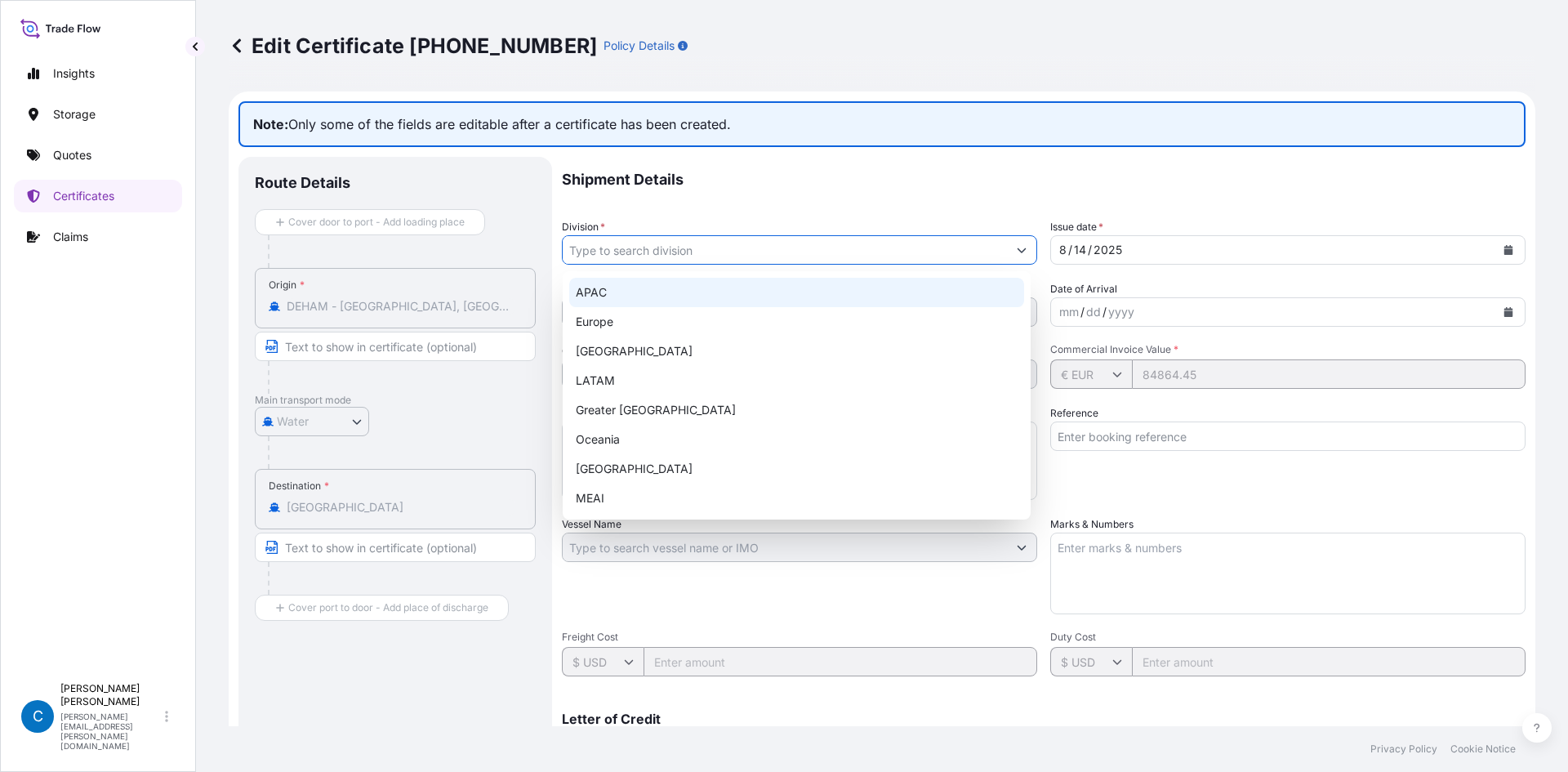
click at [721, 170] on p "Shipment Details" at bounding box center [1043, 179] width 964 height 46
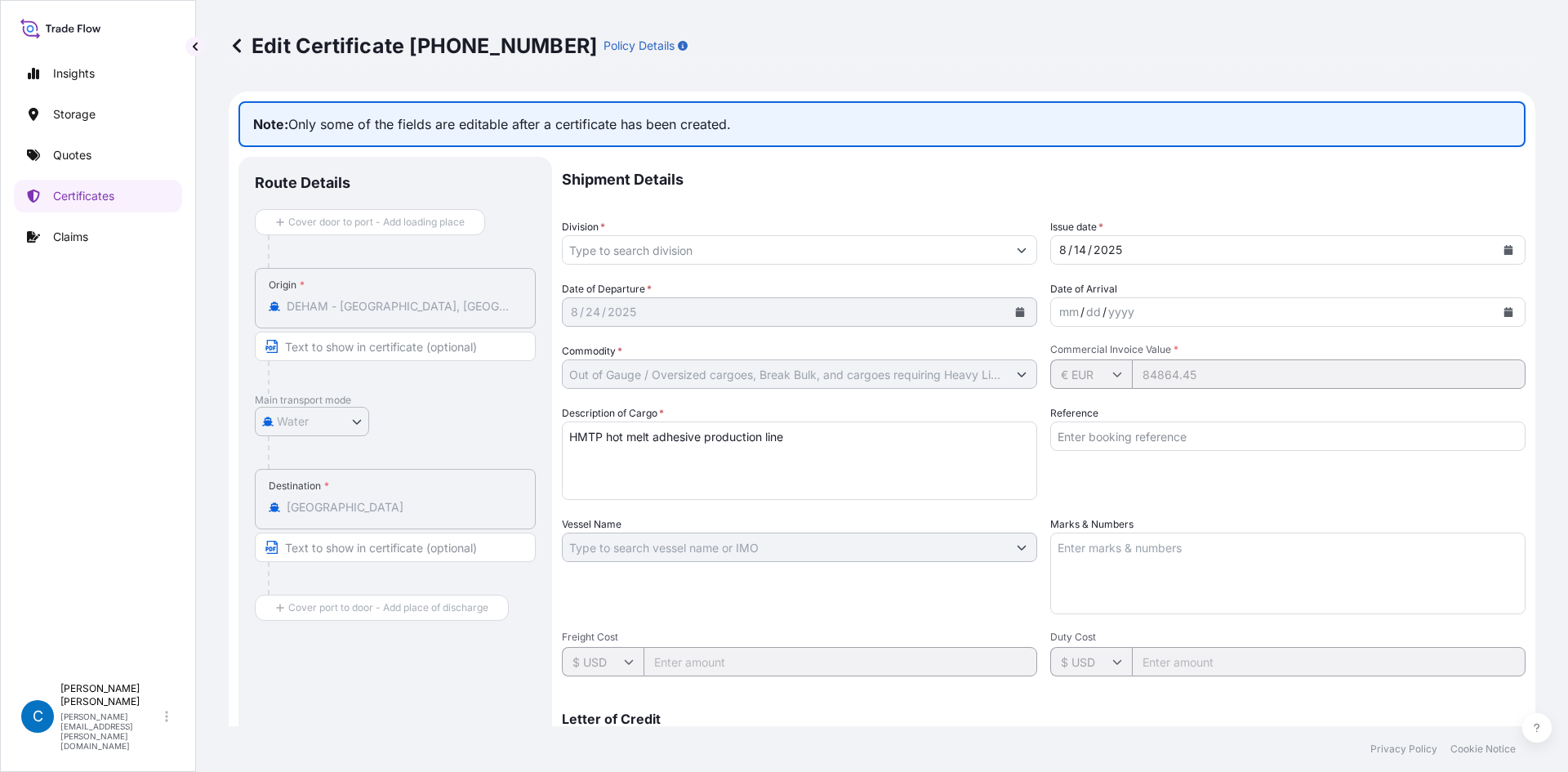
click at [690, 253] on input "Division *" at bounding box center [785, 250] width 444 height 29
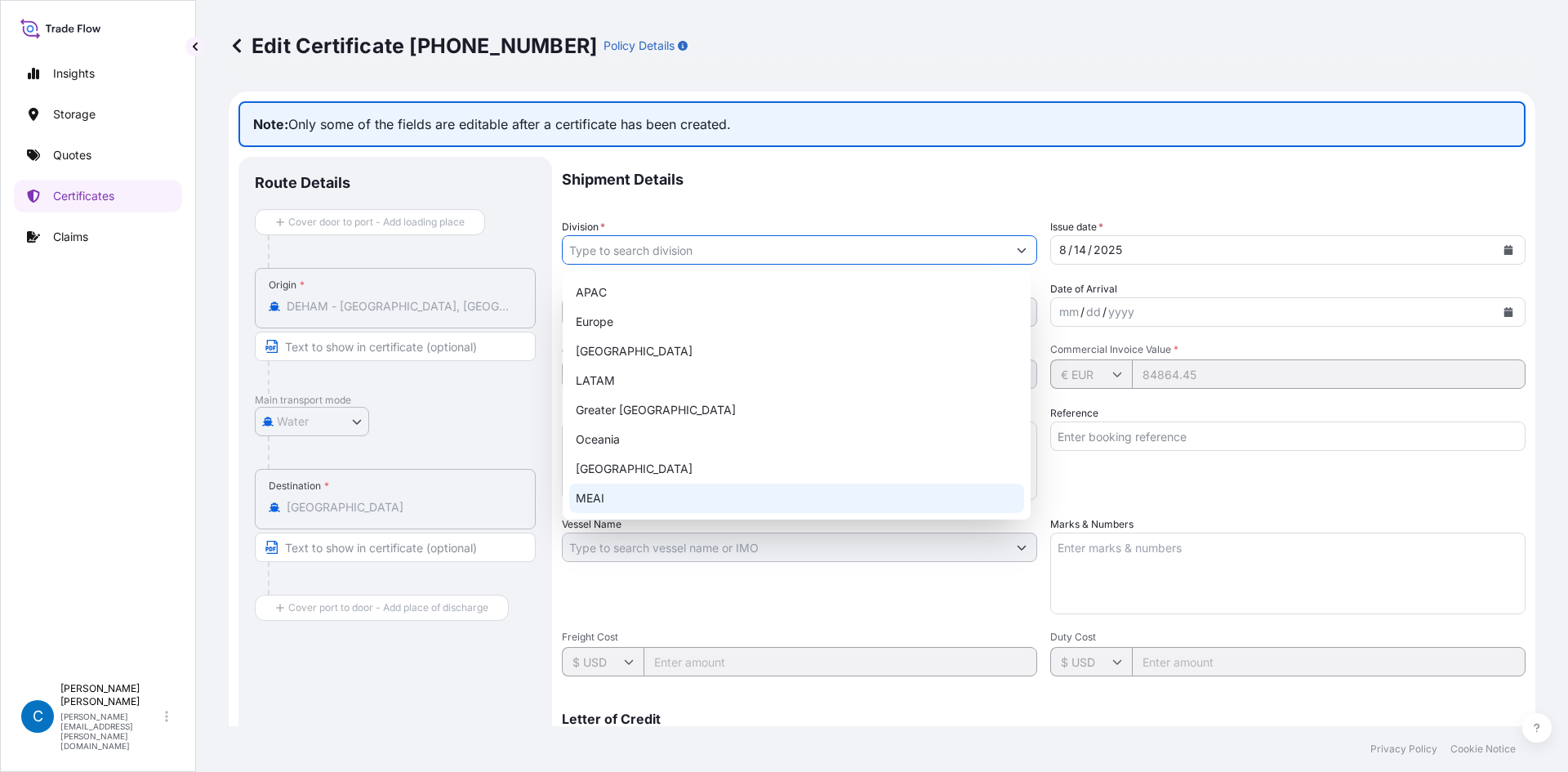
click at [601, 494] on div "MEAI" at bounding box center [797, 498] width 455 height 29
type input "MEAI"
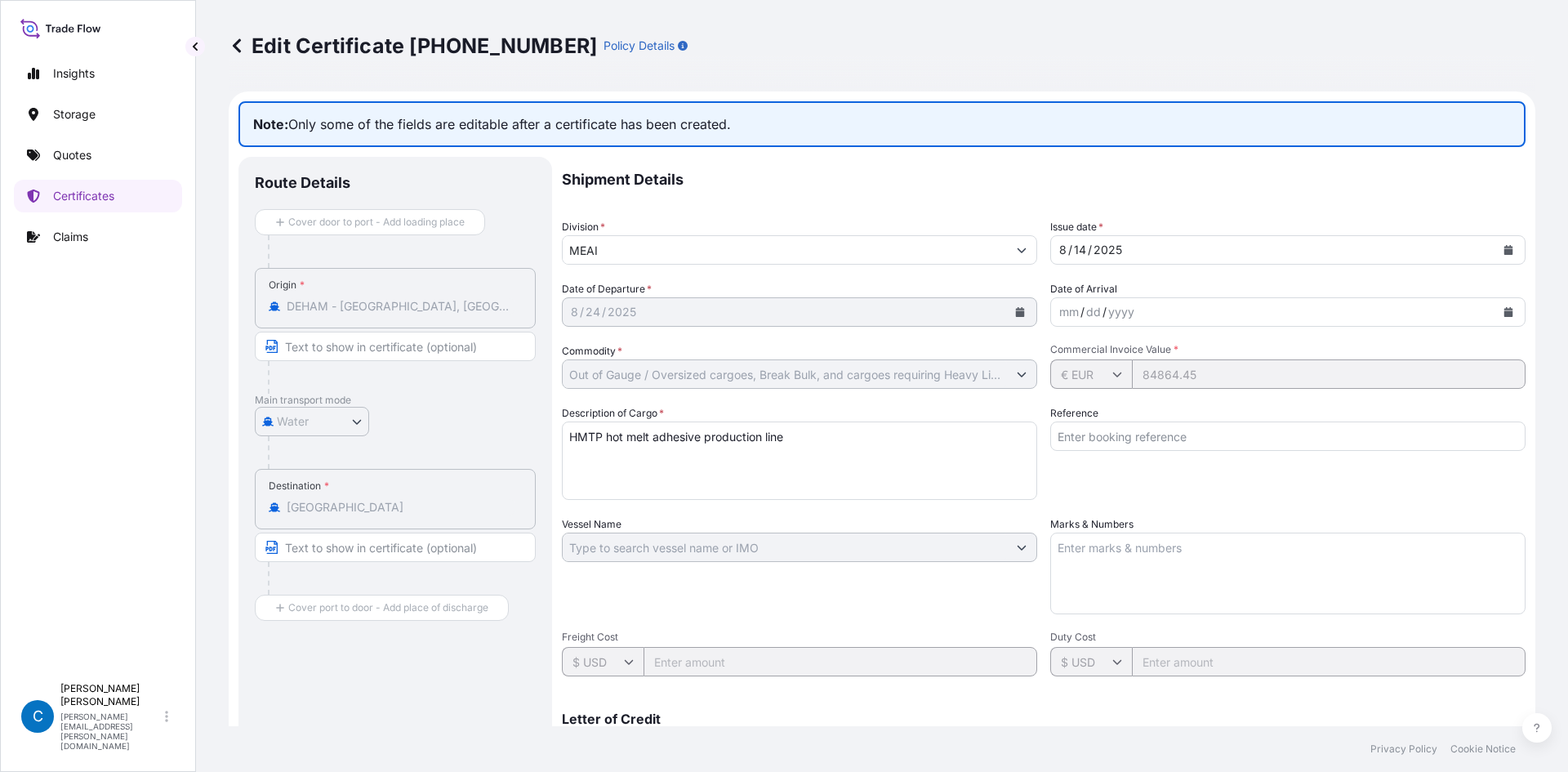
click at [734, 195] on p "Shipment Details" at bounding box center [1043, 179] width 964 height 46
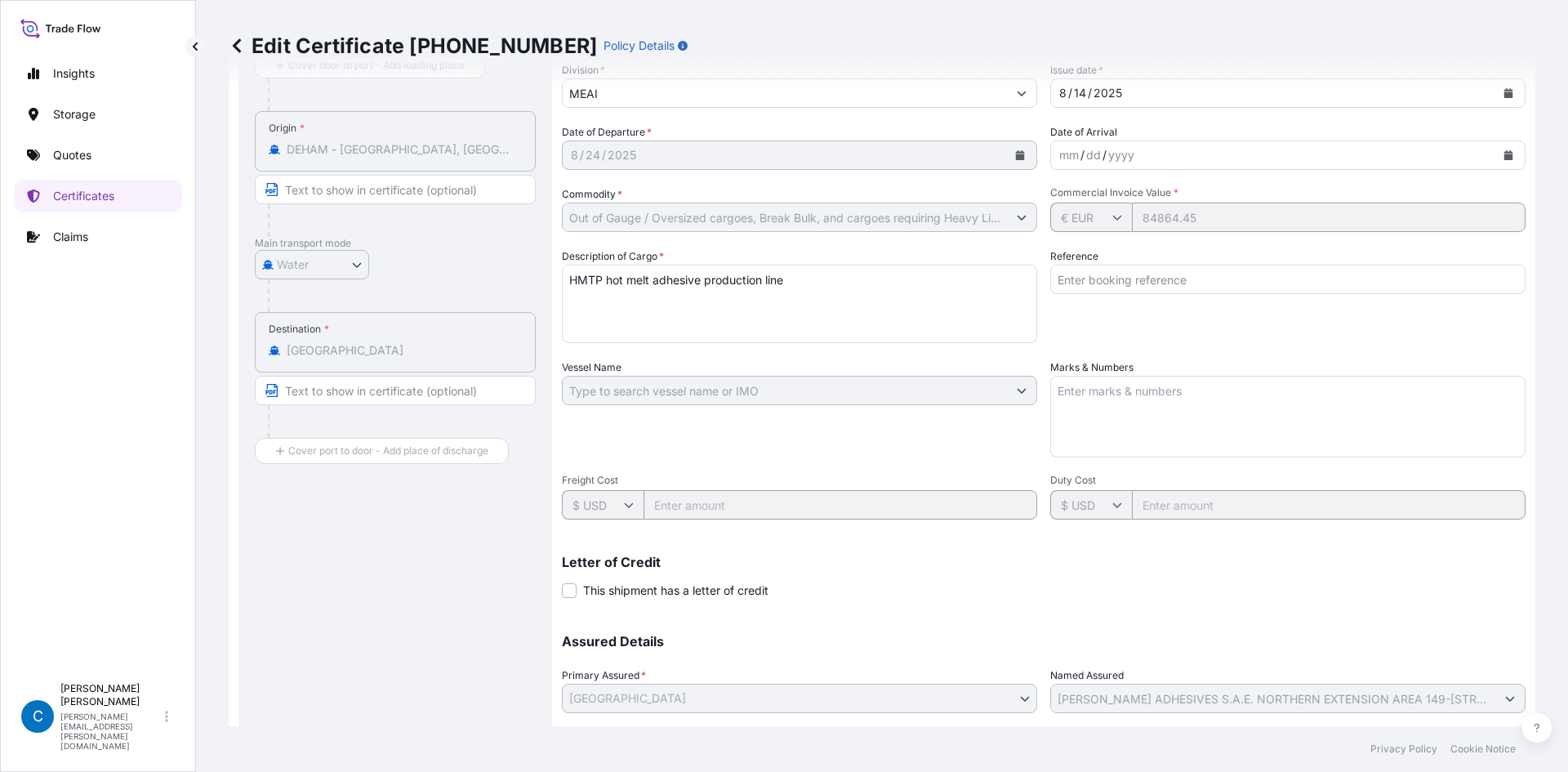
scroll to position [163, 0]
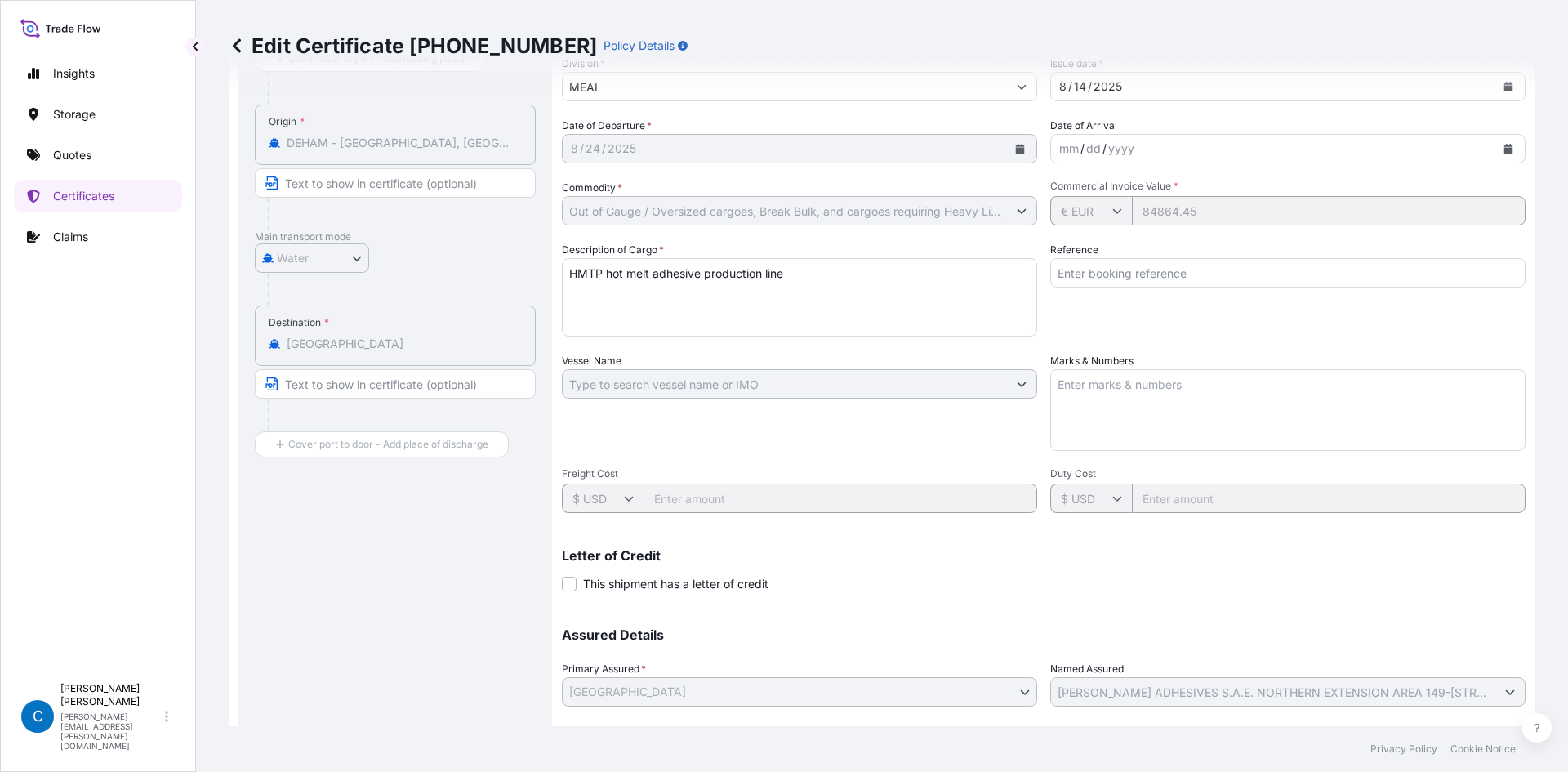
click at [810, 247] on div "Description of Cargo * HMTP hot melt adhesive production line" at bounding box center [800, 290] width 475 height 95
click at [802, 272] on textarea "HMTP hot melt adhesive production line" at bounding box center [800, 297] width 475 height 79
paste textarea "INSURANCE NET PREMIUM EUR 50,41"
click at [791, 272] on textarea "HMTP hot melt adhesive production line" at bounding box center [800, 297] width 475 height 79
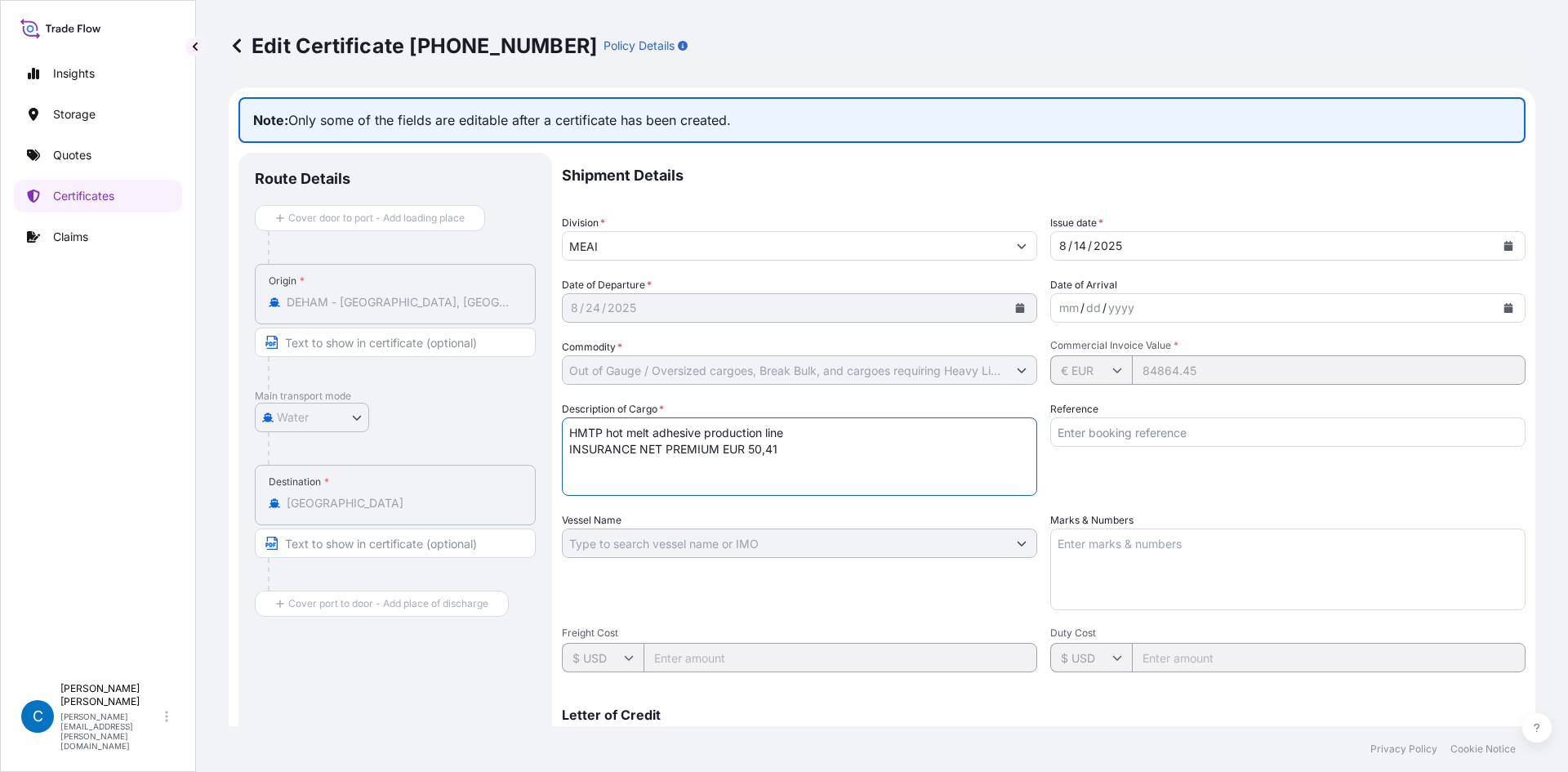
scroll to position [0, 0]
type textarea "HMTP hot melt adhesive production line INSURANCE NET PREMIUM EUR 50,41"
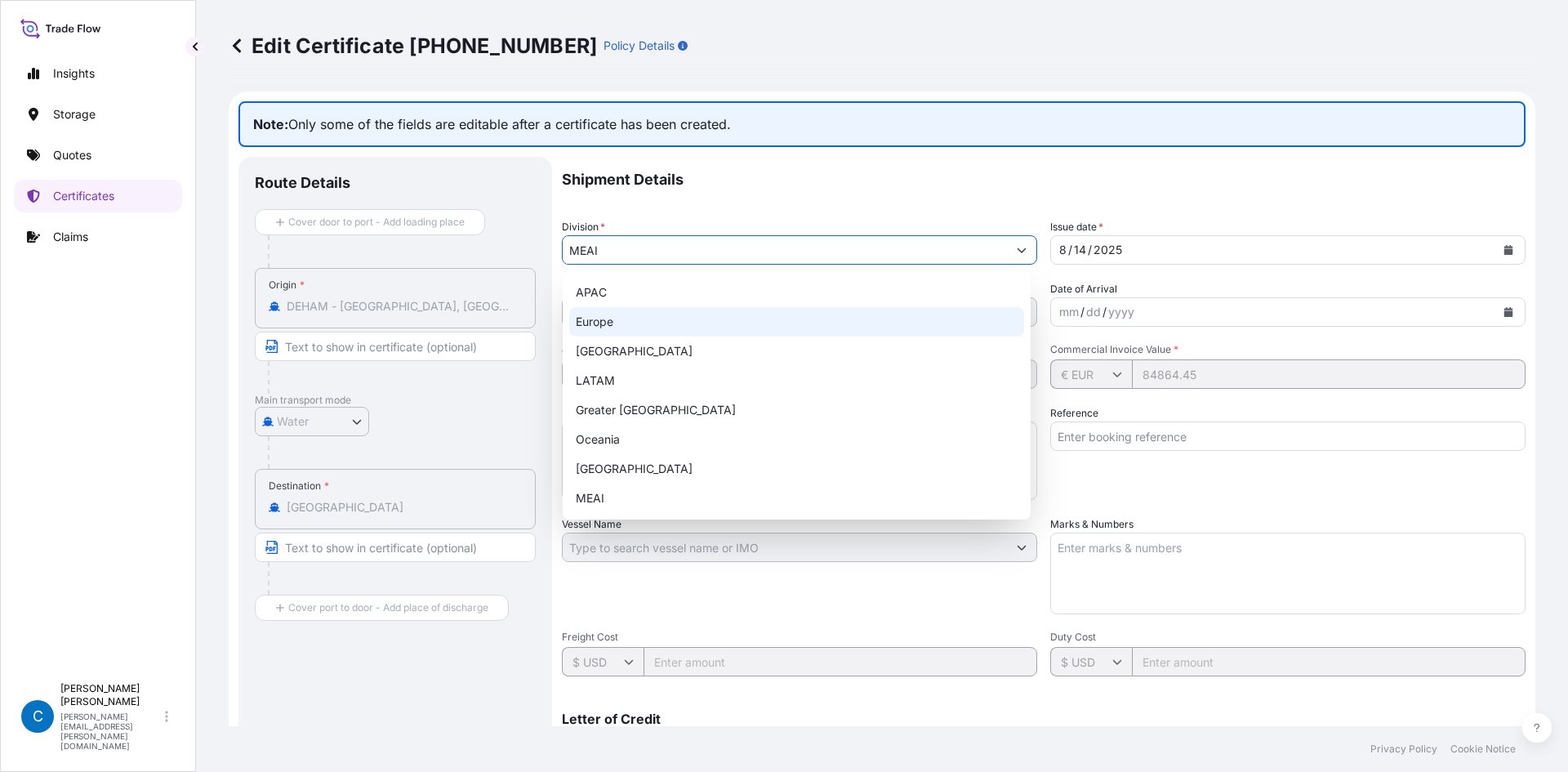
click at [778, 245] on input "MEAI" at bounding box center [785, 250] width 444 height 29
click at [669, 317] on div "Europe" at bounding box center [797, 322] width 455 height 29
type input "Europe"
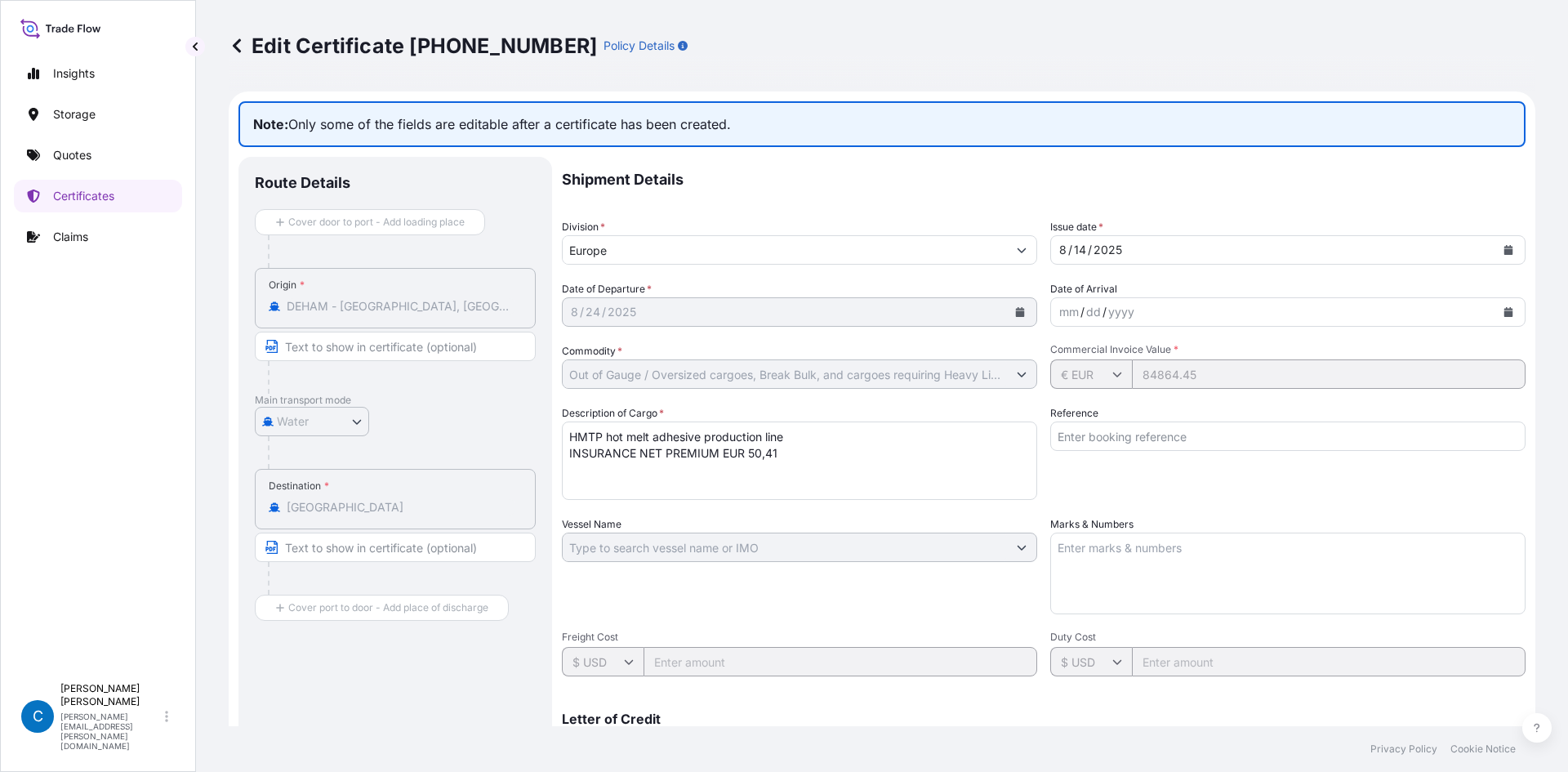
click at [999, 167] on p "Shipment Details" at bounding box center [1043, 179] width 964 height 46
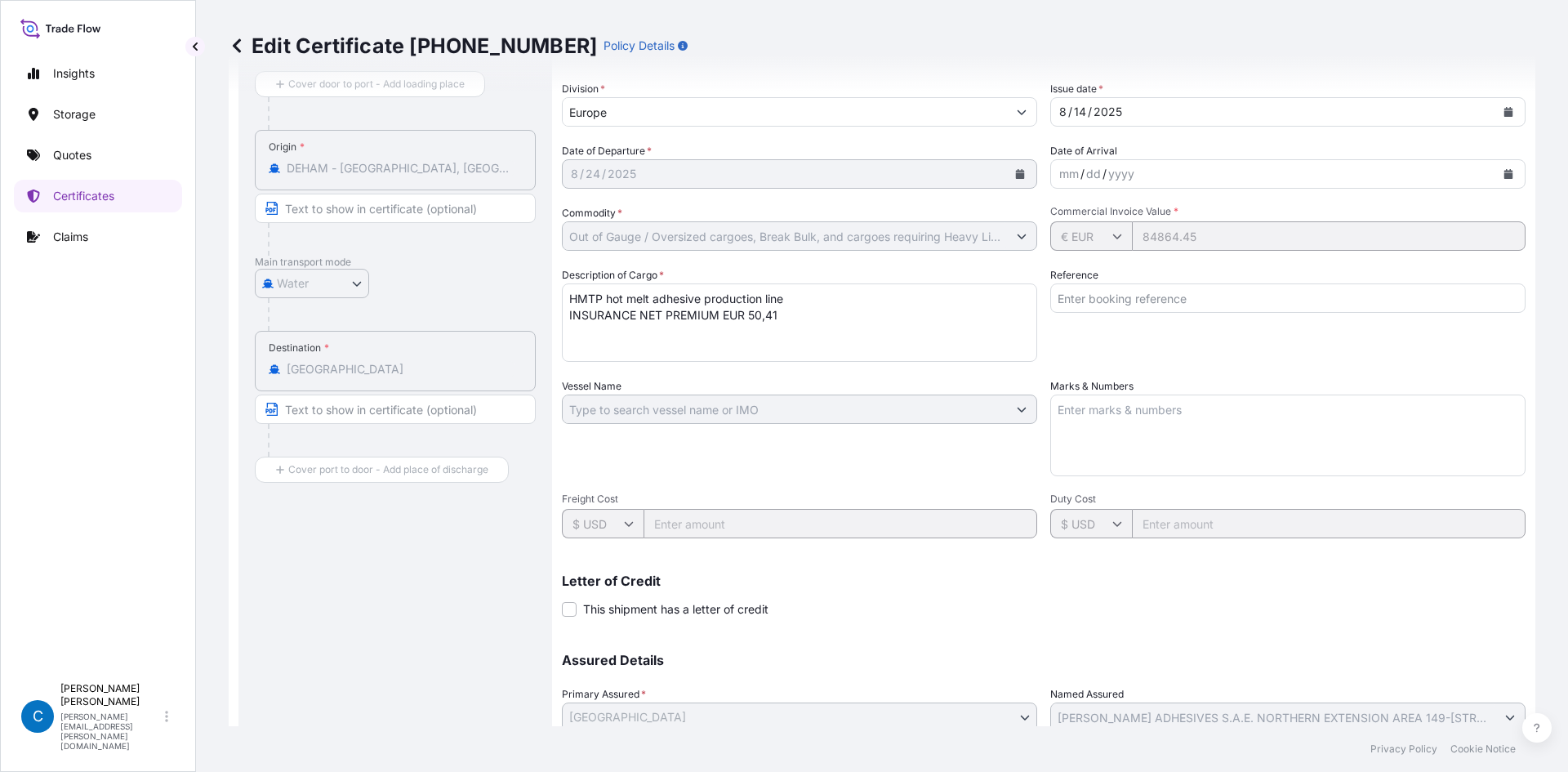
scroll to position [265, 0]
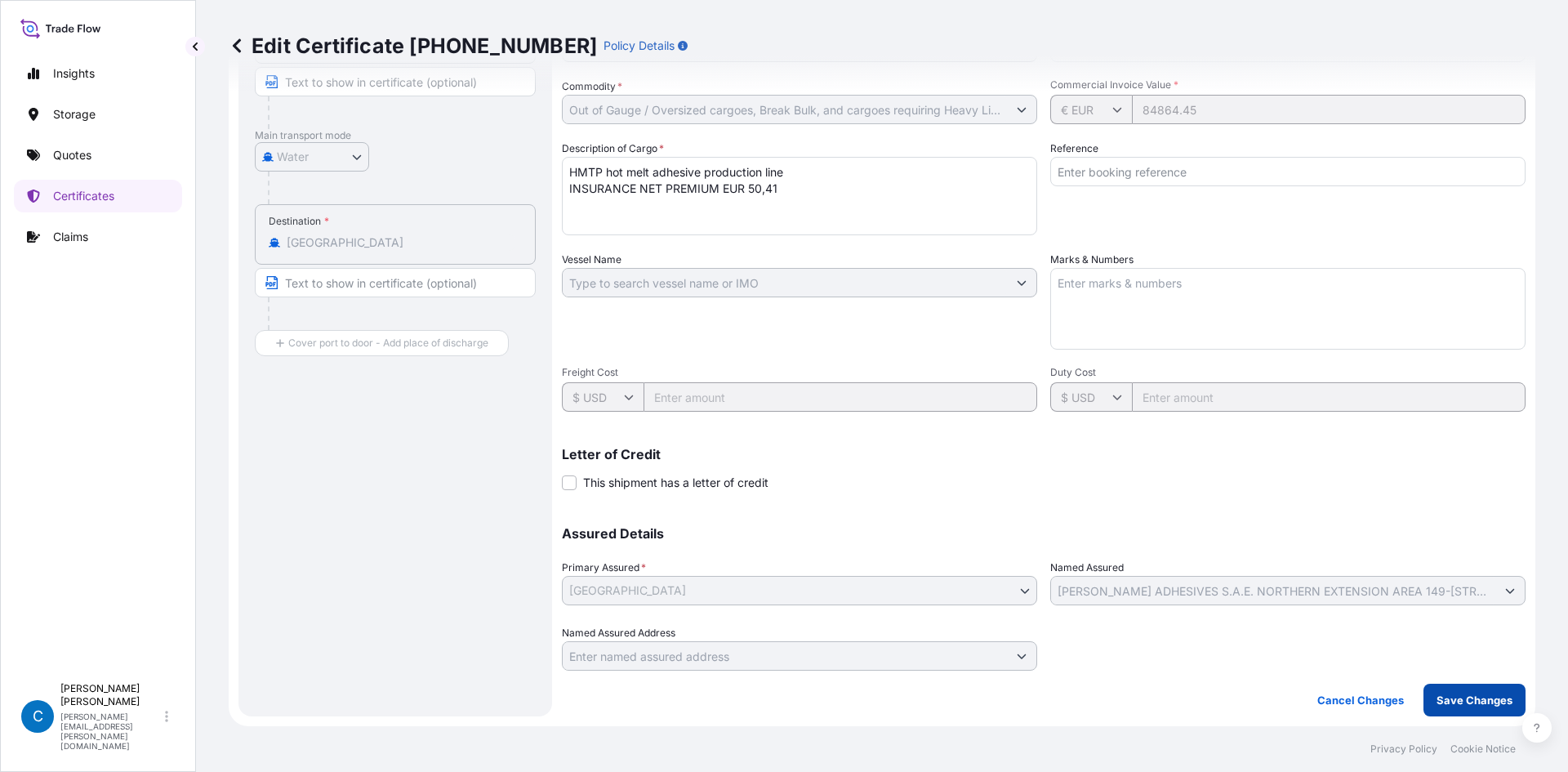
click at [1465, 699] on p "Save Changes" at bounding box center [1475, 699] width 76 height 16
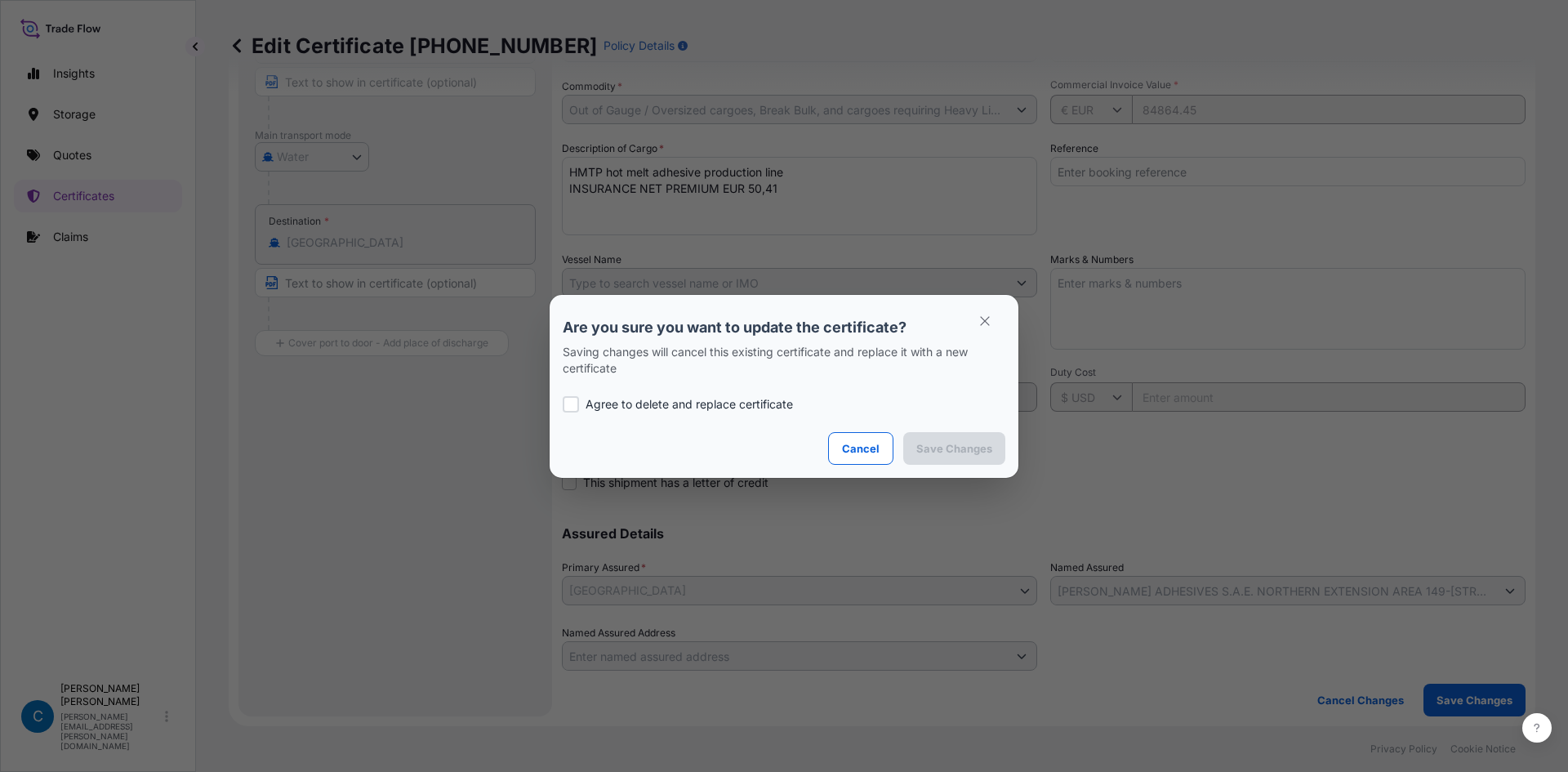
click at [639, 408] on p "Agree to delete and replace certificate" at bounding box center [690, 404] width 207 height 16
checkbox input "true"
click at [956, 457] on button "Save Changes" at bounding box center [954, 449] width 102 height 33
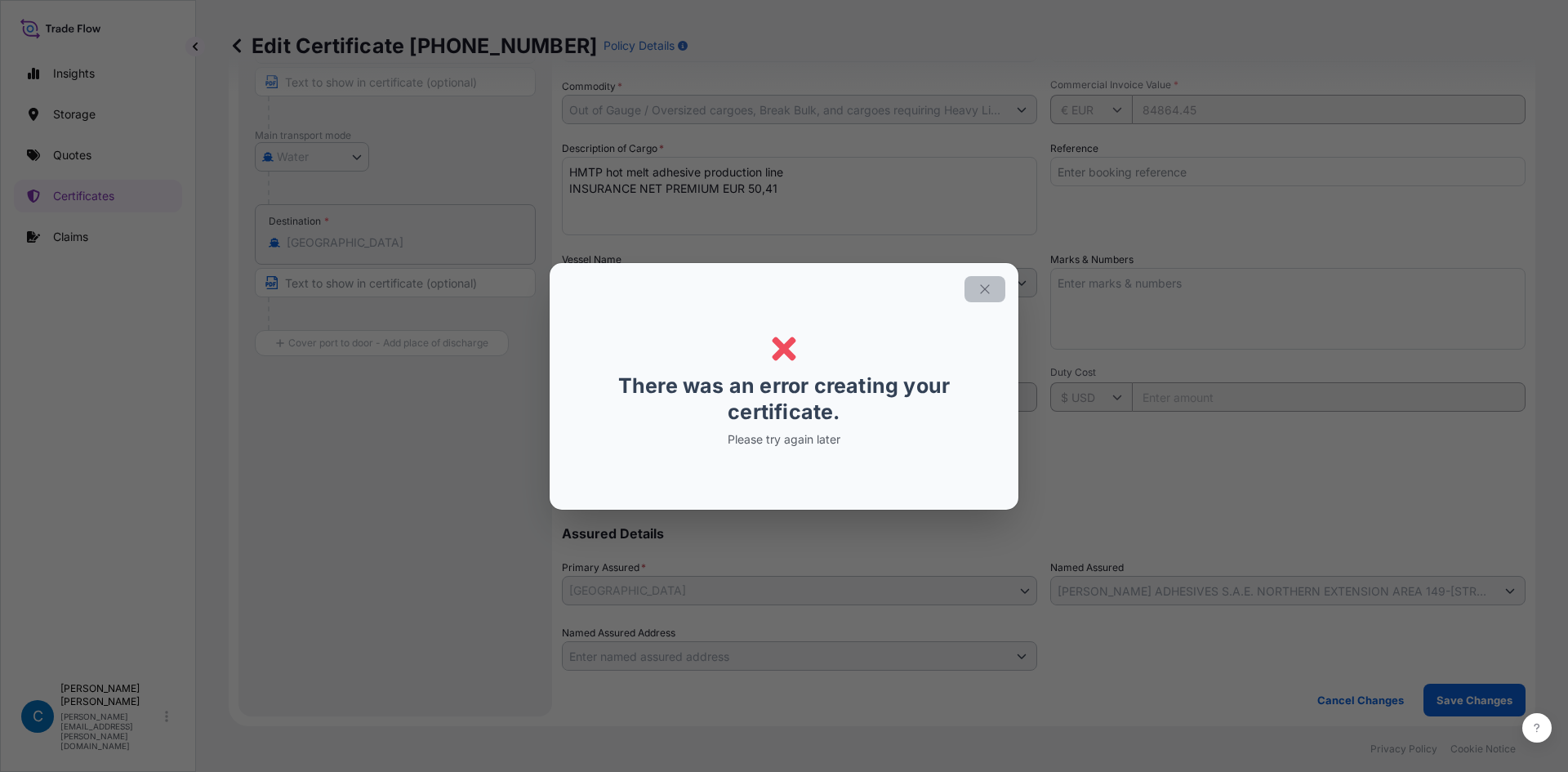
click at [985, 297] on button "button" at bounding box center [985, 289] width 41 height 26
